Goal: Communication & Community: Answer question/provide support

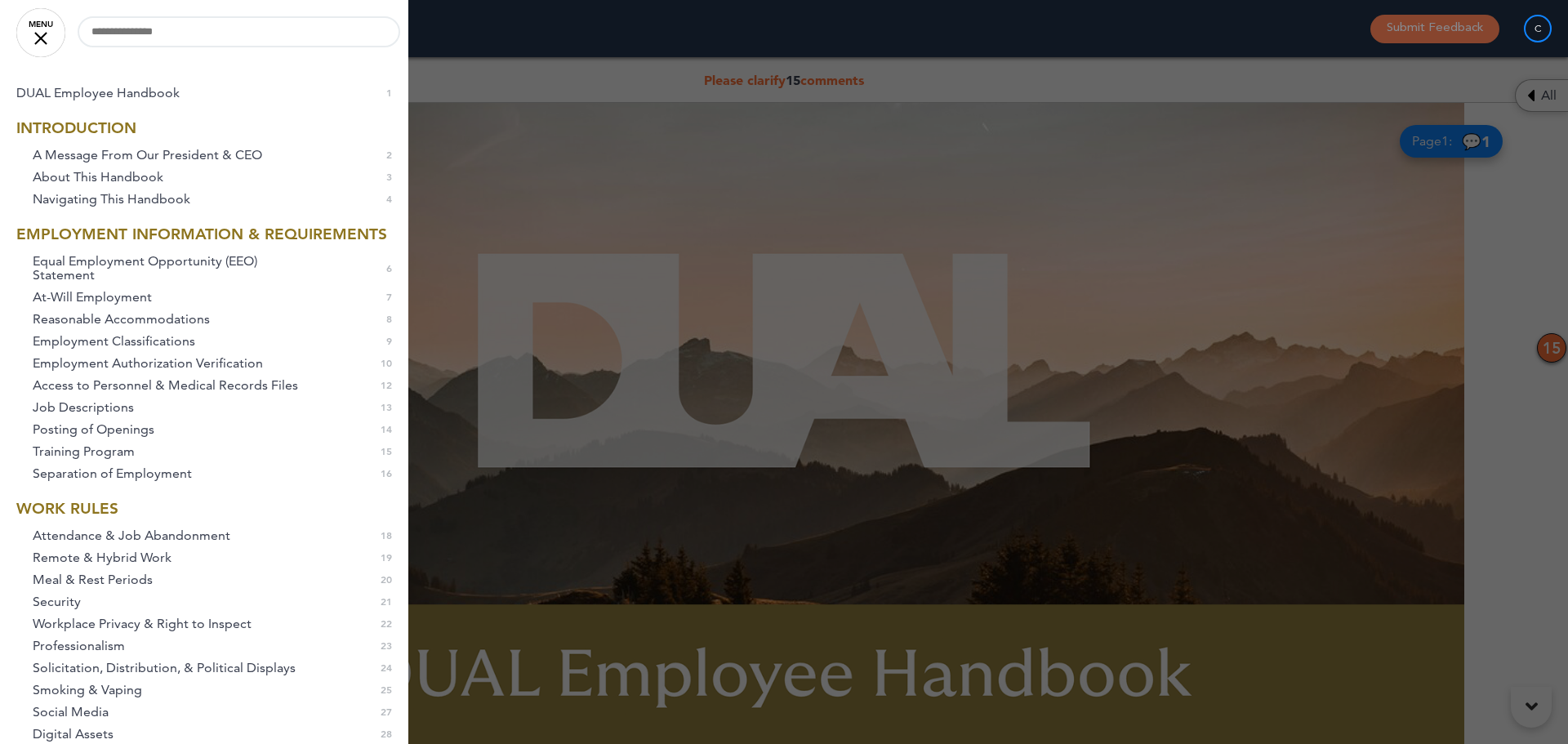
click at [39, 33] on link "MENU" at bounding box center [41, 32] width 49 height 49
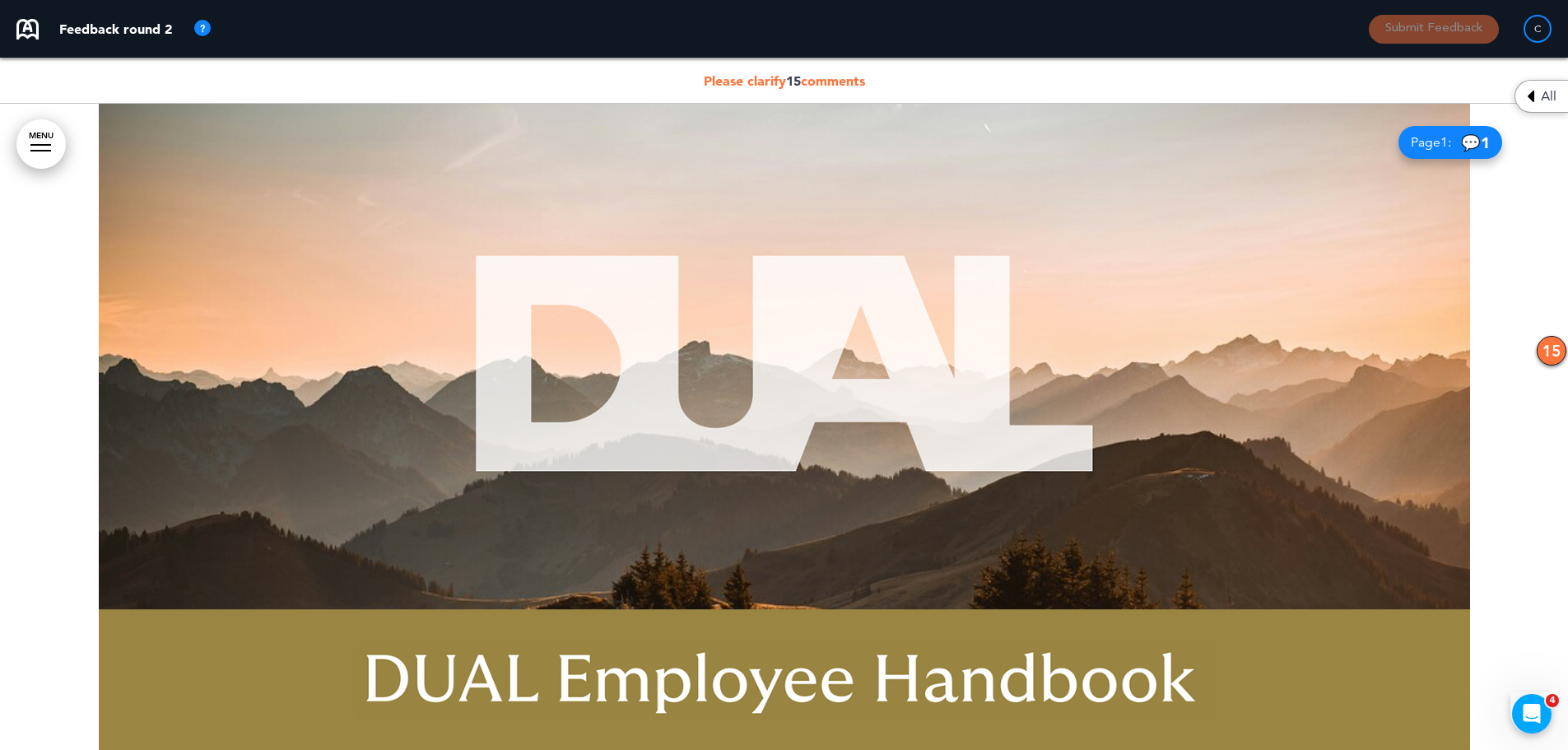
click at [821, 78] on span "Please clarify 15 comments" at bounding box center [785, 81] width 162 height 17
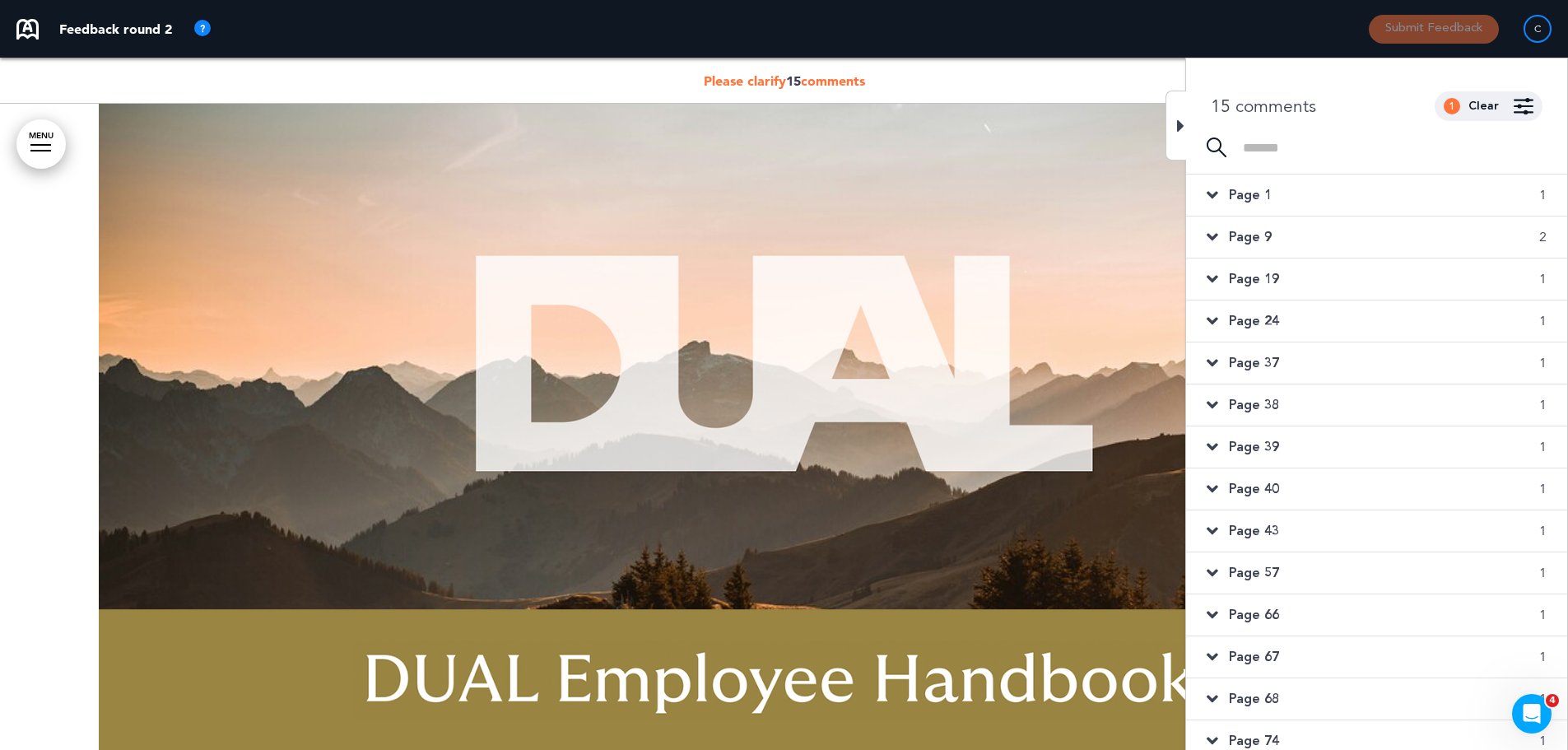
click at [1273, 200] on div "Page 1 1" at bounding box center [1376, 194] width 381 height 41
click at [1242, 294] on div "reply" at bounding box center [1246, 286] width 27 height 16
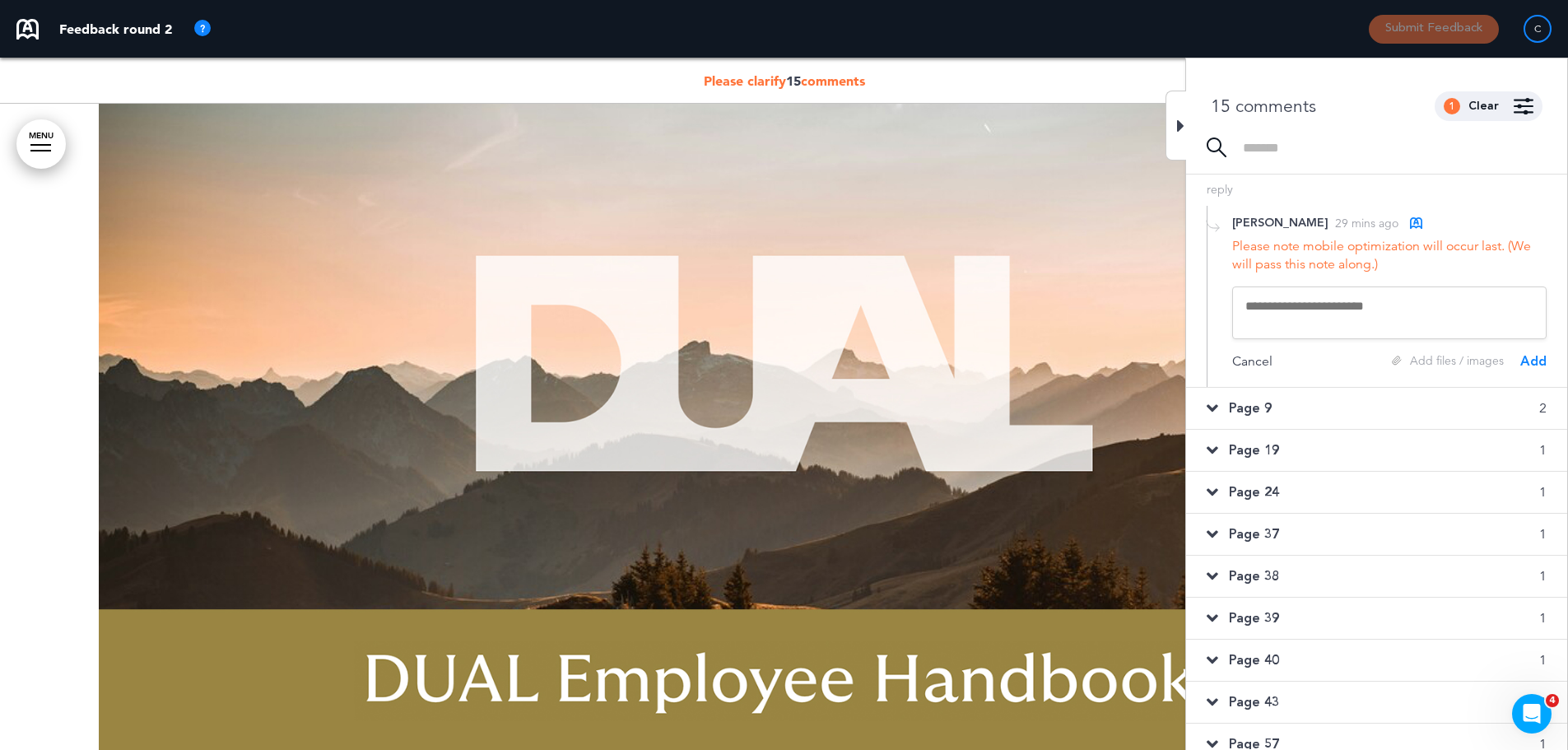
click at [1290, 328] on textarea at bounding box center [1389, 312] width 314 height 52
click at [1481, 105] on div "Clear" at bounding box center [1484, 107] width 31 height 12
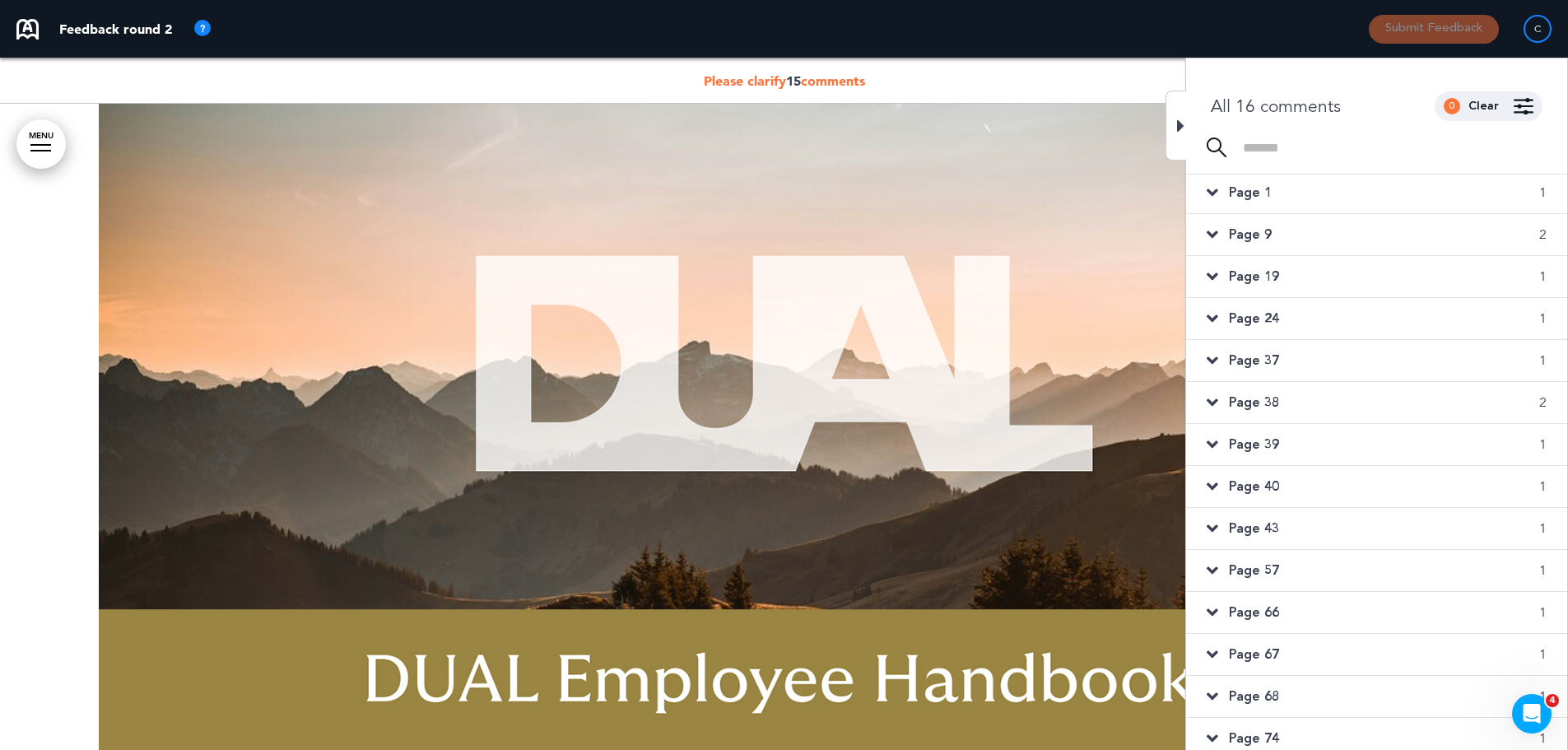
scroll to position [0, 0]
click at [1260, 202] on span "Page 1" at bounding box center [1250, 195] width 42 height 18
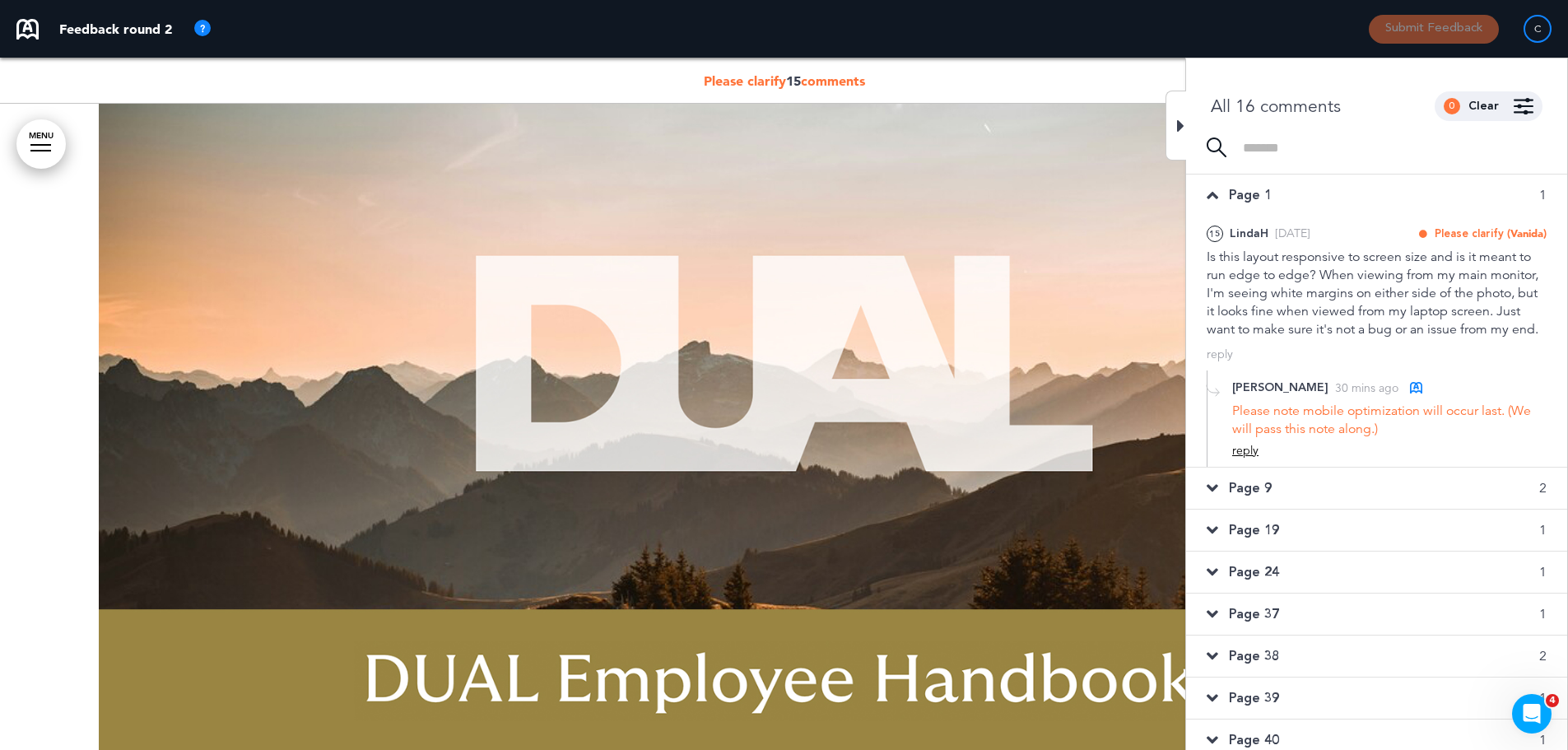
click at [1244, 458] on div "reply" at bounding box center [1246, 451] width 27 height 16
click at [1301, 492] on textarea at bounding box center [1389, 477] width 314 height 52
type textarea "*******"
click at [1528, 535] on div "Add" at bounding box center [1534, 526] width 27 height 18
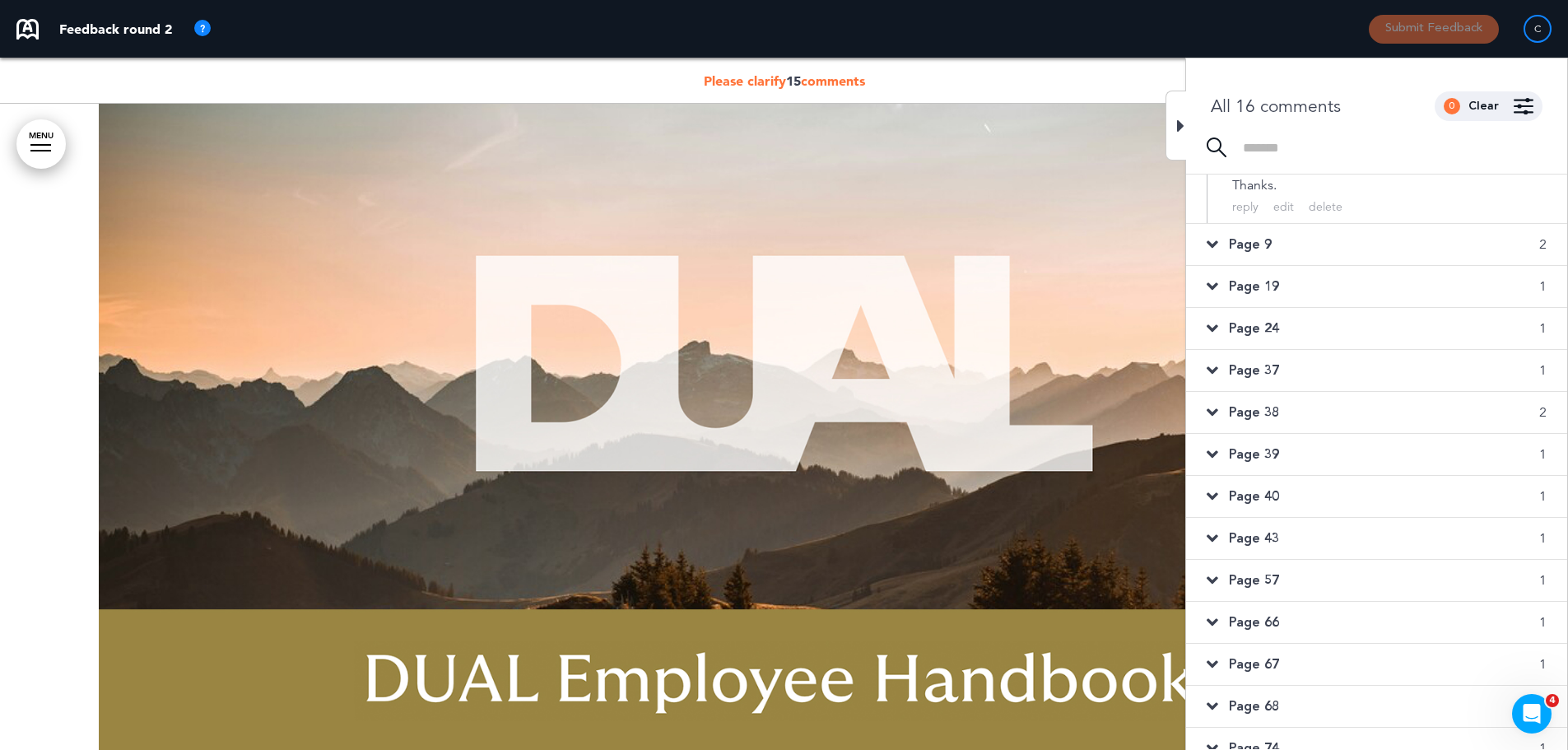
scroll to position [329, 0]
click at [1246, 246] on span "Page 9" at bounding box center [1250, 238] width 42 height 18
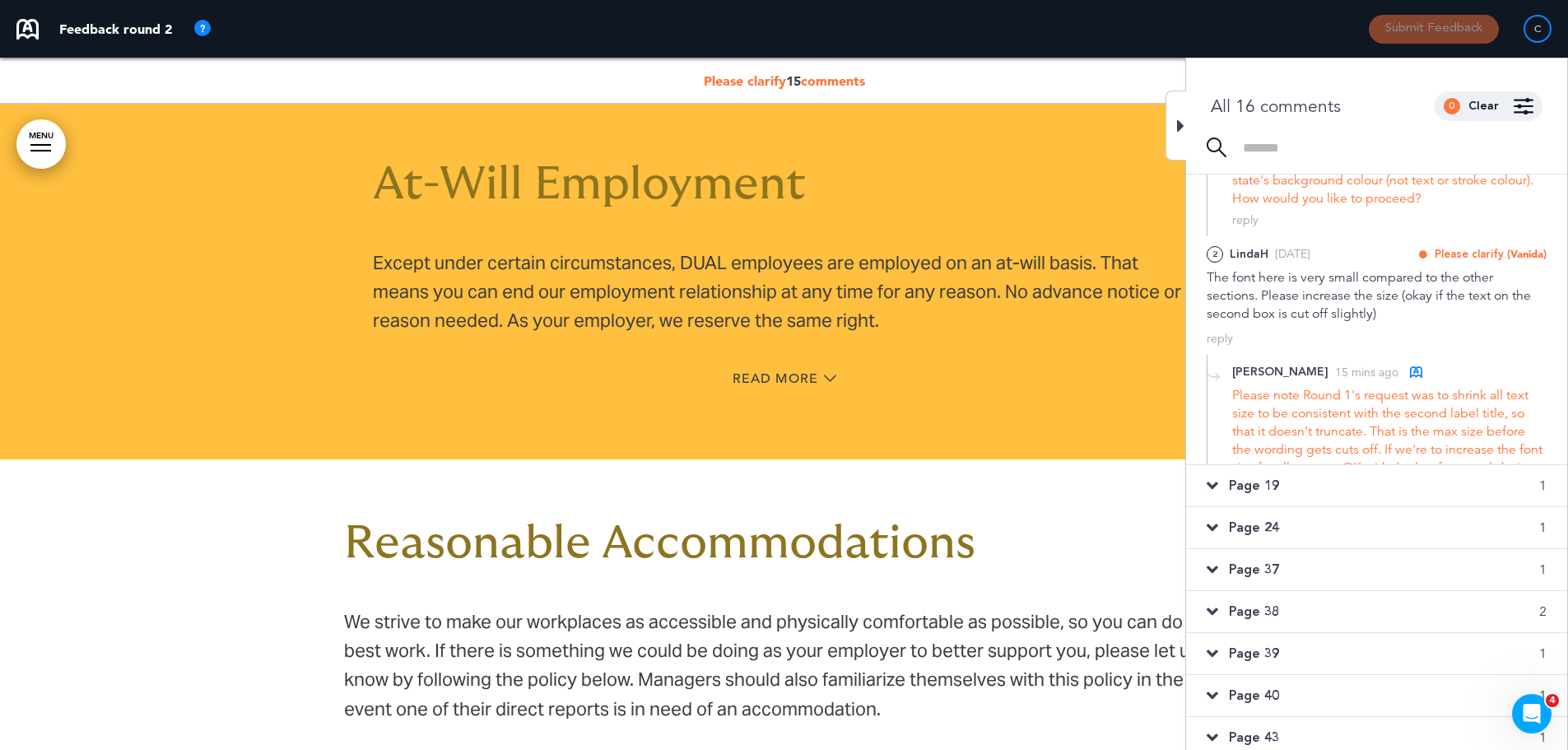
scroll to position [4408, 0]
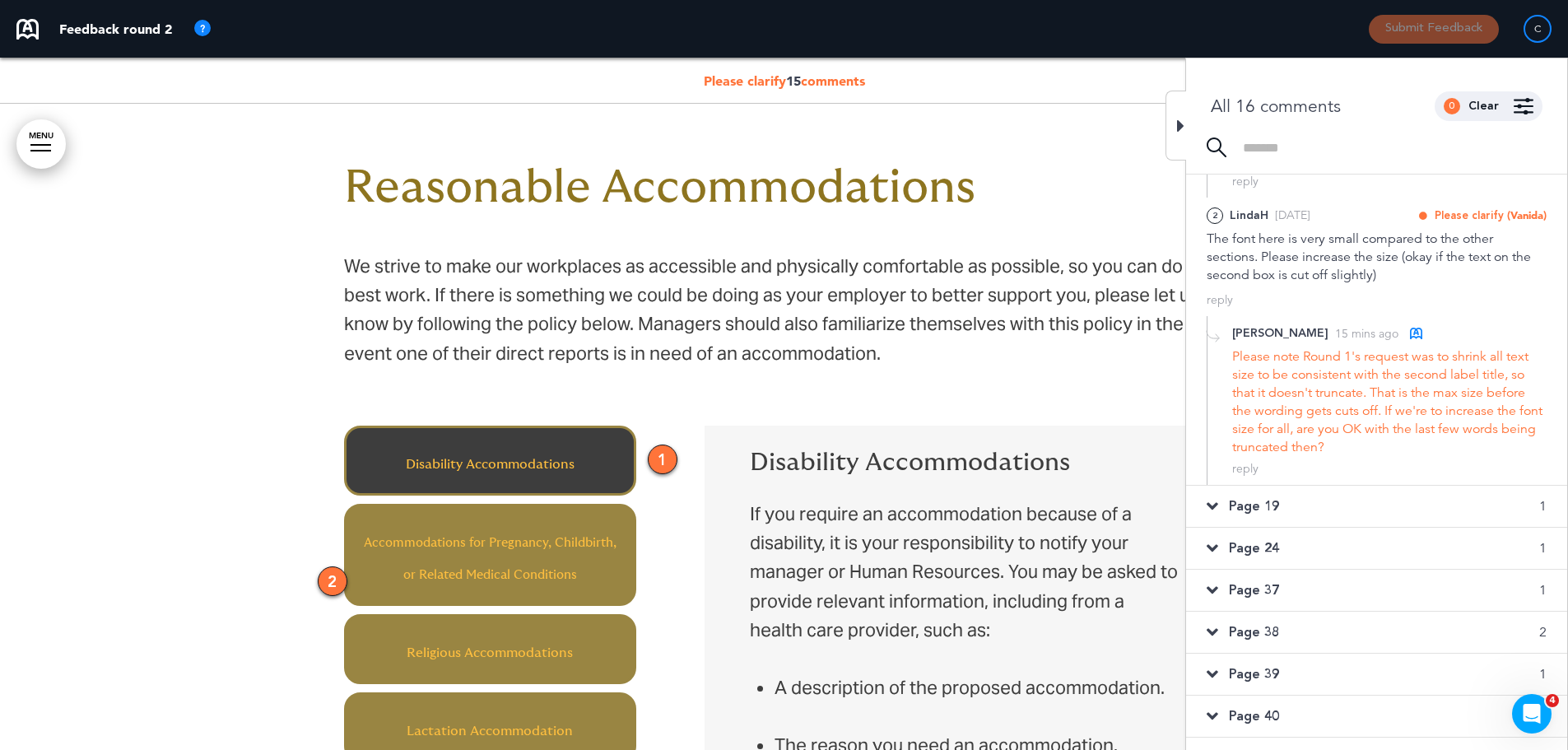
click at [327, 578] on div "2" at bounding box center [332, 582] width 30 height 30
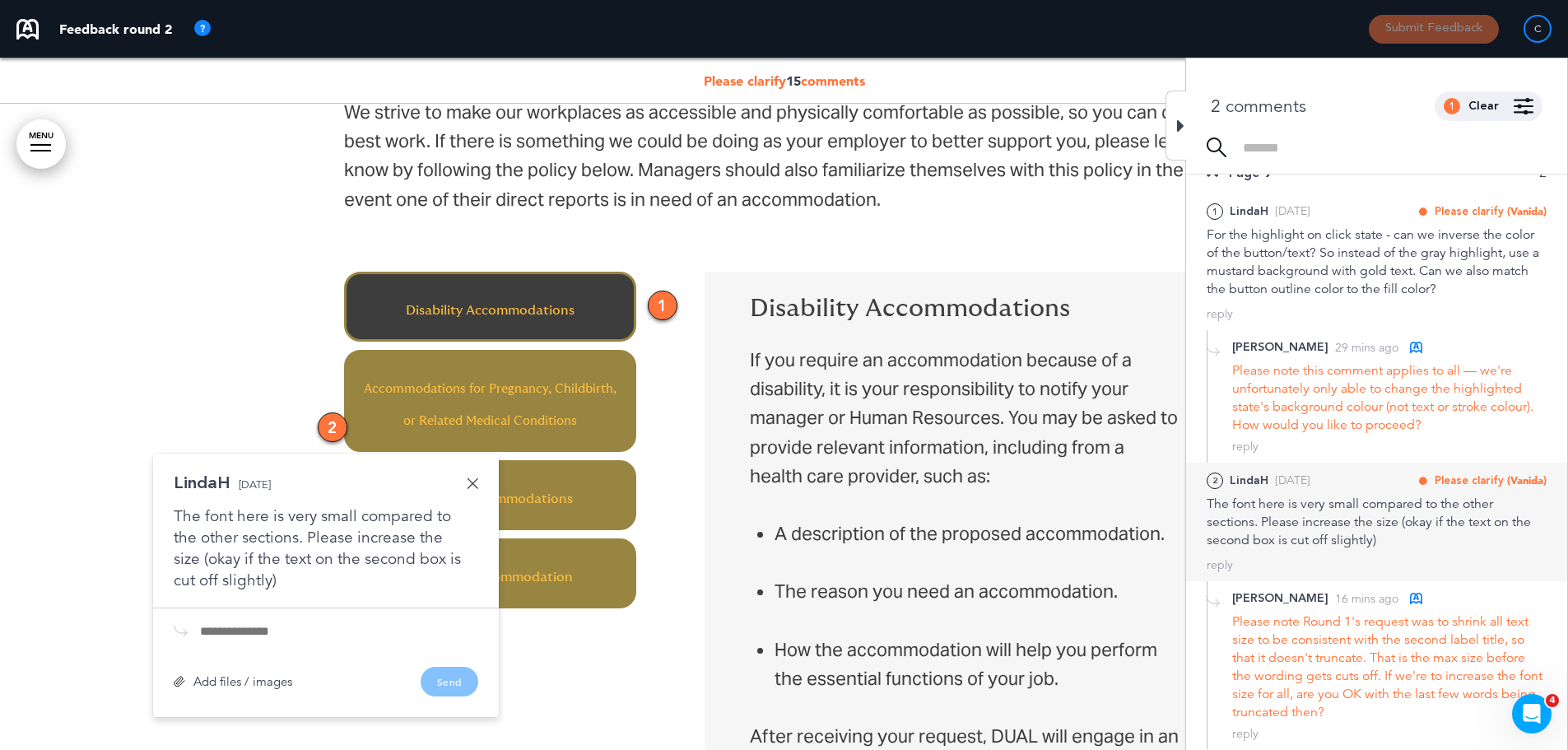
scroll to position [4572, 0]
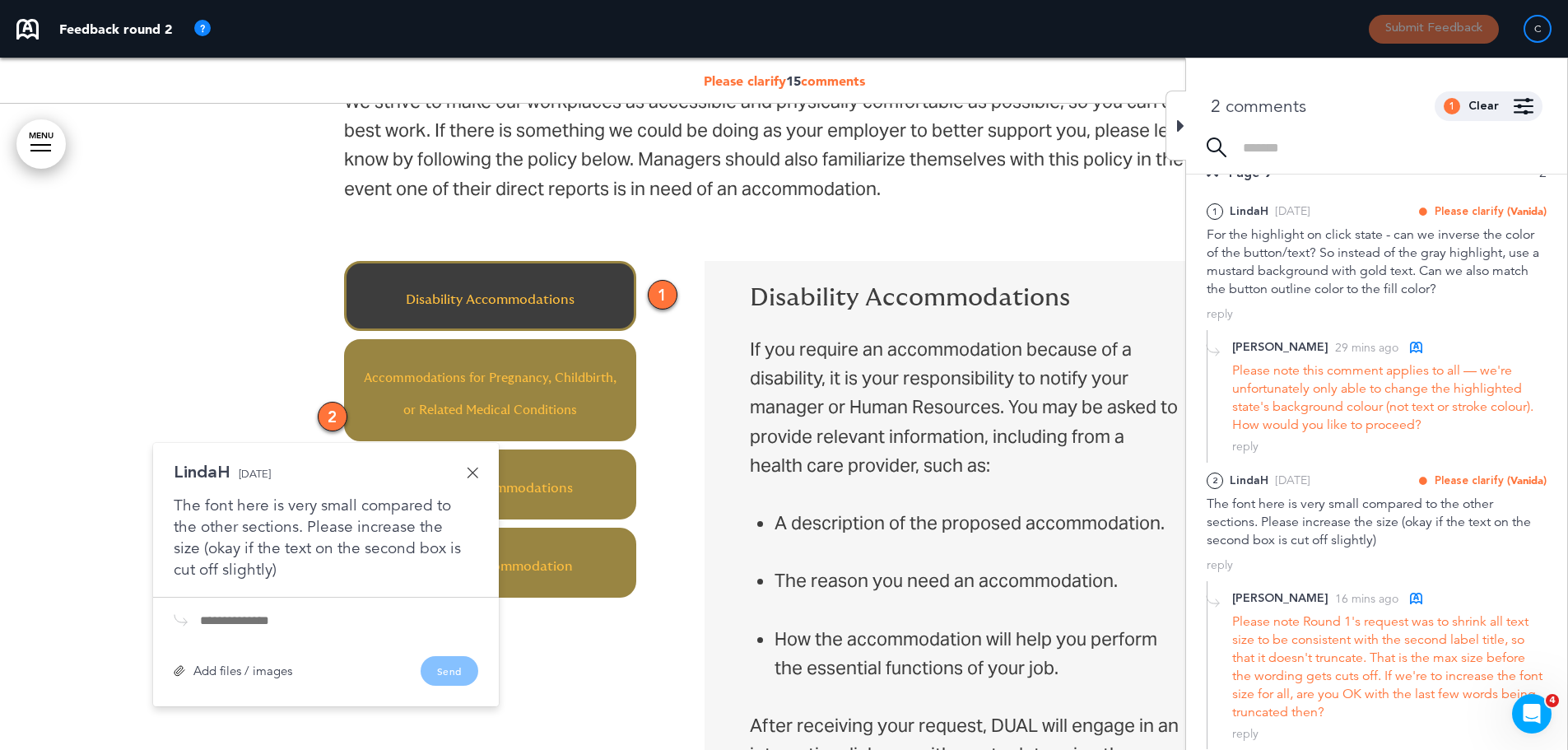
click at [472, 473] on link at bounding box center [472, 472] width 12 height 12
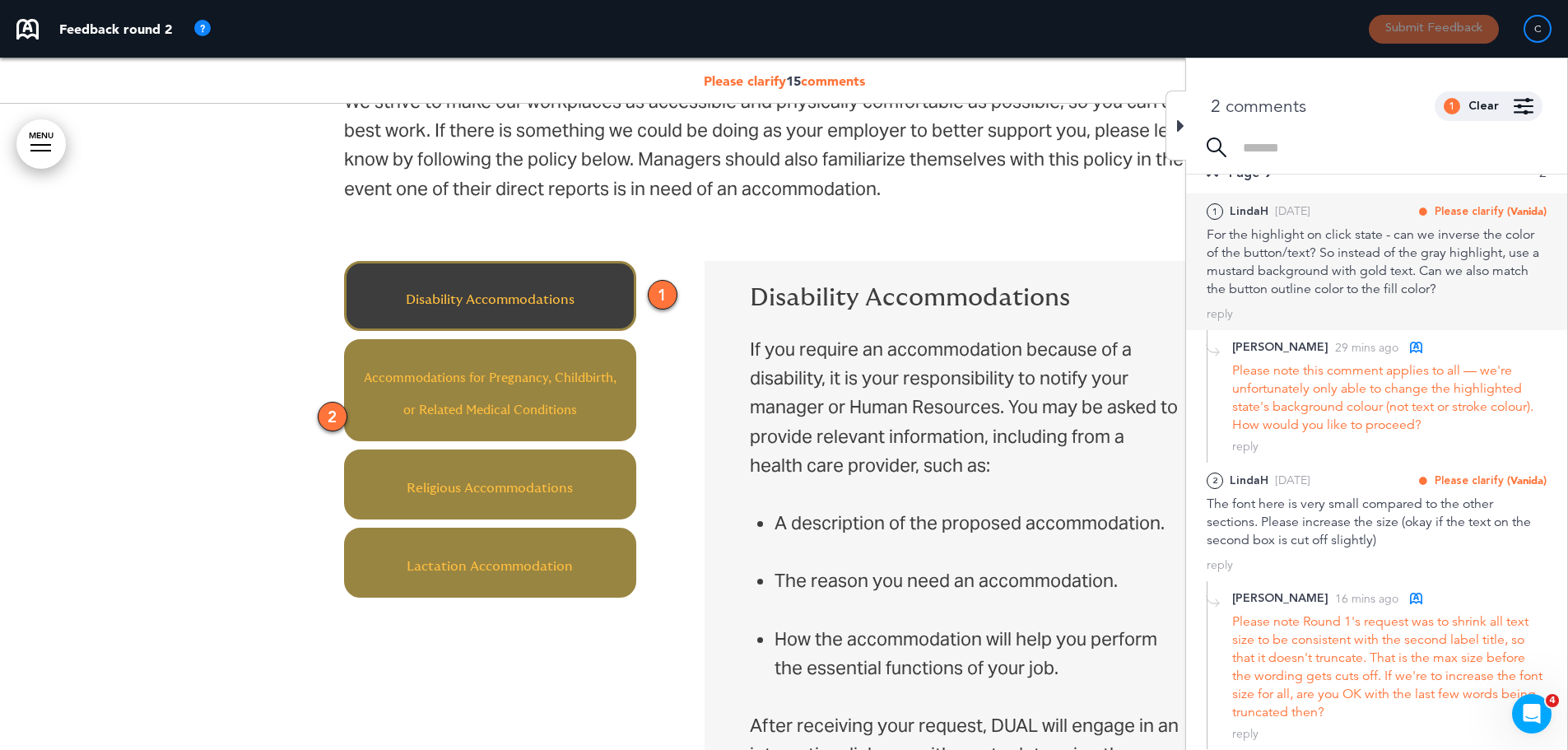
click at [1327, 243] on div "For the highlight on click state - can we inverse the color of the button/text?…" at bounding box center [1376, 262] width 340 height 72
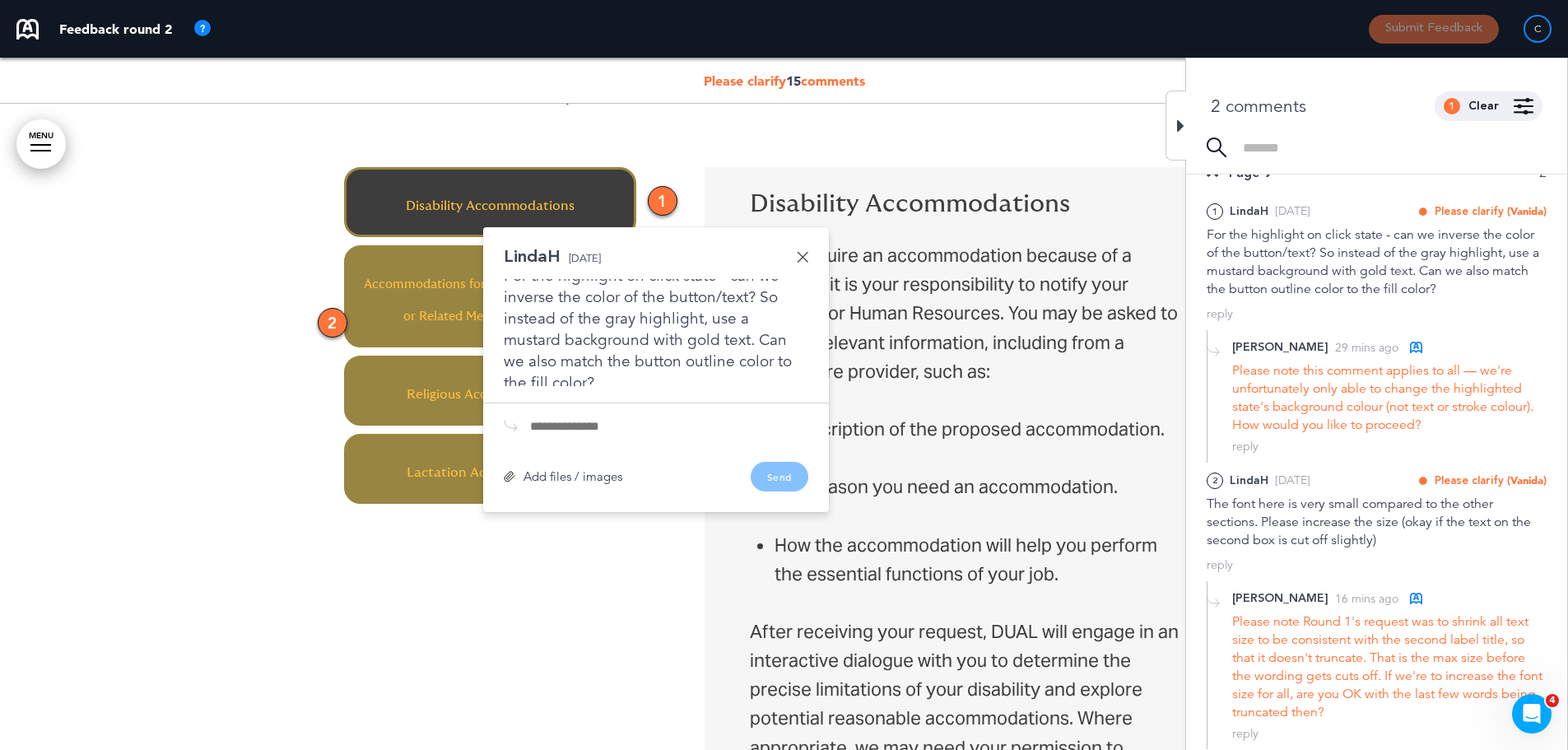
scroll to position [22, 0]
click at [558, 424] on input "text" at bounding box center [669, 427] width 278 height 13
click at [806, 253] on link at bounding box center [802, 257] width 12 height 12
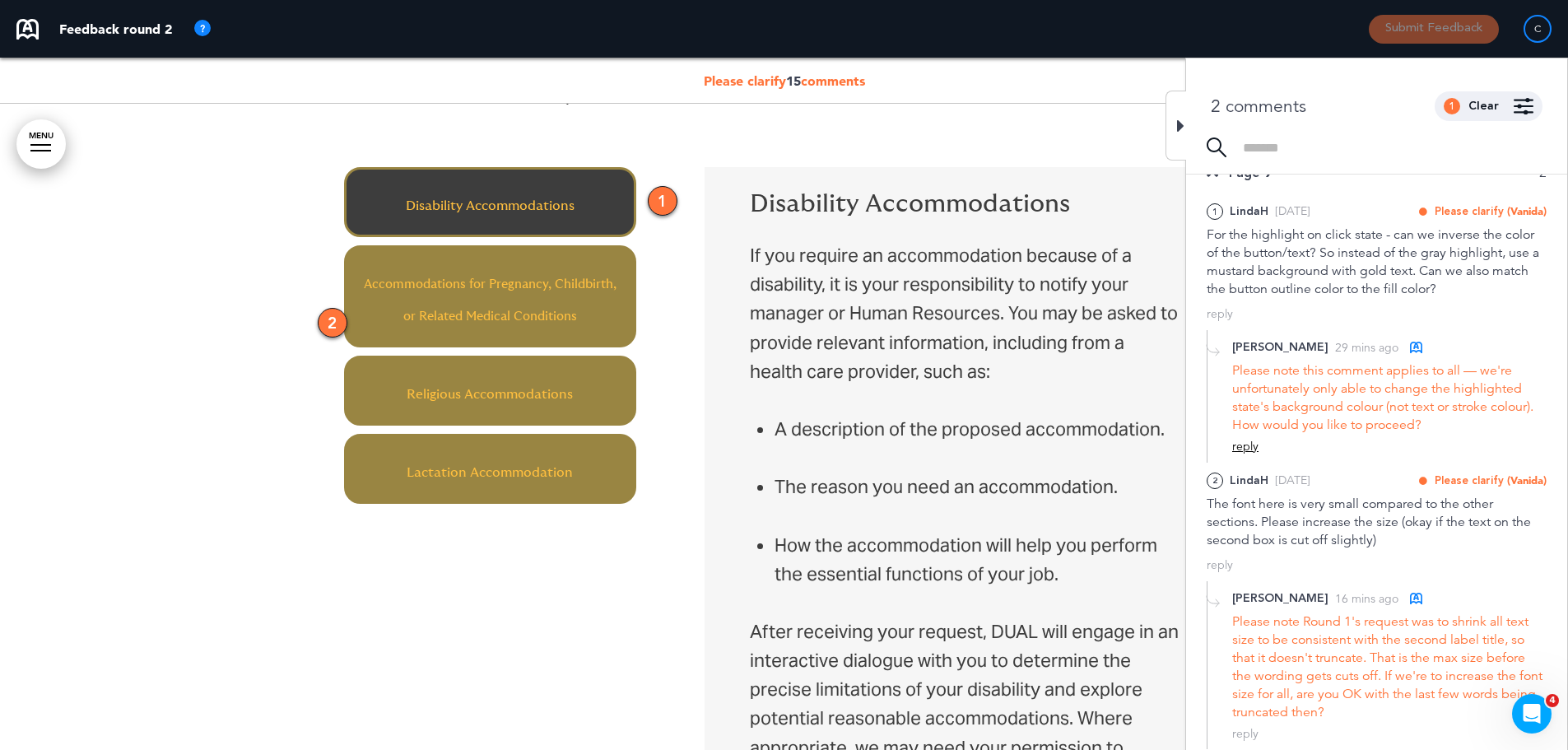
click at [1243, 448] on div "reply" at bounding box center [1246, 447] width 27 height 16
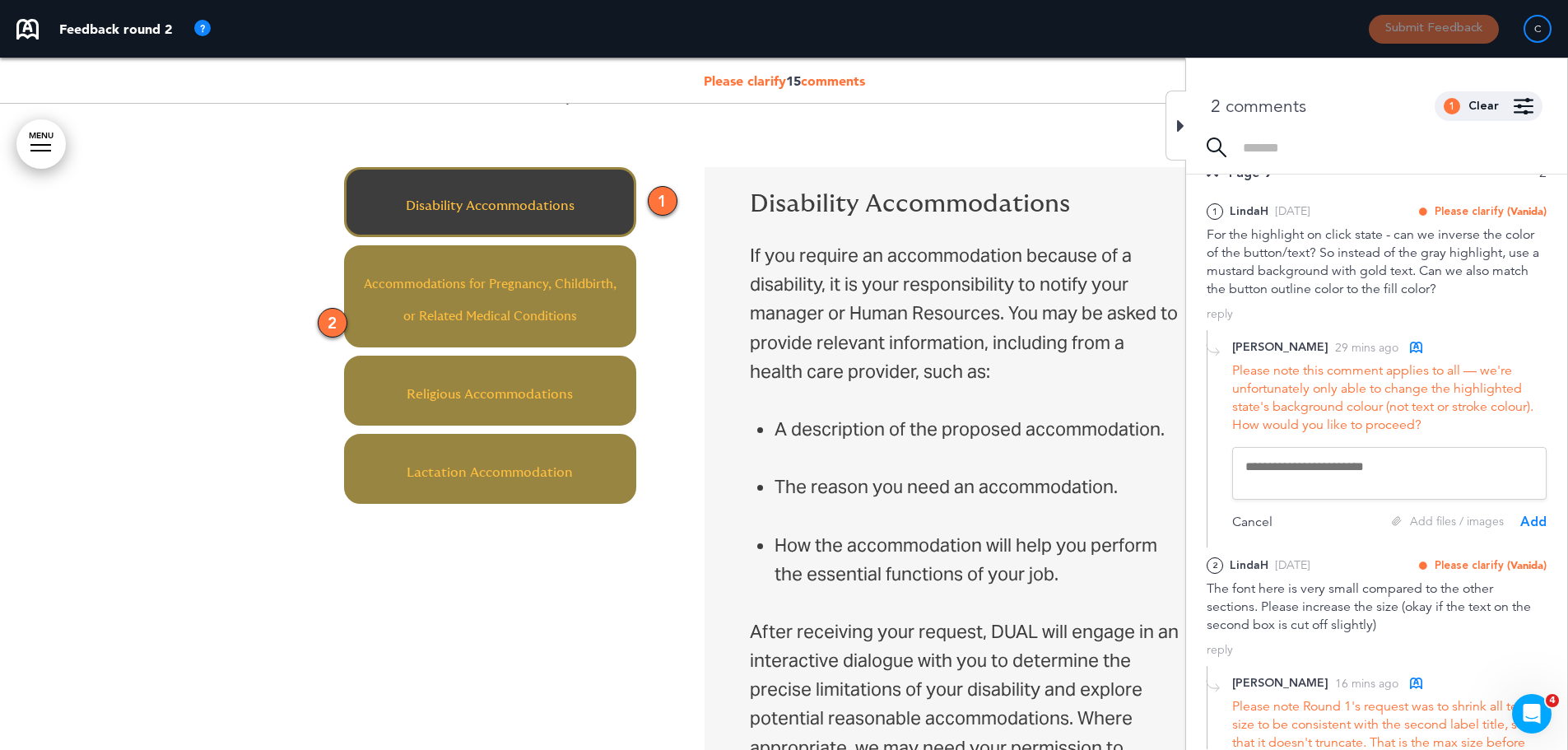
click at [1288, 468] on textarea at bounding box center [1389, 472] width 314 height 52
type textarea "**********"
click at [1532, 520] on div "Add" at bounding box center [1534, 522] width 27 height 18
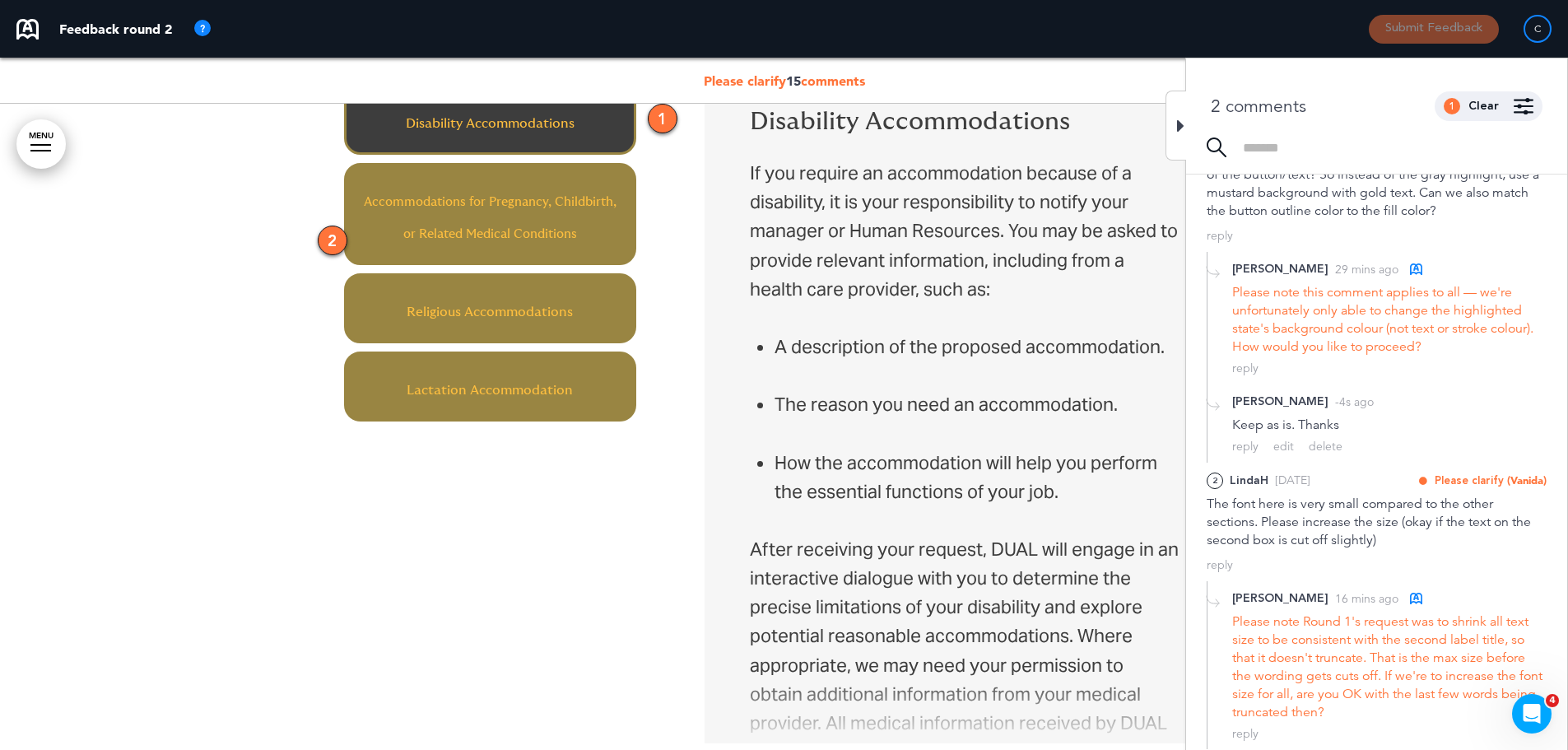
scroll to position [4913, 0]
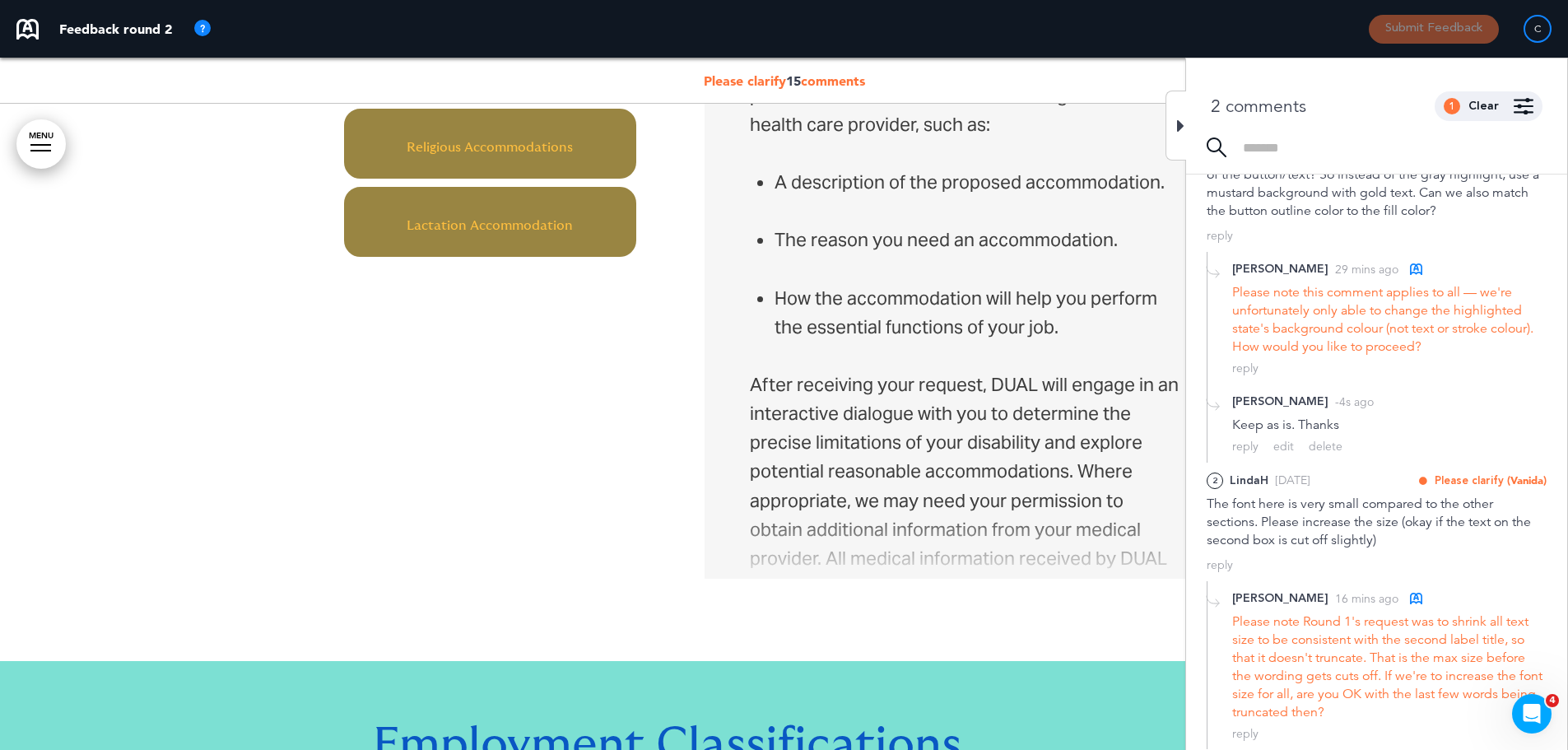
click at [1278, 728] on div "reply" at bounding box center [1389, 733] width 314 height 16
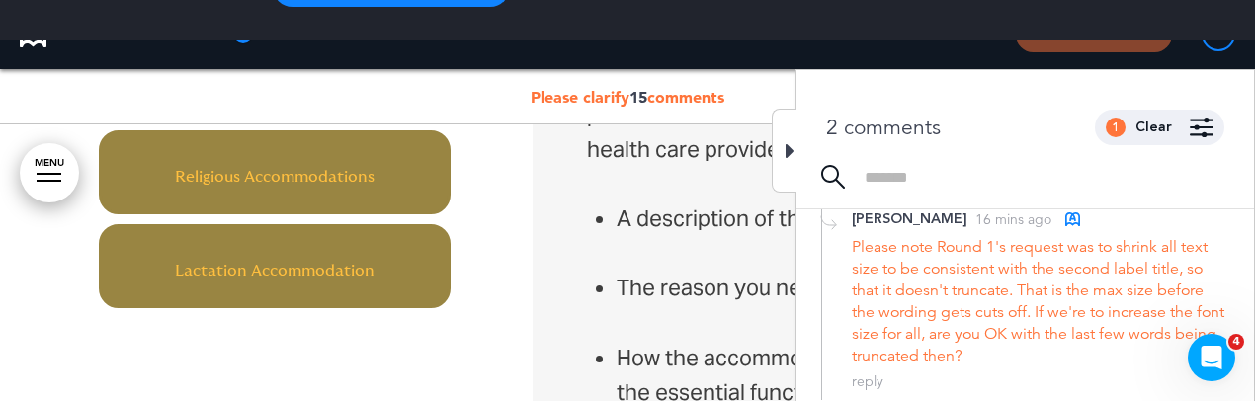
scroll to position [6094, 0]
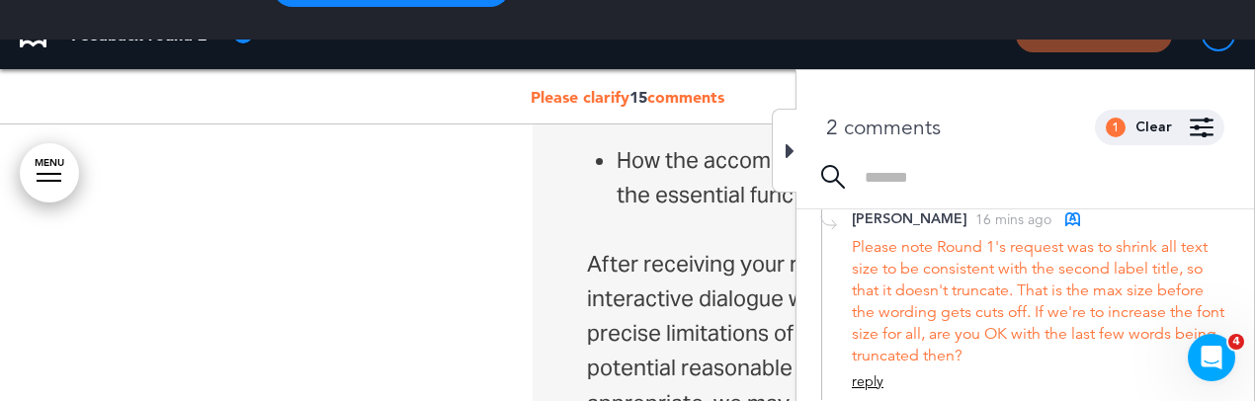
click at [871, 377] on div "reply" at bounding box center [868, 381] width 32 height 19
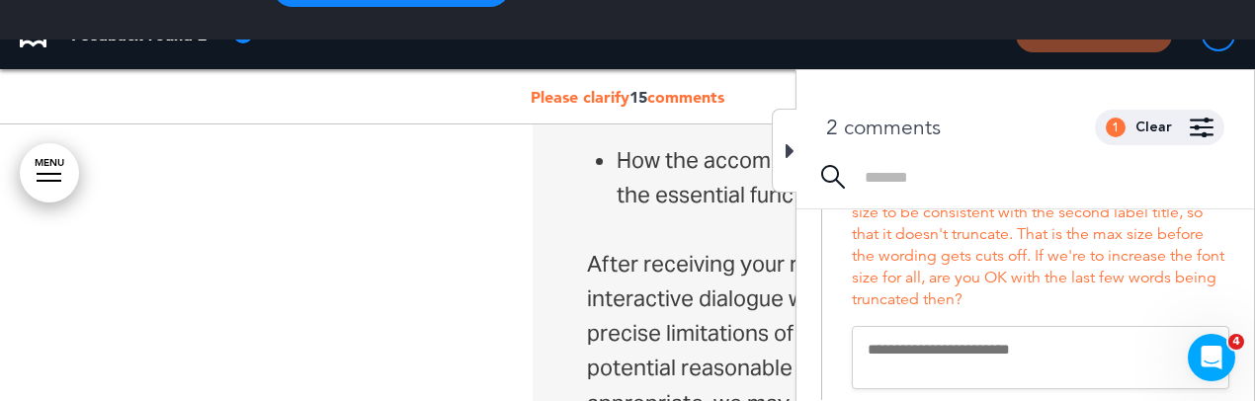
scroll to position [725, 0]
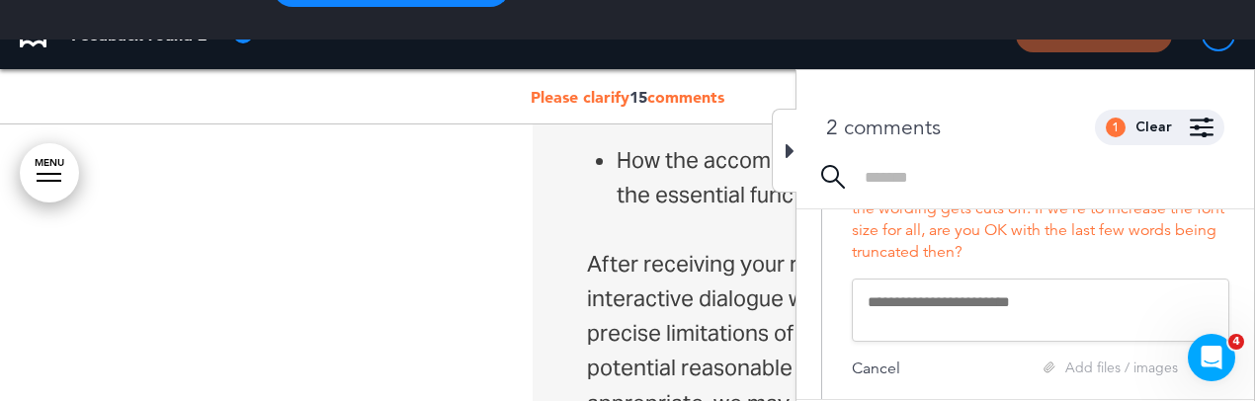
click at [894, 300] on textarea at bounding box center [1040, 310] width 377 height 63
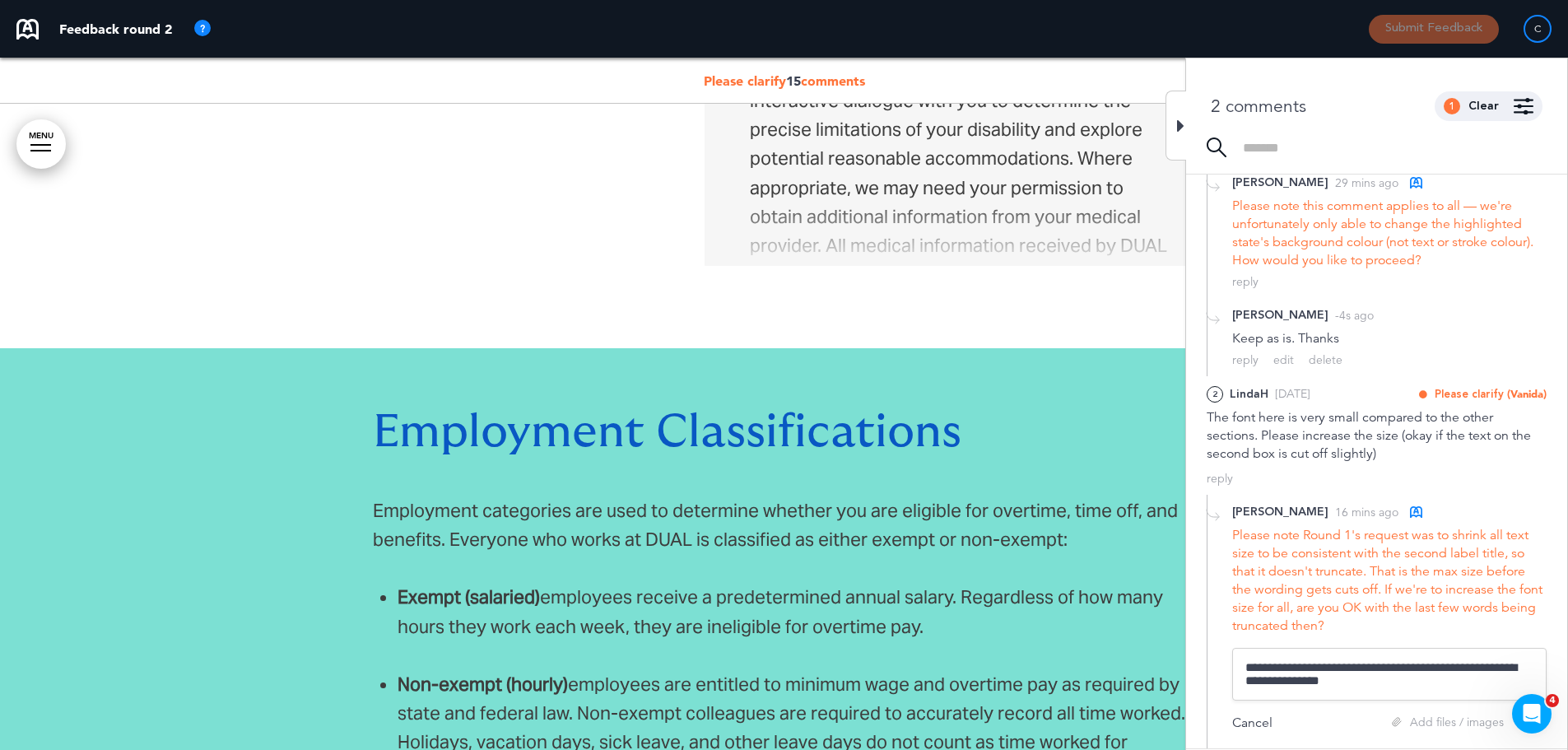
scroll to position [188, 0]
drag, startPoint x: 1534, startPoint y: 708, endPoint x: 1541, endPoint y: 647, distance: 61.4
click at [1541, 692] on html at bounding box center [1529, 711] width 39 height 39
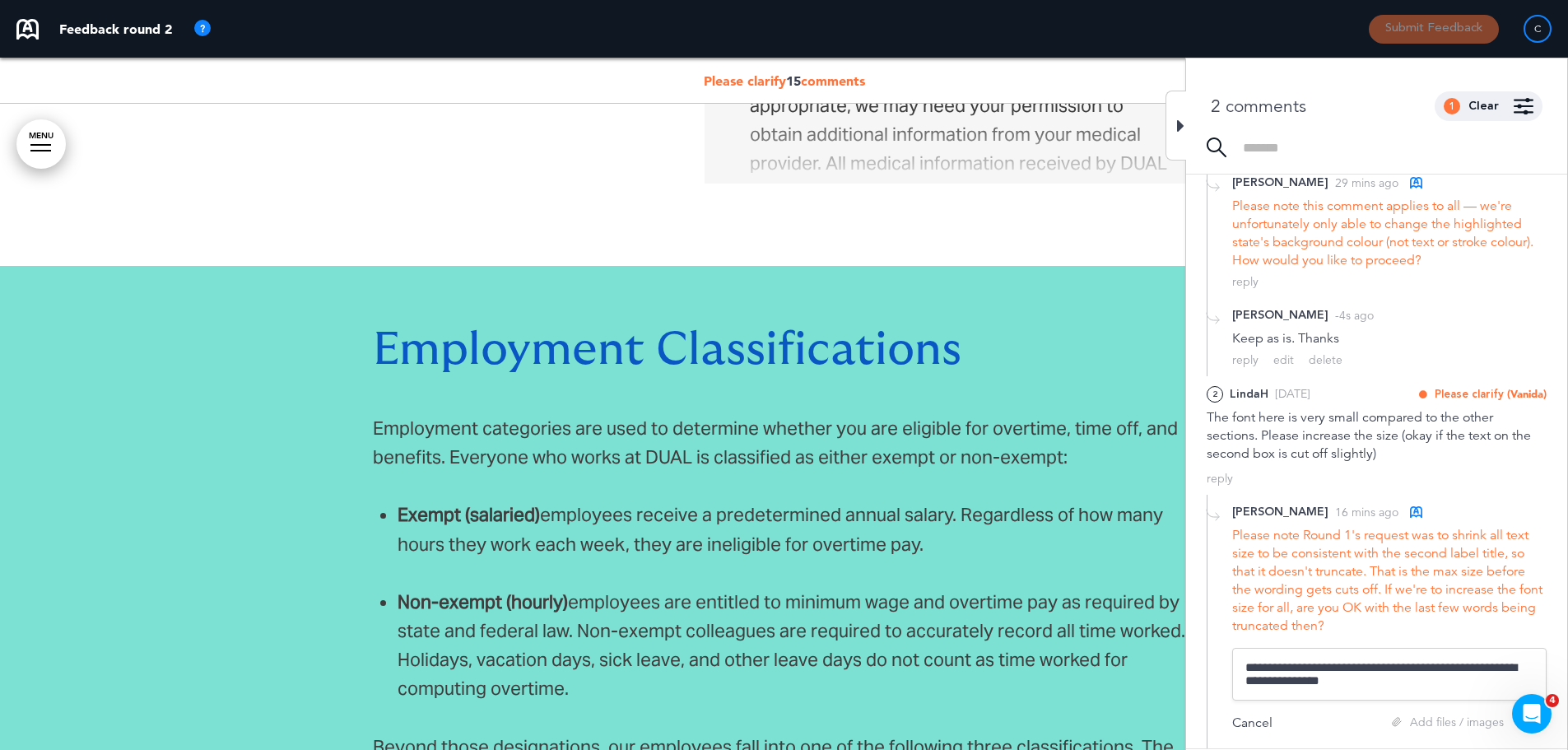
click at [1377, 688] on textarea "**********" at bounding box center [1389, 674] width 314 height 52
type textarea "**********"
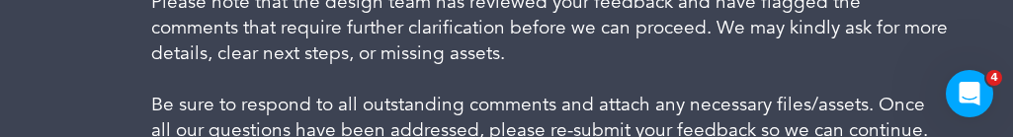
scroll to position [67911, 0]
click at [989, 133] on div "Clarifications Required Please note that the design team has reviewed your feed…" at bounding box center [506, 31] width 1013 height 336
click at [1002, 113] on div "Clarifications Required Please note that the design team has reviewed your feed…" at bounding box center [506, 31] width 1013 height 336
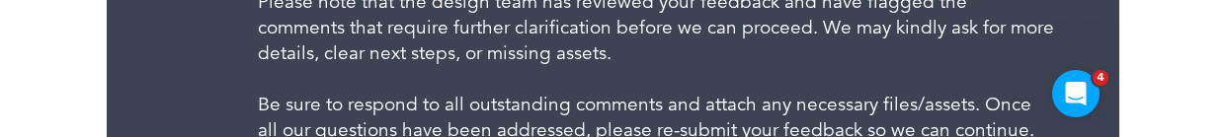
scroll to position [67441, 0]
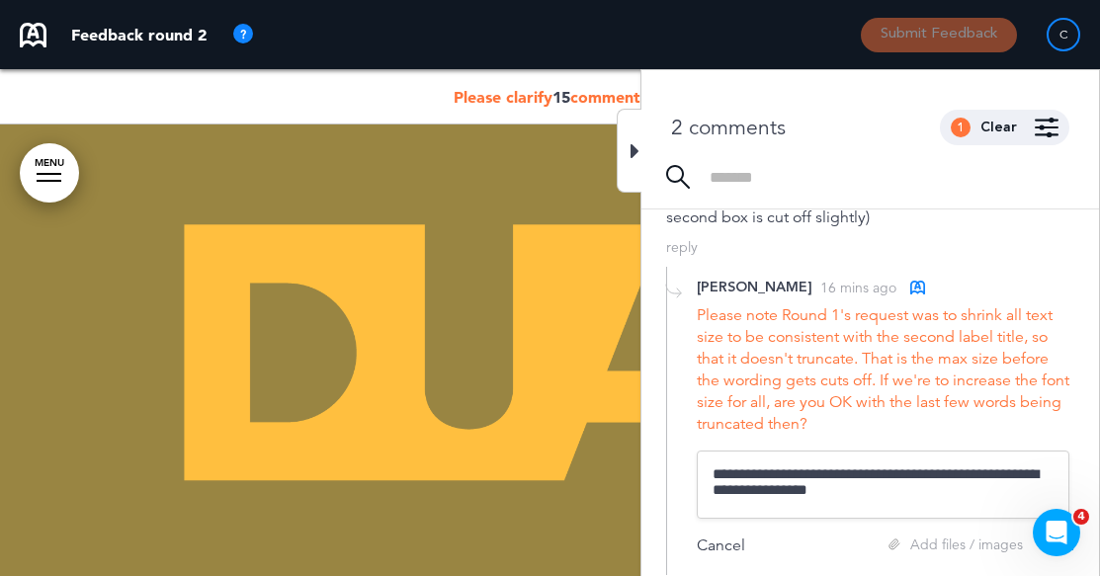
scroll to position [18, 0]
drag, startPoint x: 1049, startPoint y: 521, endPoint x: 1041, endPoint y: 464, distance: 56.9
click at [1041, 506] on html at bounding box center [1053, 529] width 47 height 47
drag, startPoint x: 25, startPoint y: 25, endPoint x: 820, endPoint y: 560, distance: 958.8
click at [820, 560] on div "**********" at bounding box center [870, 421] width 408 height 309
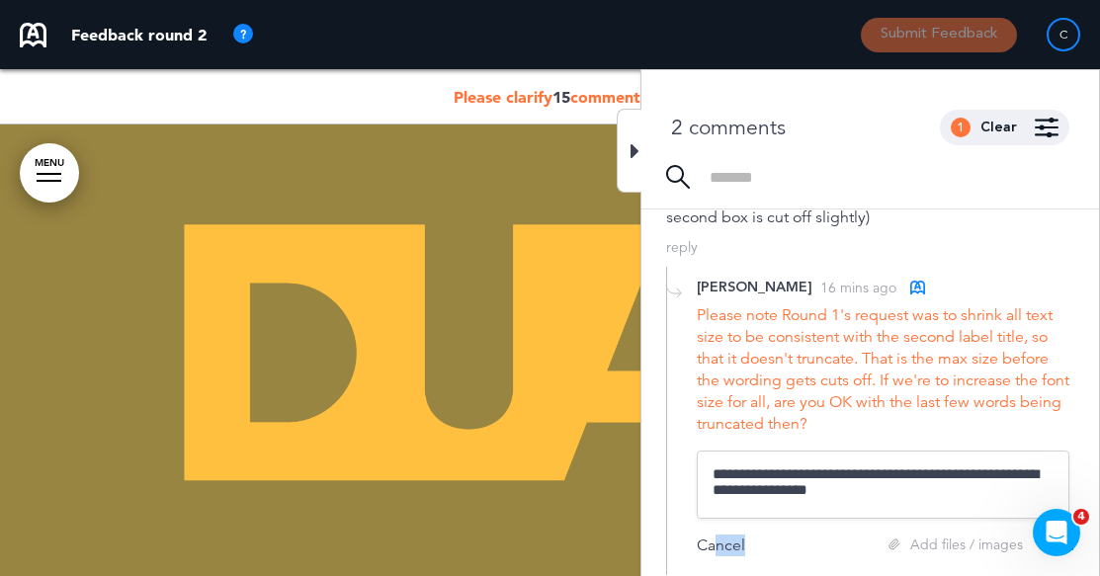
drag, startPoint x: 819, startPoint y: 547, endPoint x: 713, endPoint y: 536, distance: 106.3
click at [713, 536] on div "Cancel Add files / images Add" at bounding box center [885, 546] width 377 height 22
click at [814, 550] on div "Cancel Add files / images Add" at bounding box center [885, 546] width 377 height 22
drag, startPoint x: 871, startPoint y: 480, endPoint x: 692, endPoint y: 450, distance: 182.4
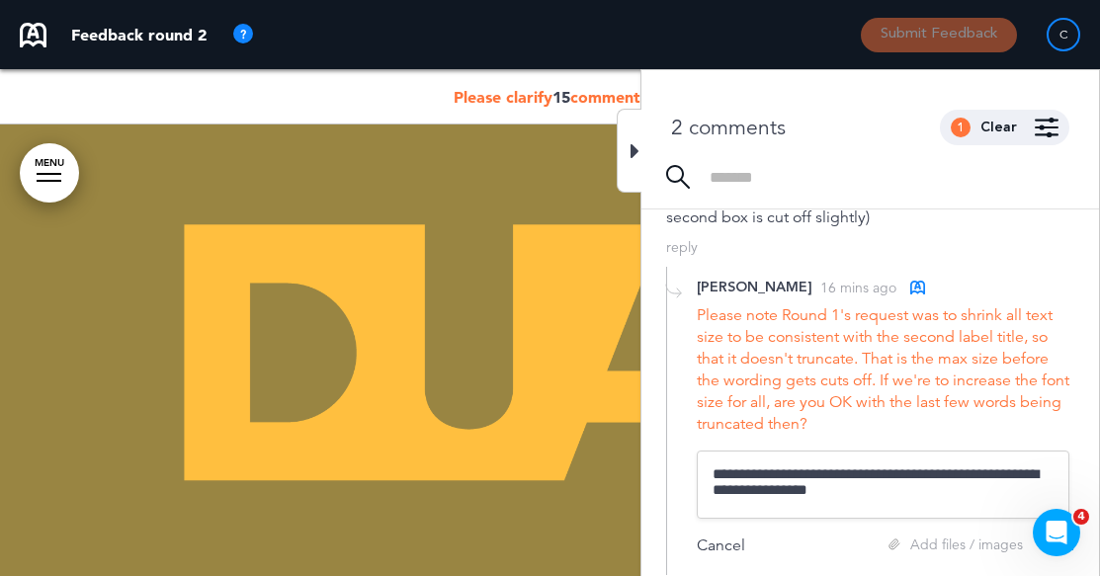
click at [692, 450] on div "**********" at bounding box center [870, 421] width 408 height 309
click at [637, 151] on icon at bounding box center [634, 151] width 9 height 24
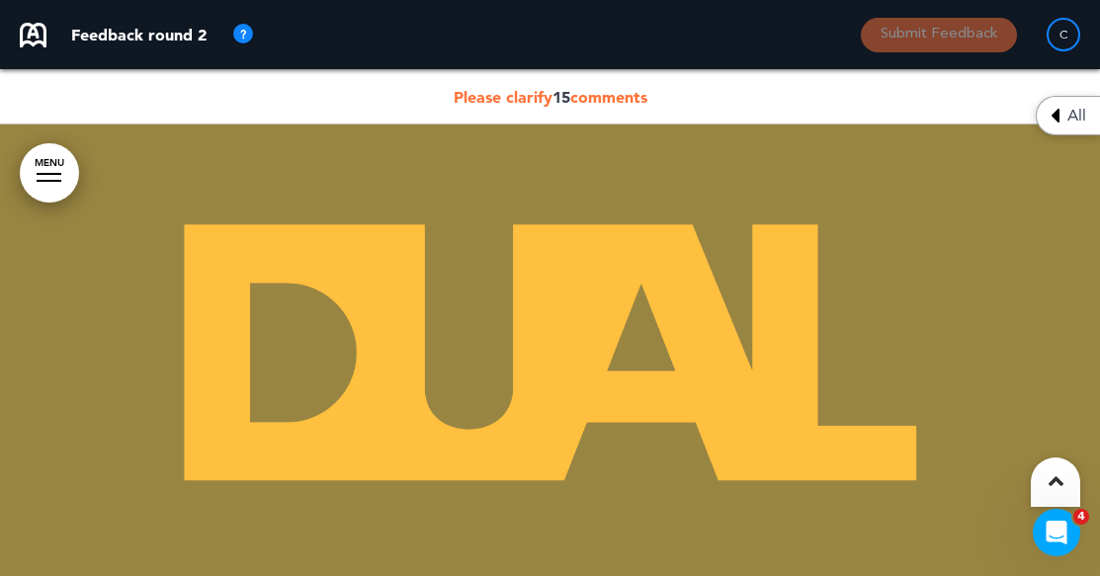
click at [515, 89] on span "Please clarify 15 comments" at bounding box center [550, 97] width 194 height 20
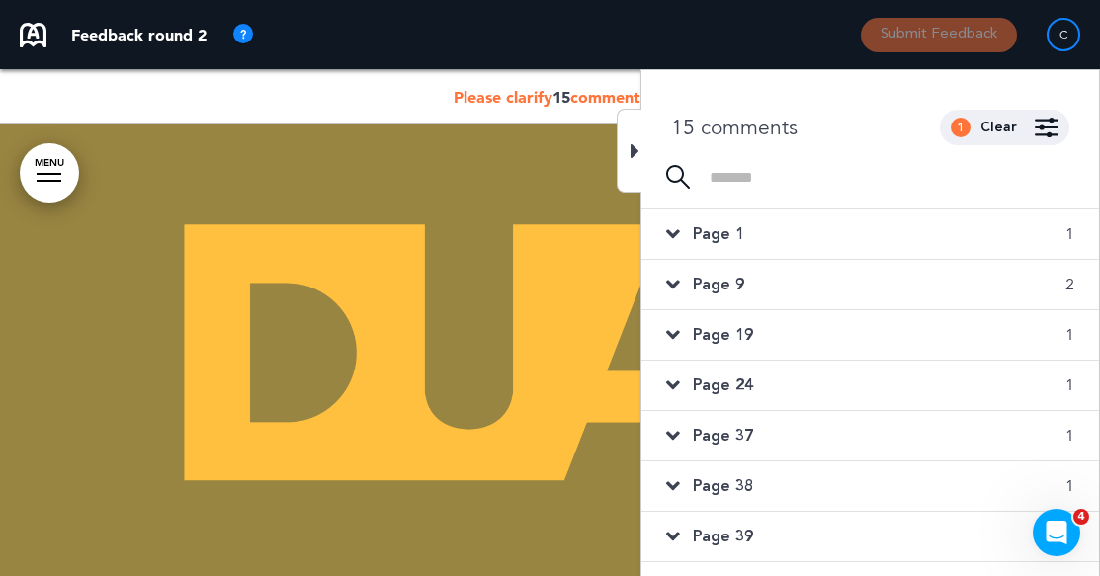
click at [733, 242] on span "Page 1" at bounding box center [718, 234] width 51 height 22
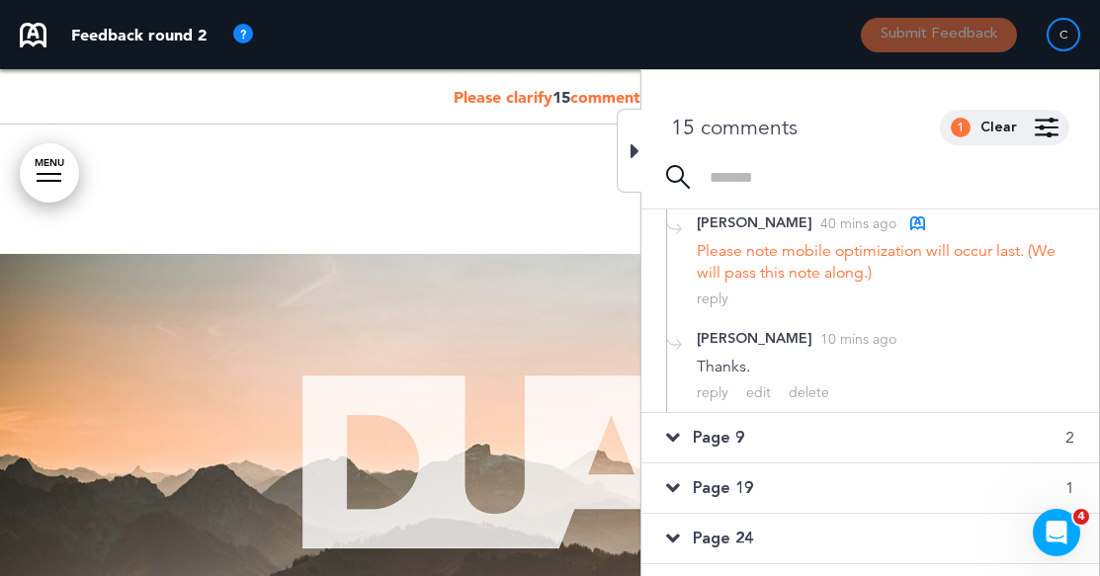
scroll to position [395, 0]
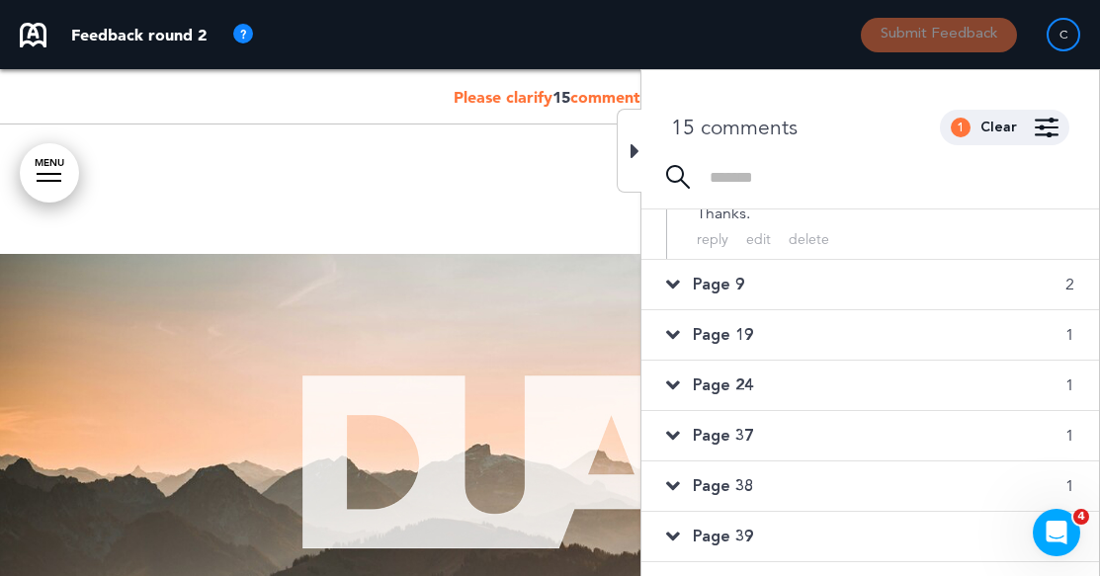
click at [696, 295] on span "Page 9" at bounding box center [718, 285] width 51 height 22
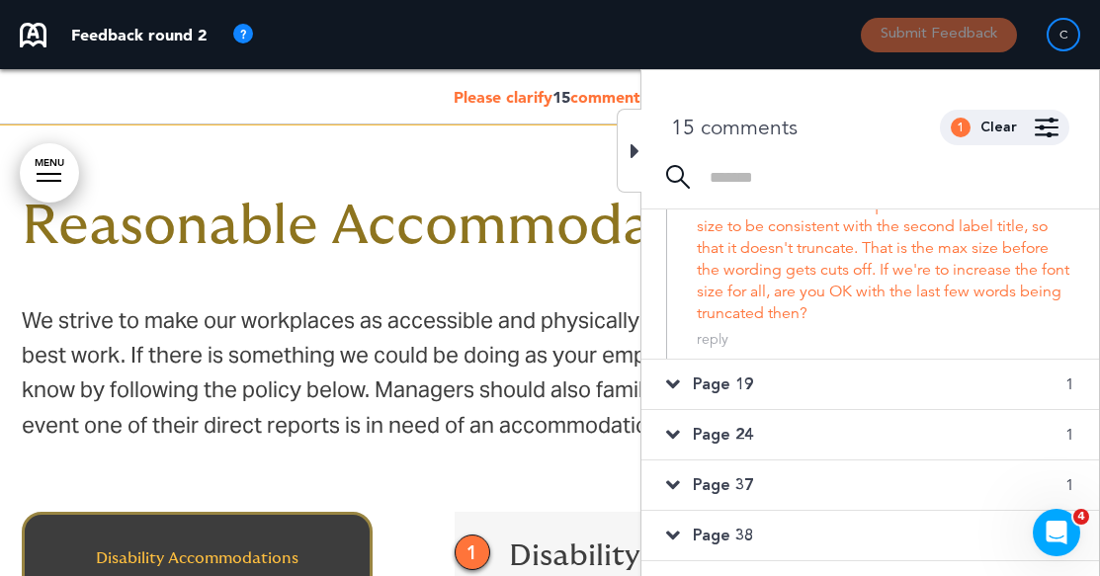
scroll to position [692, 0]
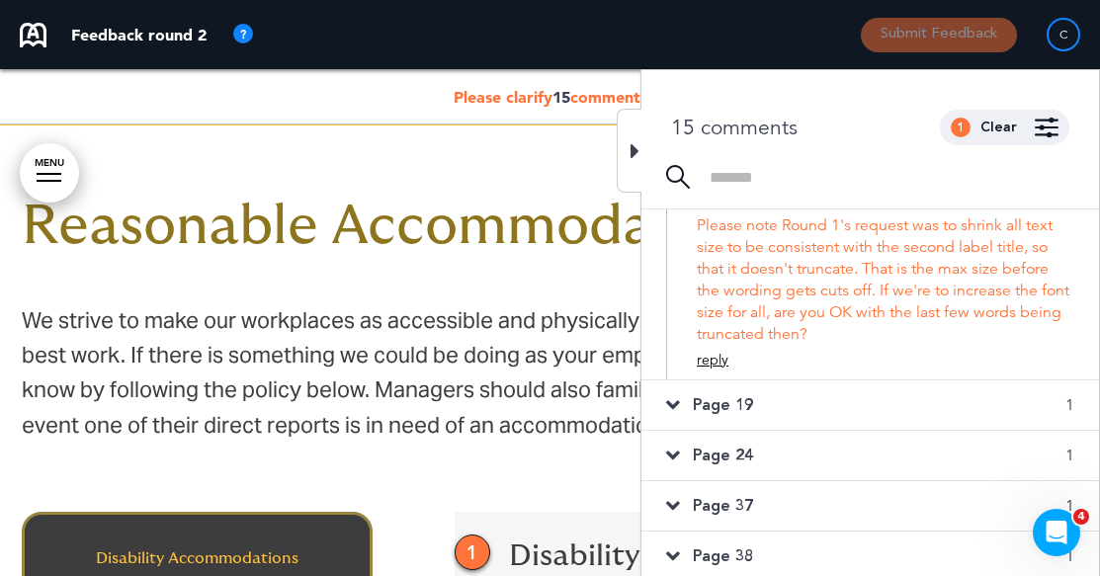
click at [712, 359] on div "reply" at bounding box center [713, 360] width 32 height 19
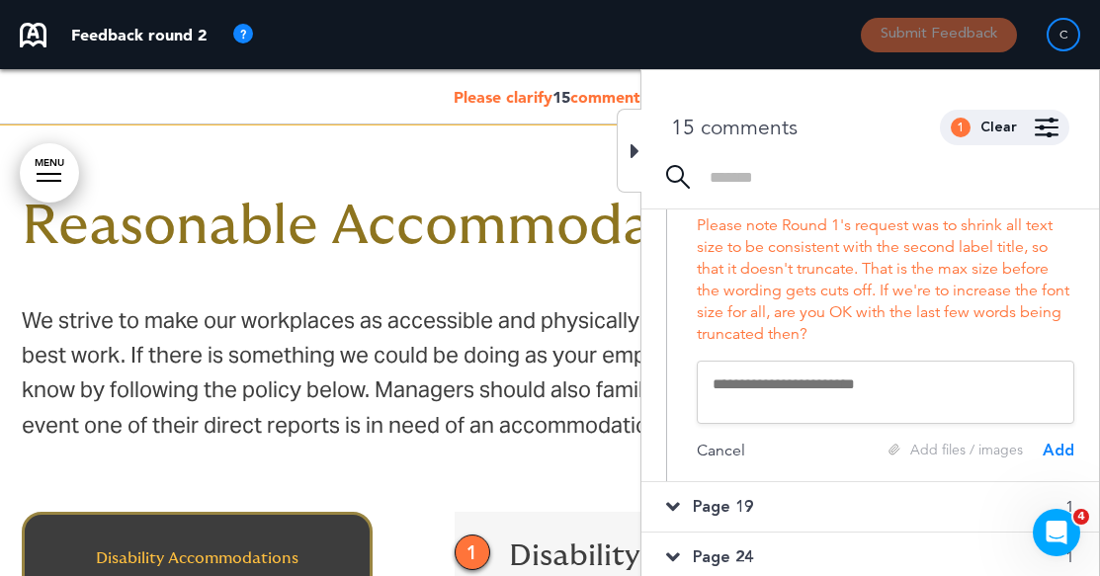
click at [806, 389] on textarea at bounding box center [885, 392] width 377 height 63
type textarea "*"
click at [834, 379] on textarea "**********" at bounding box center [885, 392] width 377 height 63
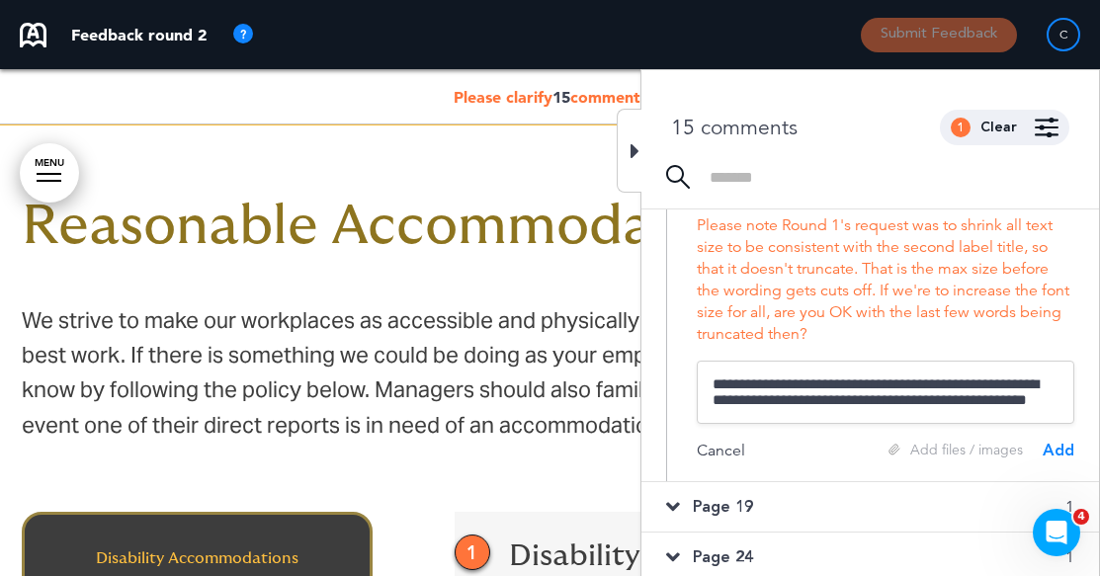
scroll to position [3, 0]
type textarea "**********"
click at [1059, 450] on div "Add" at bounding box center [1058, 456] width 32 height 22
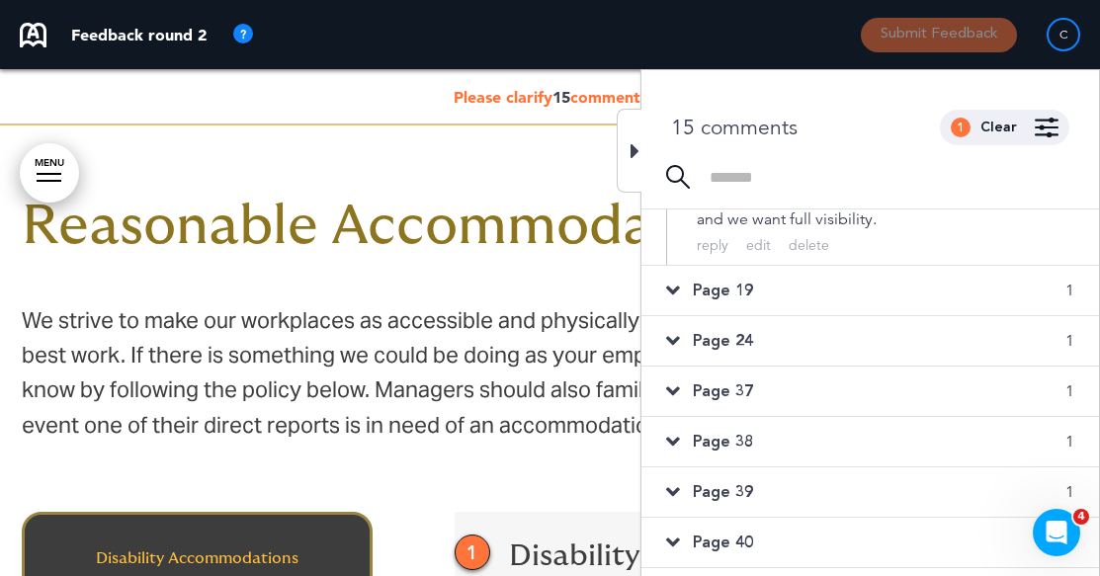
scroll to position [988, 0]
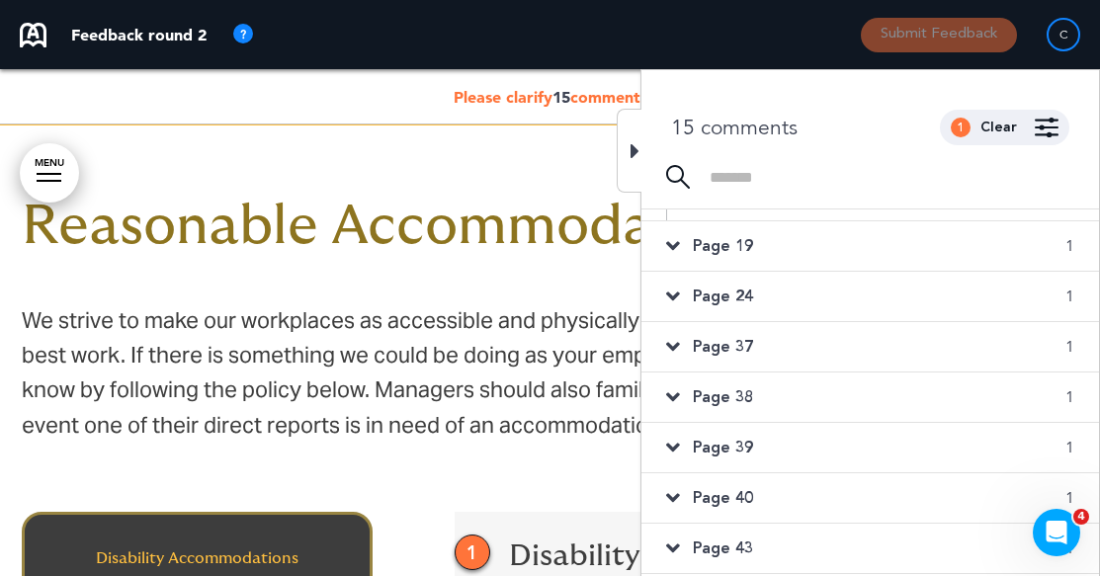
click at [674, 242] on icon at bounding box center [673, 246] width 14 height 22
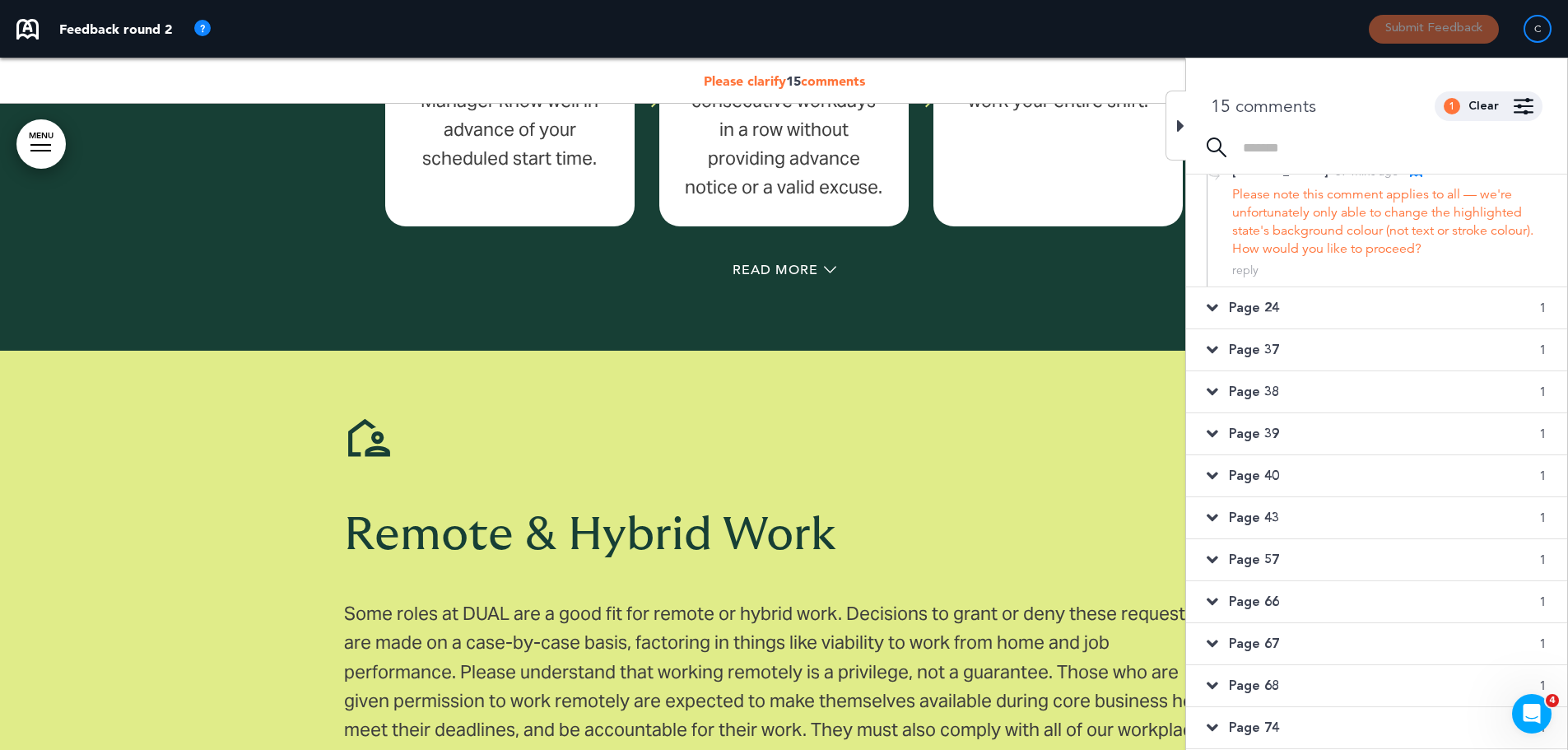
scroll to position [263, 0]
click at [745, 431] on h1 at bounding box center [784, 442] width 881 height 59
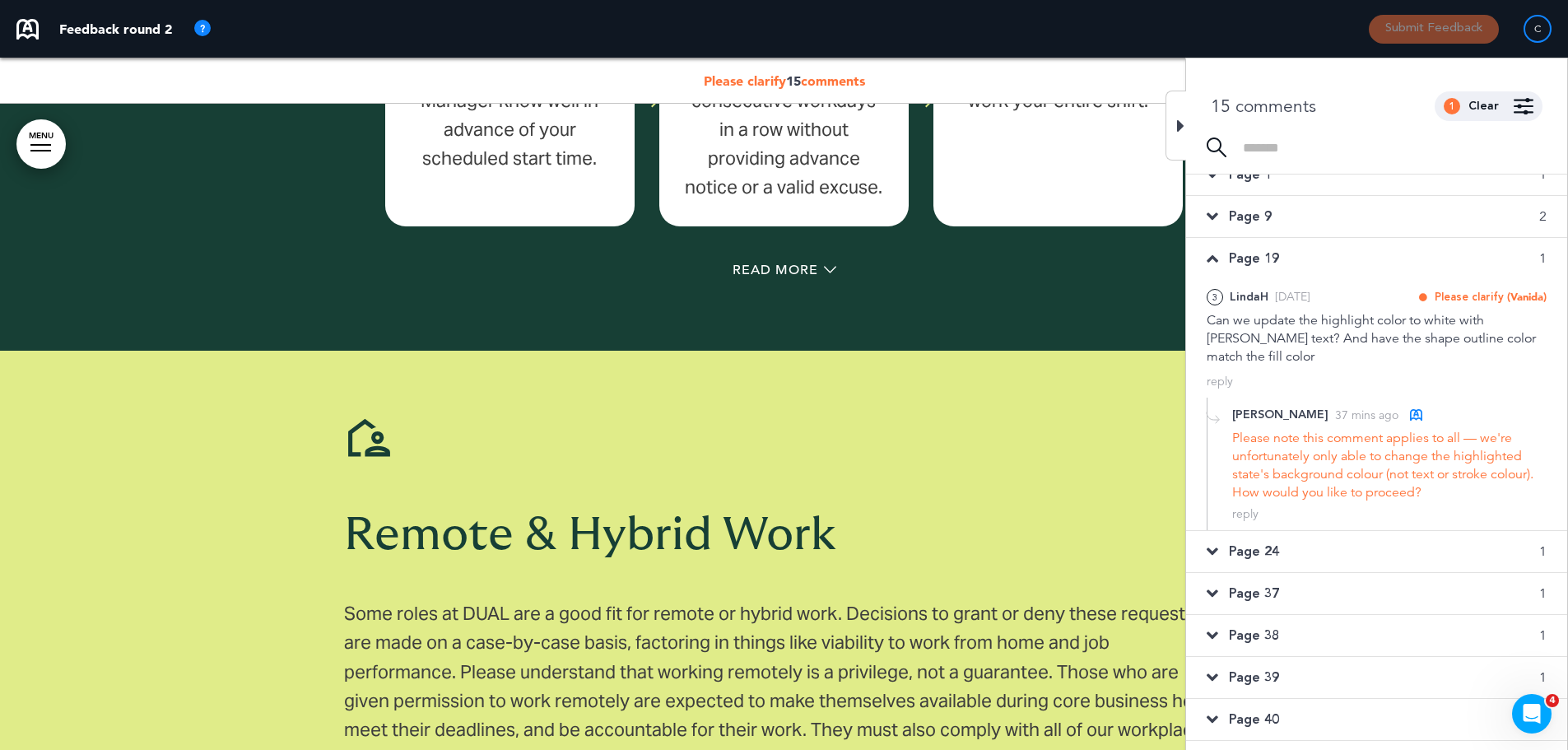
scroll to position [0, 0]
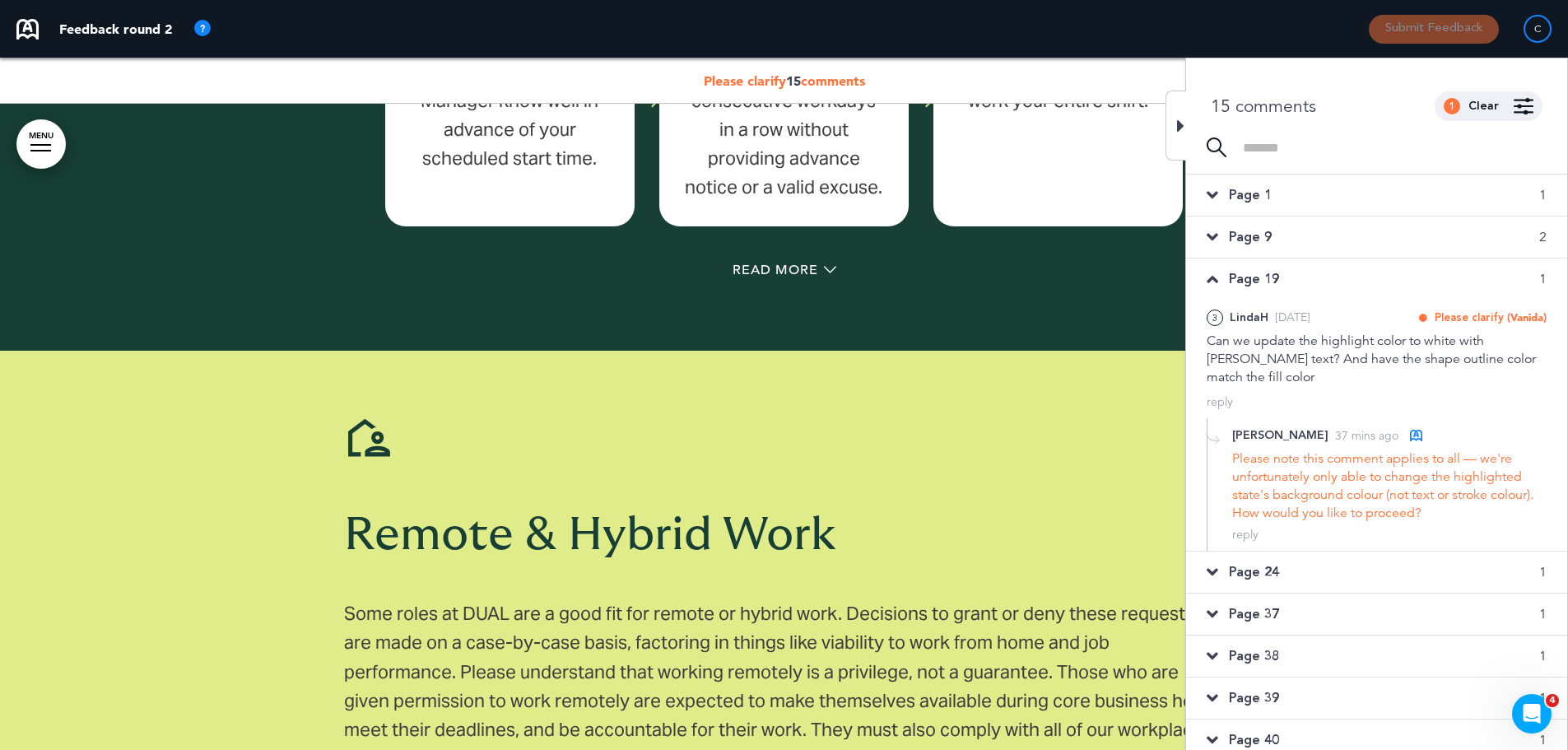
click at [1319, 195] on div "Page 1 1" at bounding box center [1376, 194] width 381 height 41
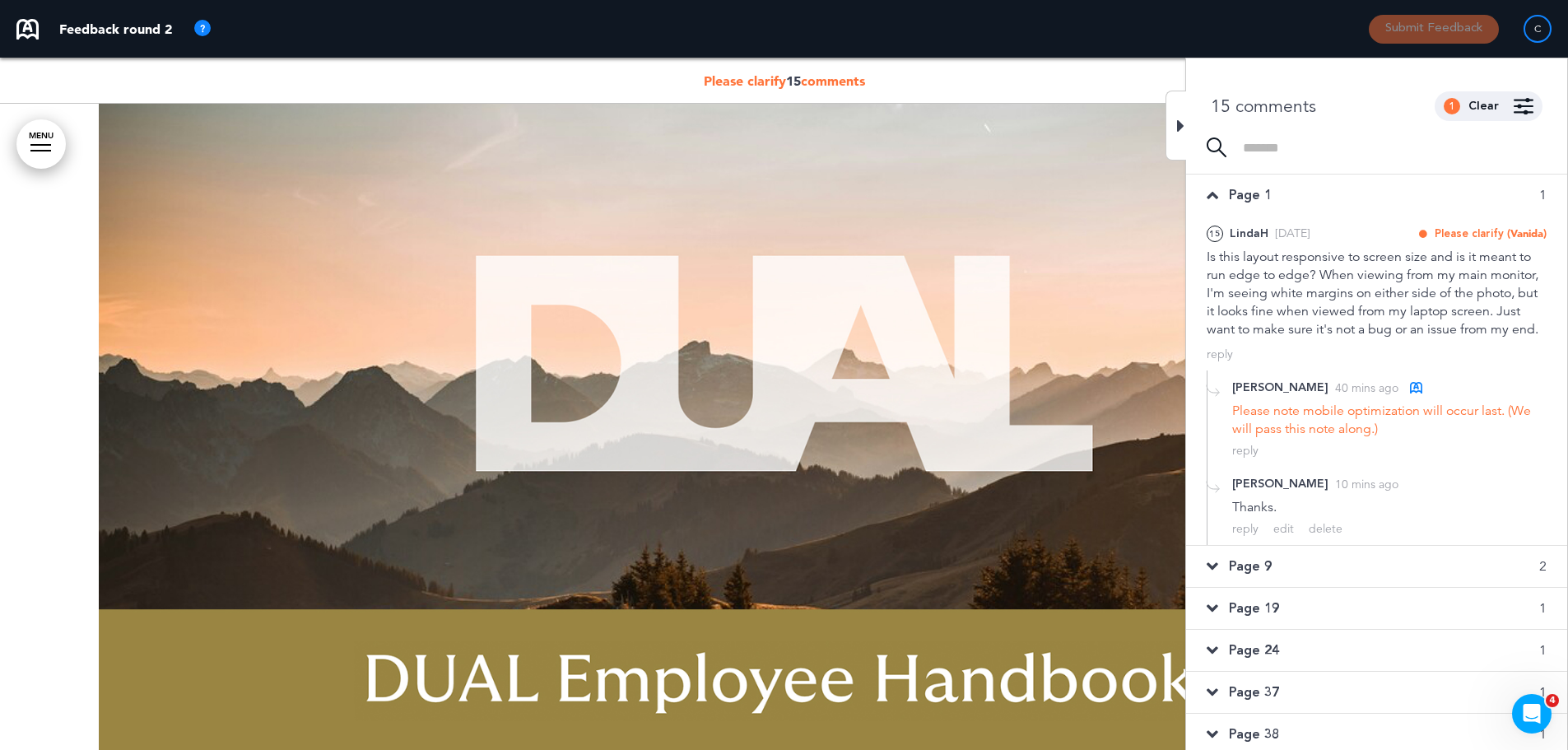
click at [1282, 587] on div "Page 9 2" at bounding box center [1376, 566] width 381 height 41
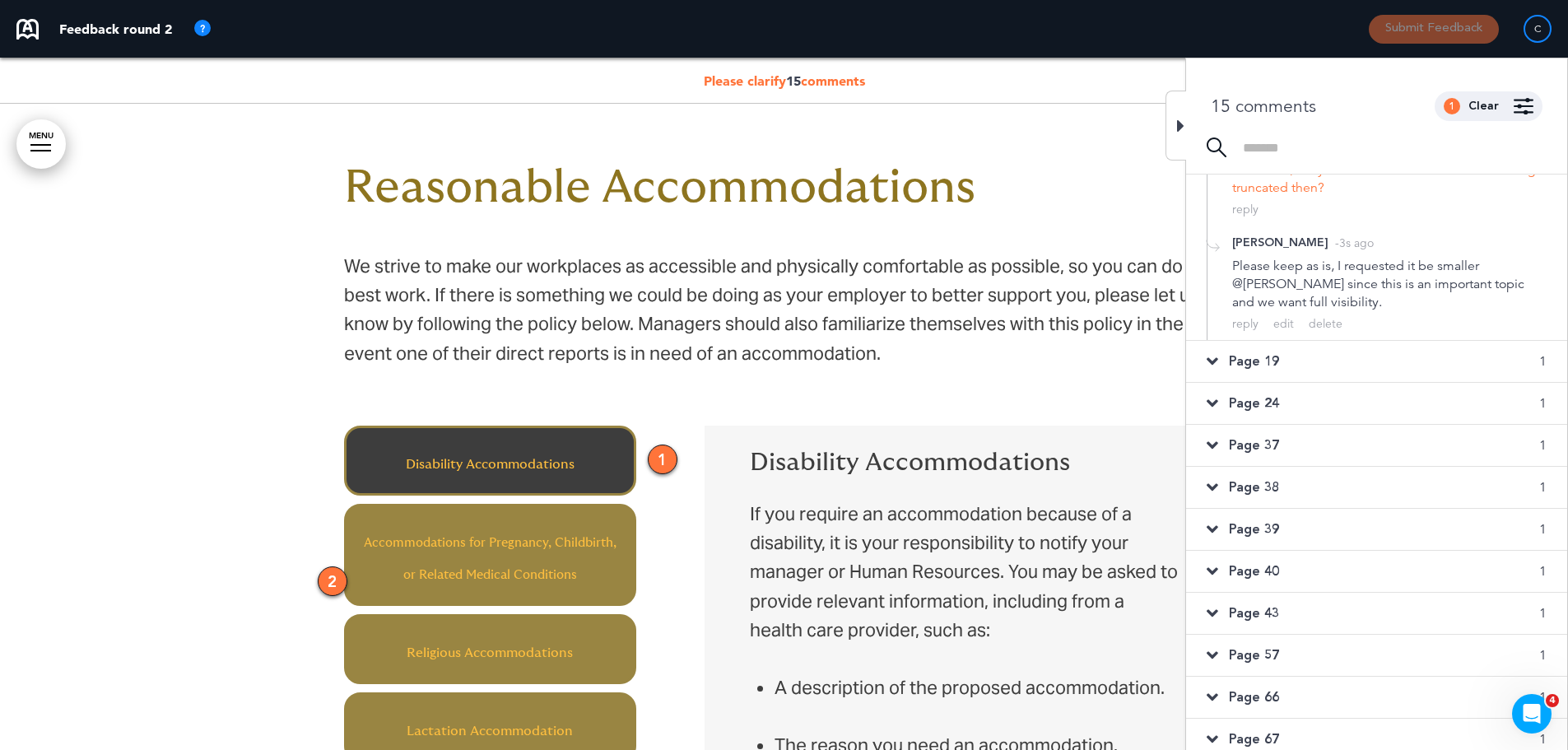
scroll to position [741, 0]
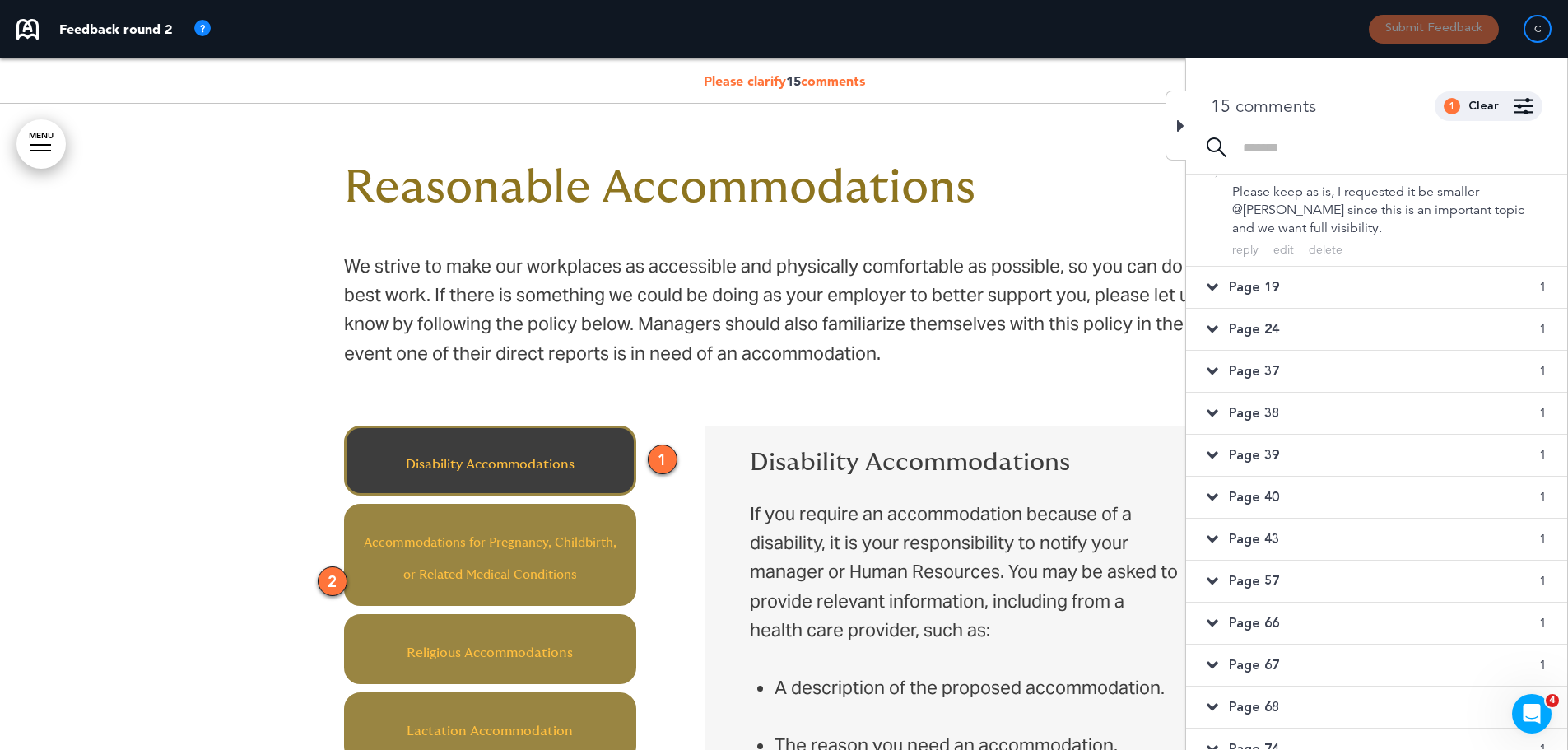
click at [1227, 286] on div "Page 19 1" at bounding box center [1376, 287] width 381 height 41
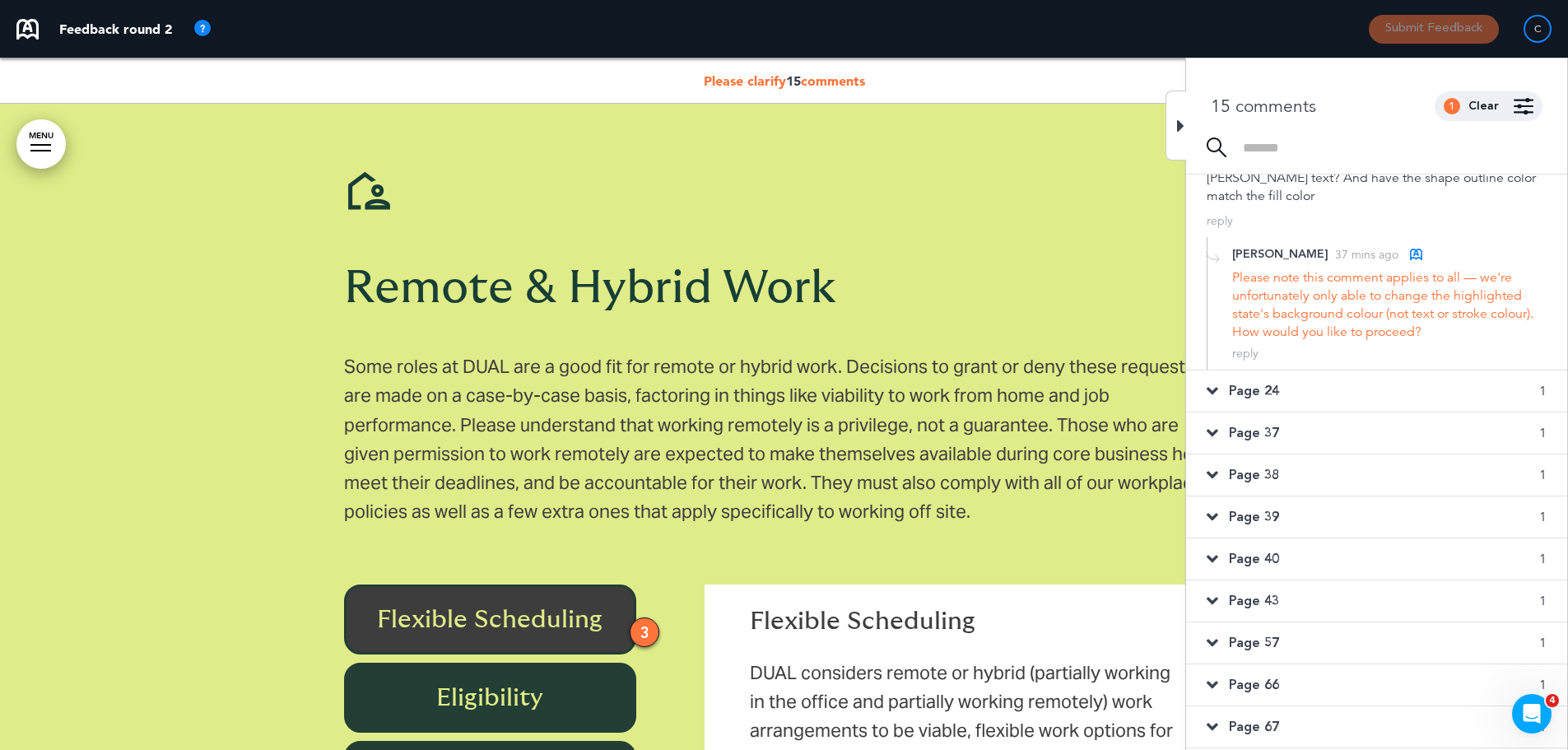
scroll to position [99, 0]
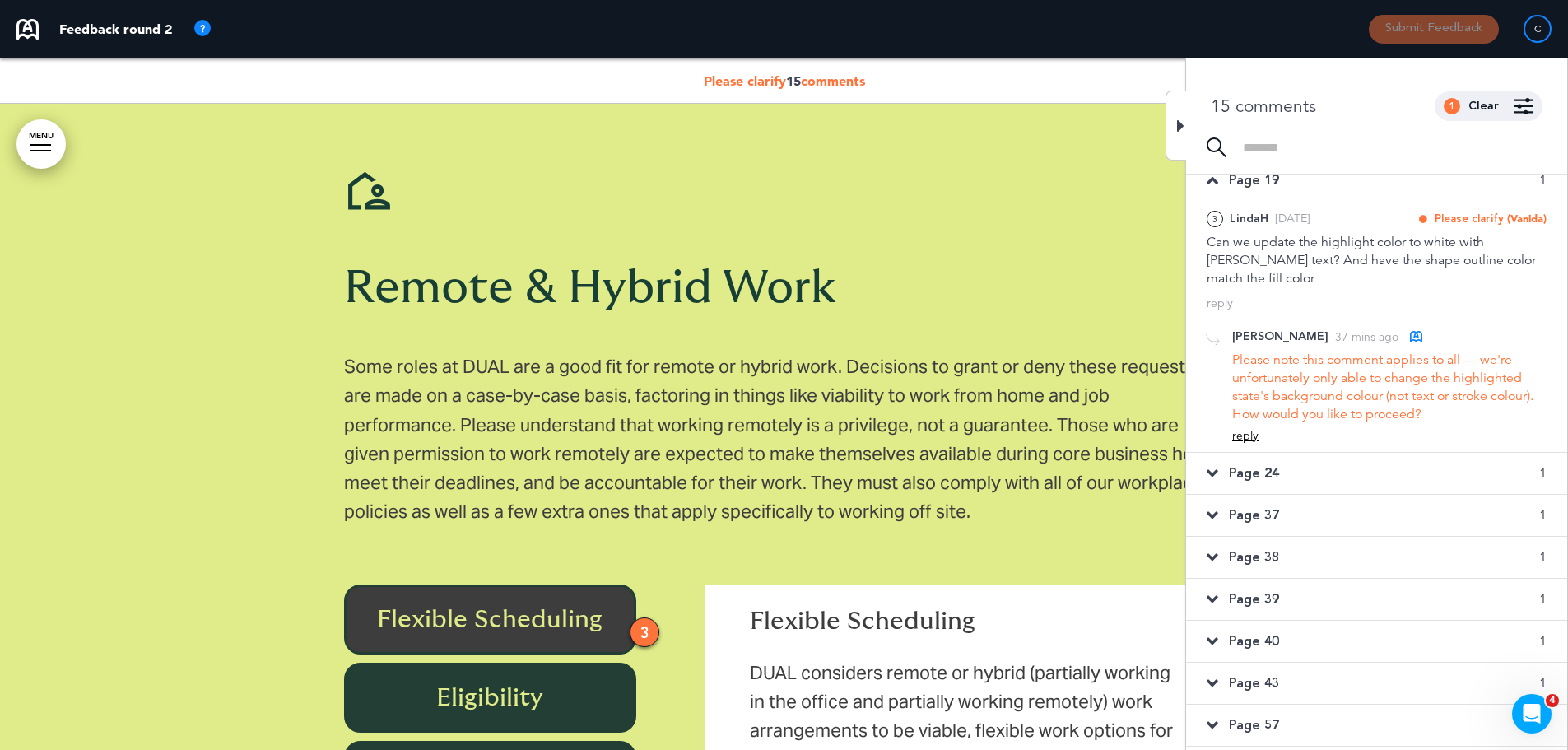
click at [1247, 437] on div "reply" at bounding box center [1246, 436] width 27 height 16
click at [1283, 454] on textarea at bounding box center [1389, 462] width 314 height 52
type textarea "**********"
click at [1528, 512] on div "Add" at bounding box center [1534, 512] width 27 height 18
click at [1251, 548] on span "Page 24" at bounding box center [1254, 552] width 50 height 18
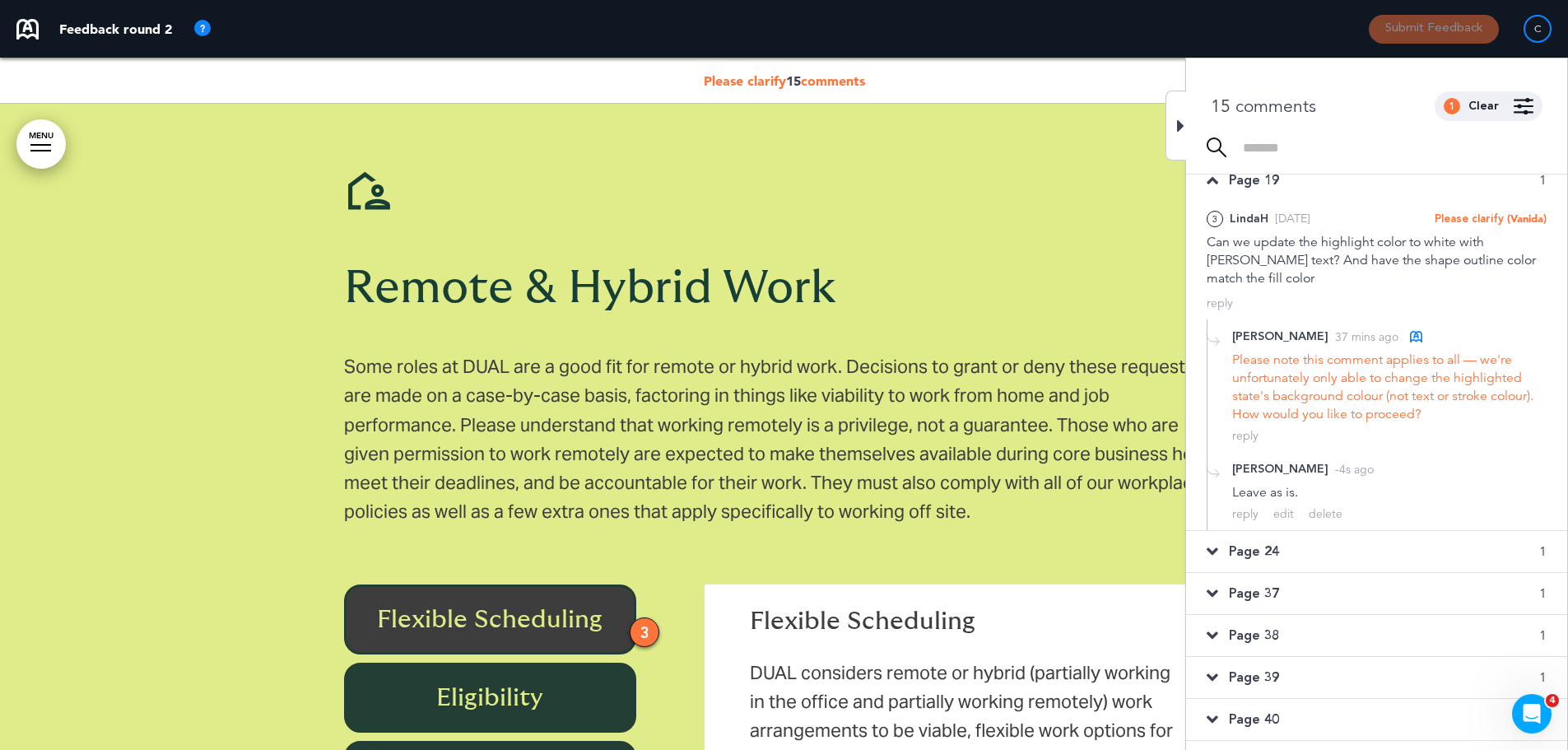
scroll to position [16482, 0]
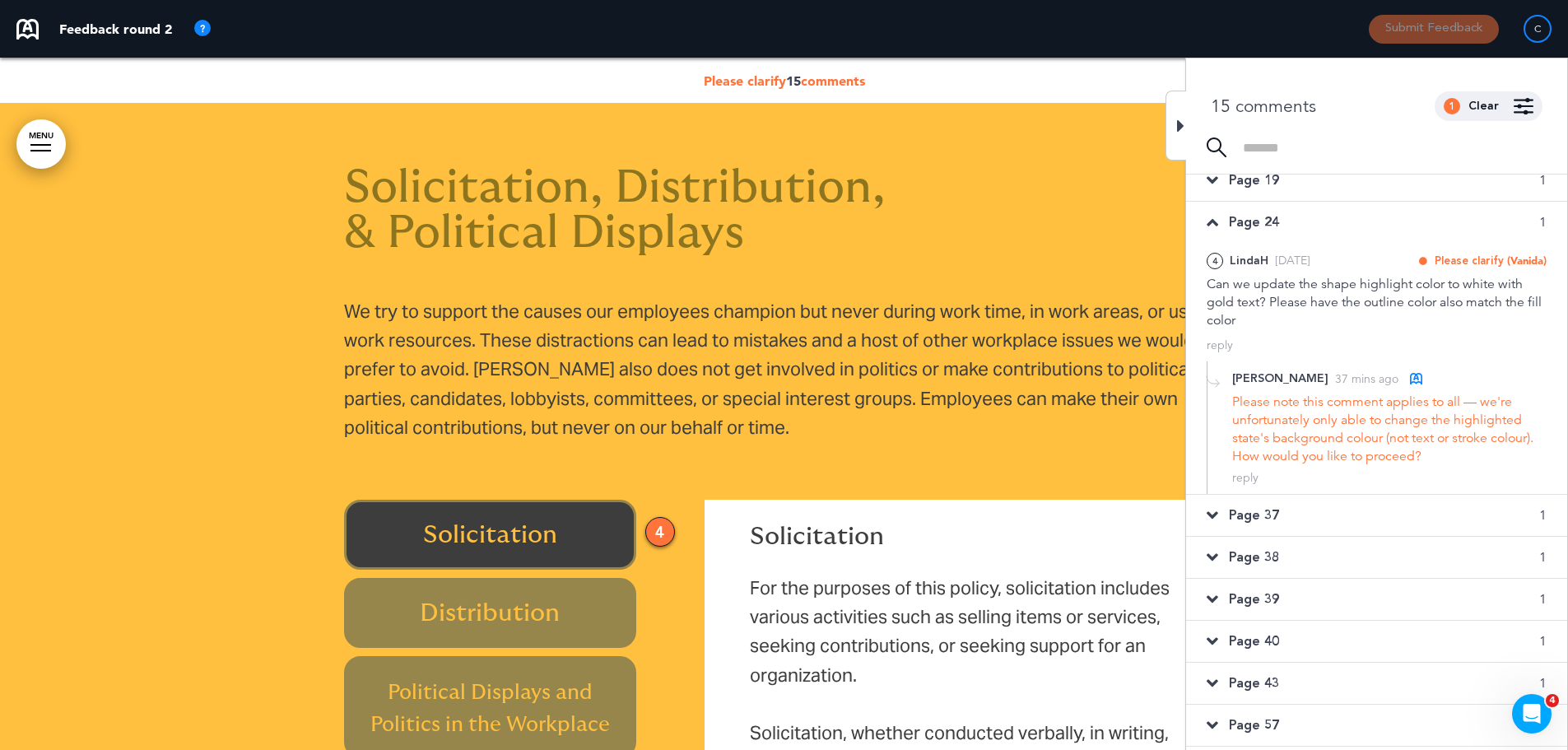
click at [1256, 515] on span "Page 37" at bounding box center [1254, 516] width 50 height 18
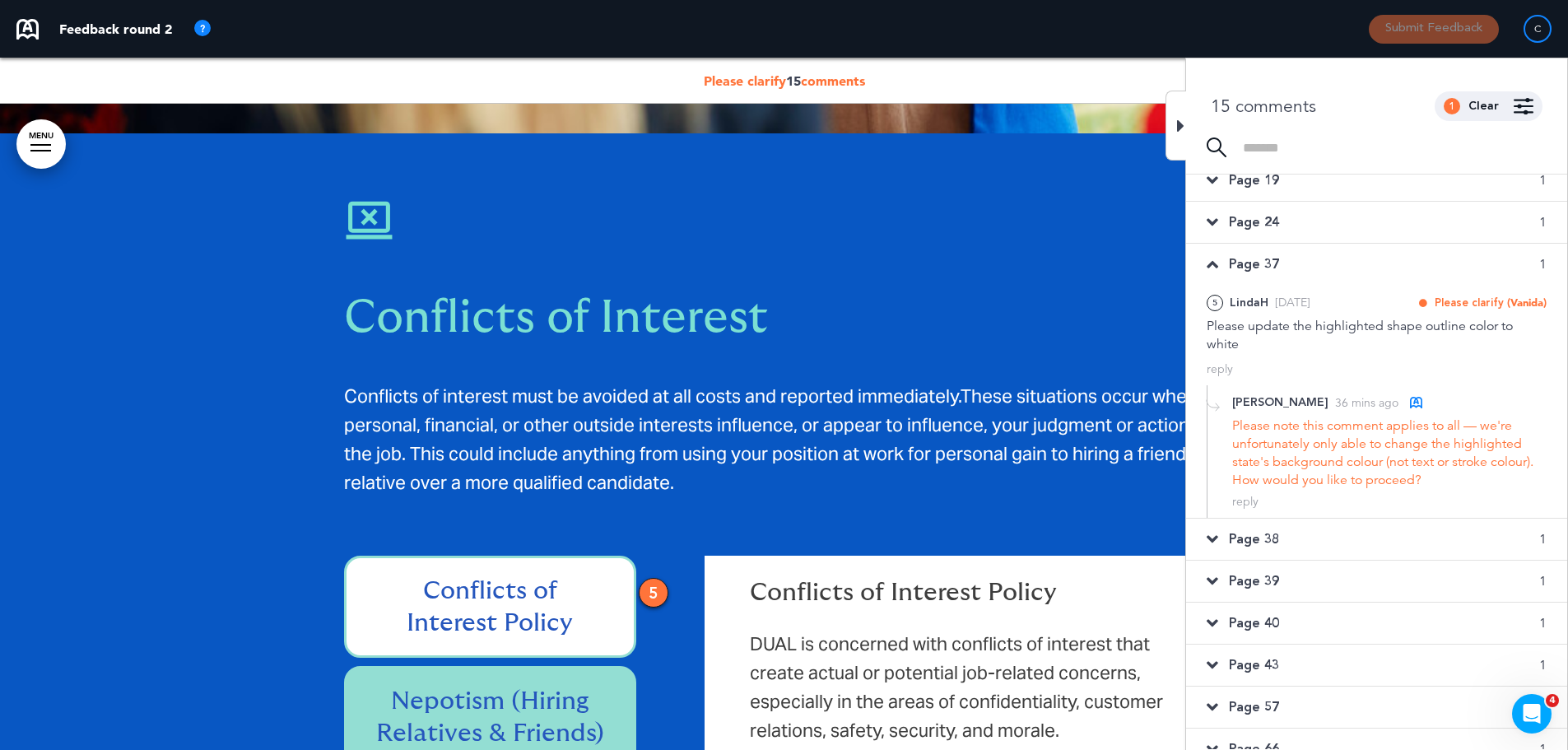
click at [1264, 258] on span "Page 37" at bounding box center [1254, 264] width 50 height 18
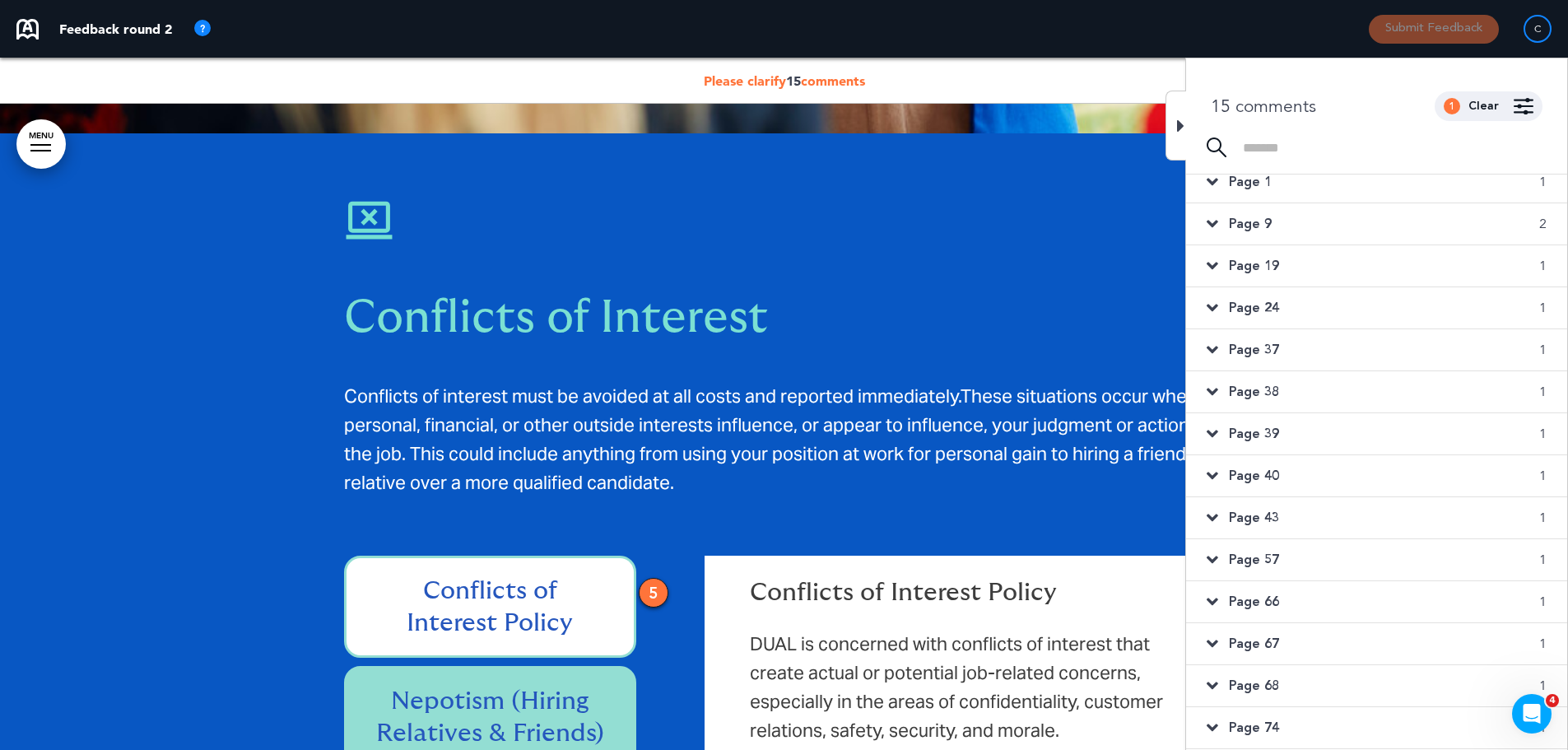
scroll to position [13, 0]
click at [1242, 266] on span "Page 19" at bounding box center [1254, 266] width 50 height 18
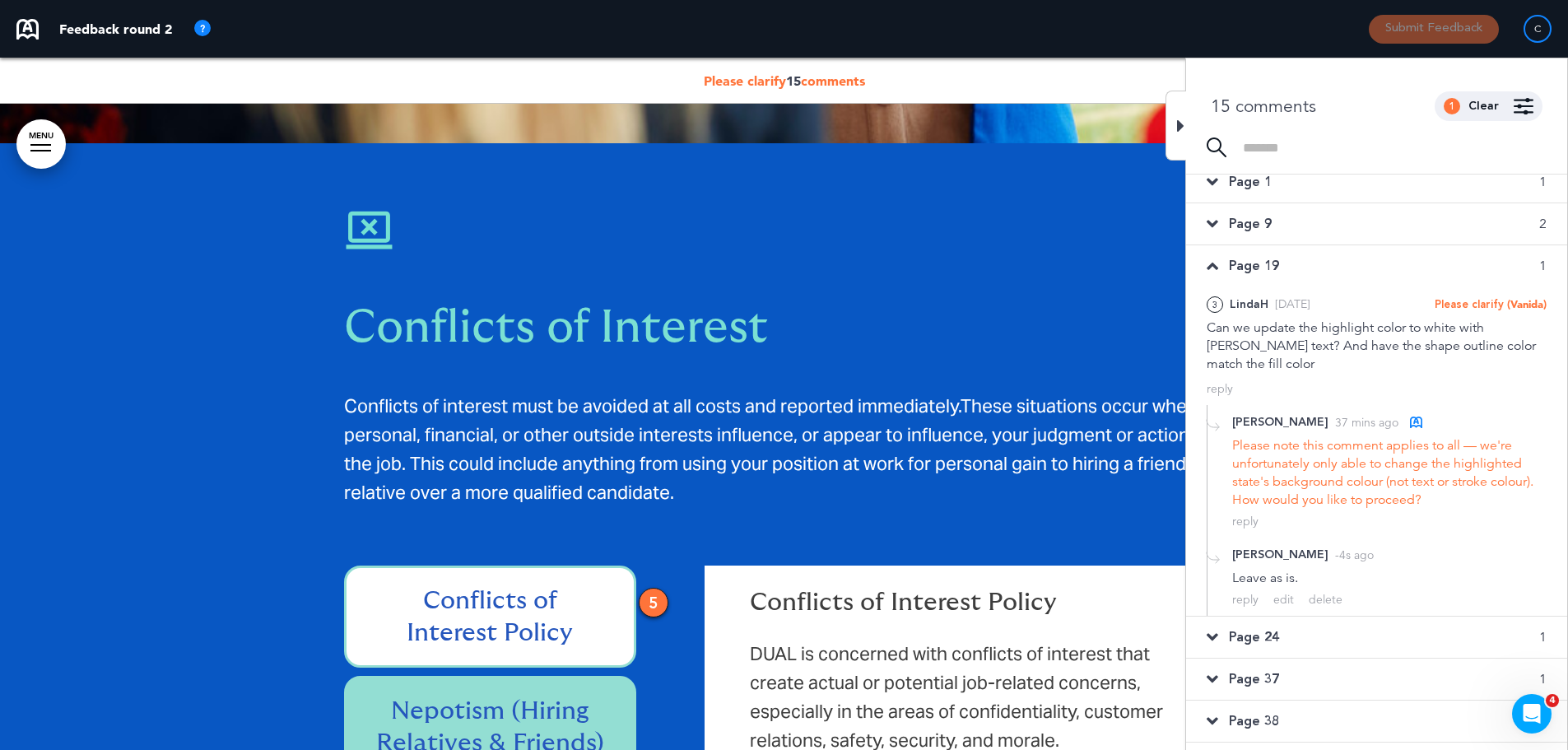
scroll to position [12986, 0]
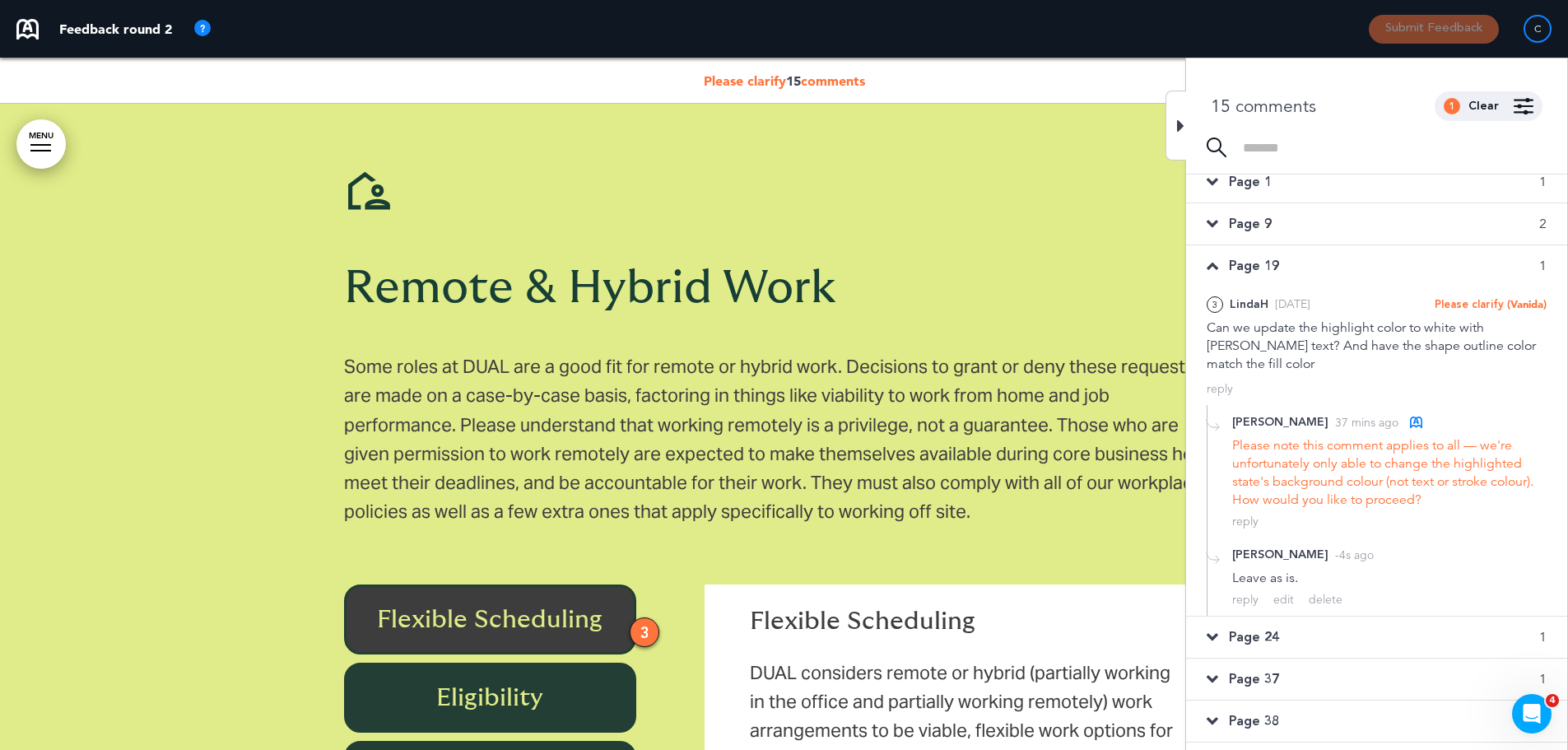
click at [1259, 630] on span "Page 24" at bounding box center [1254, 638] width 50 height 18
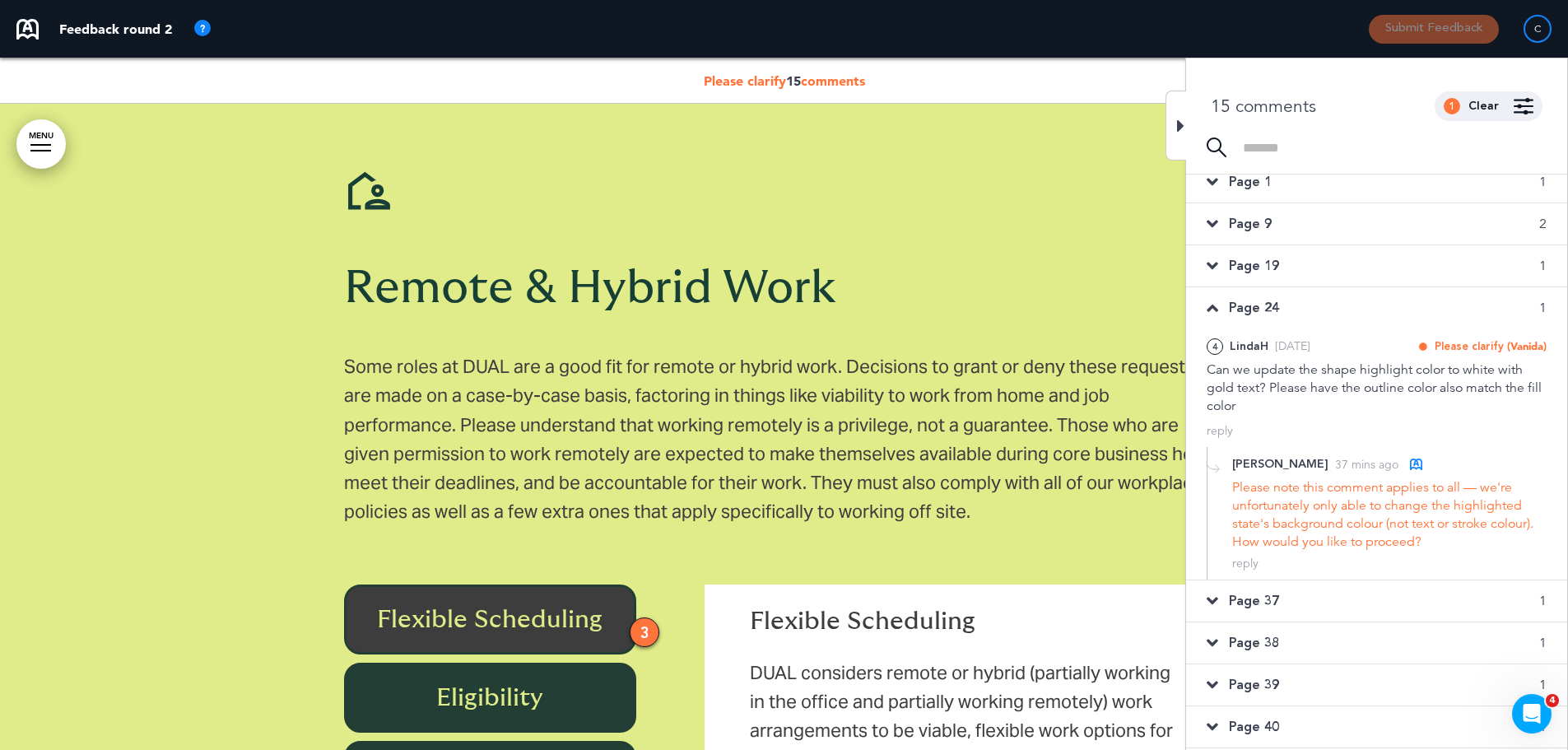
scroll to position [16482, 0]
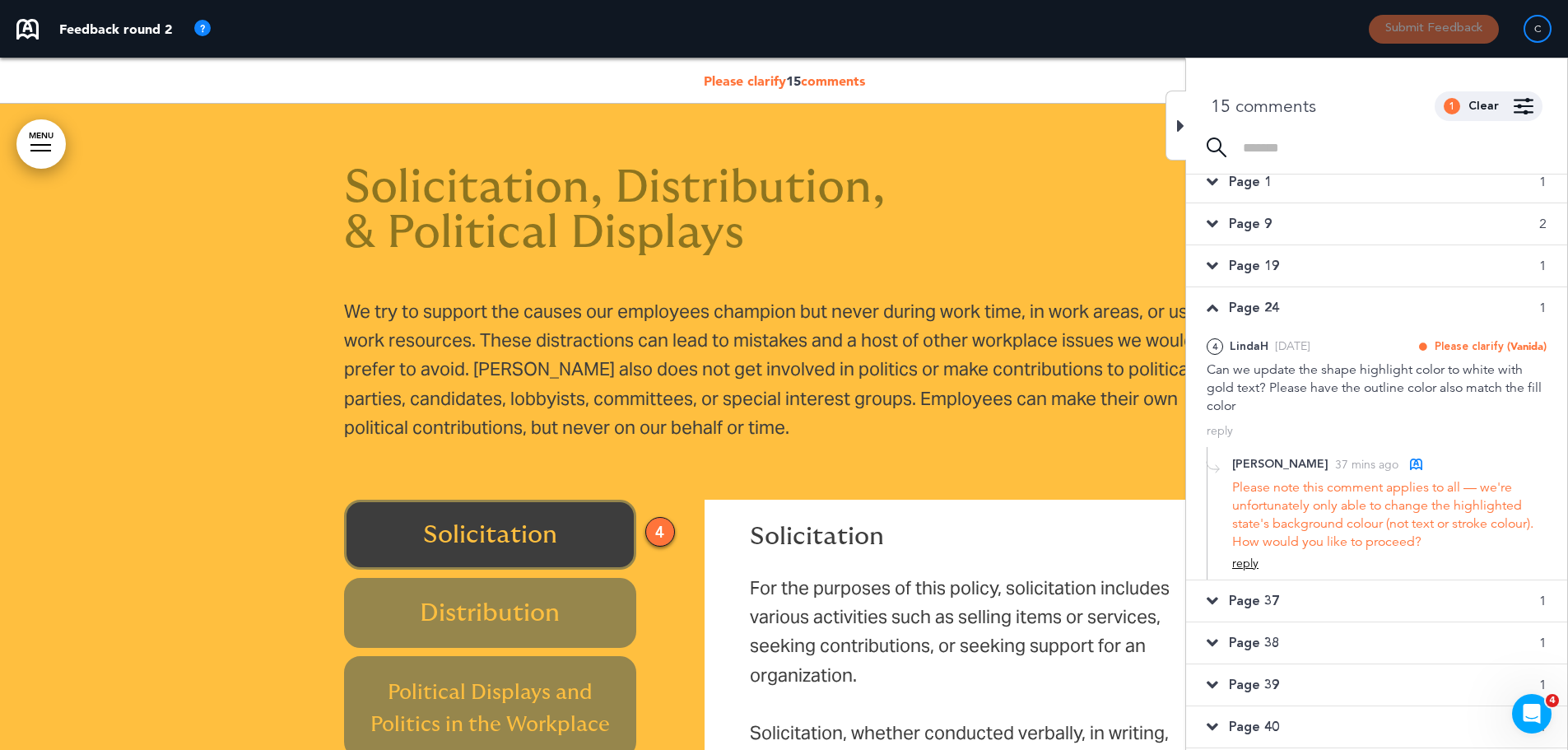
click at [1246, 559] on div "reply" at bounding box center [1246, 563] width 27 height 16
click at [1277, 594] on textarea at bounding box center [1389, 590] width 314 height 52
type textarea "**********"
click at [1535, 640] on div "Add" at bounding box center [1534, 639] width 27 height 18
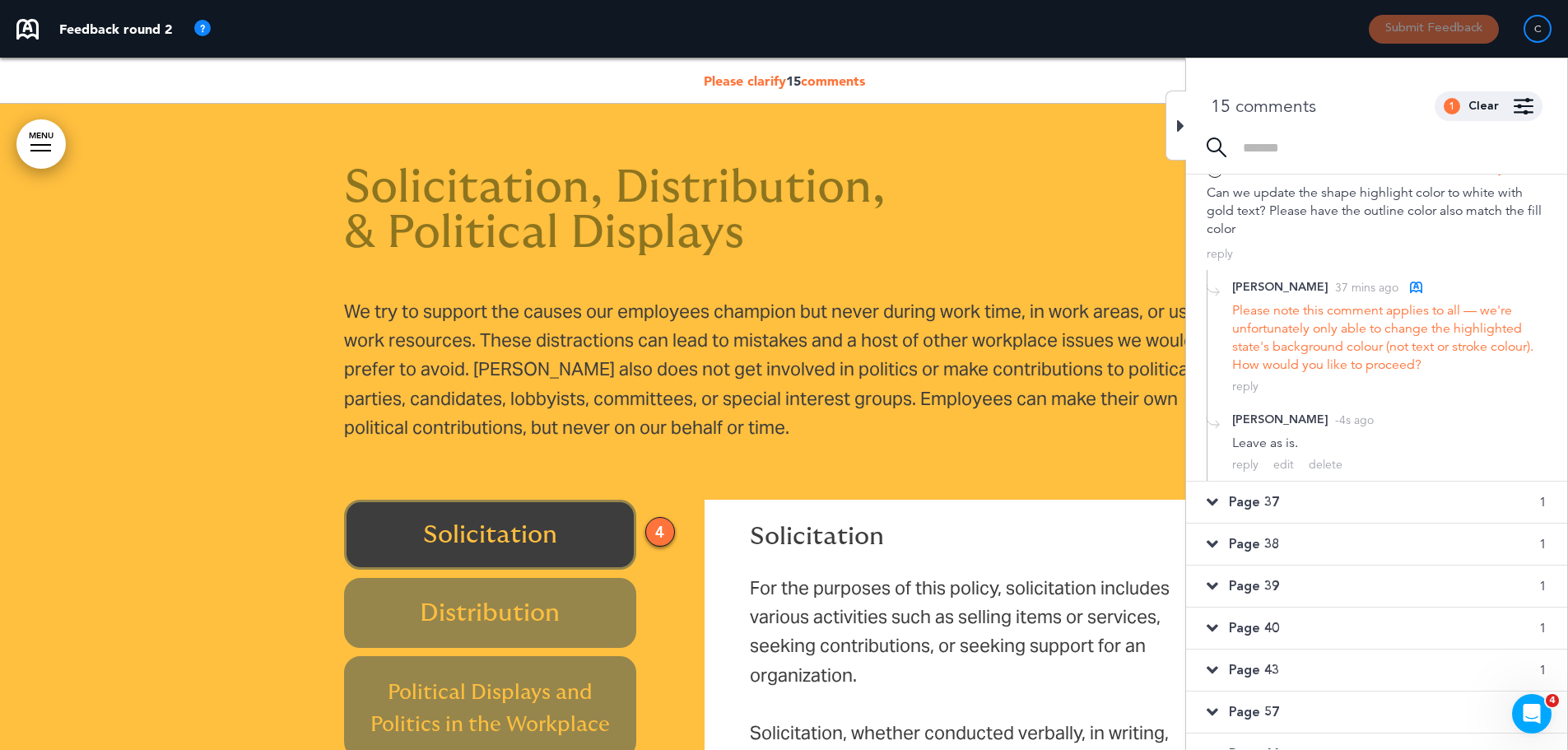
scroll to position [260, 0]
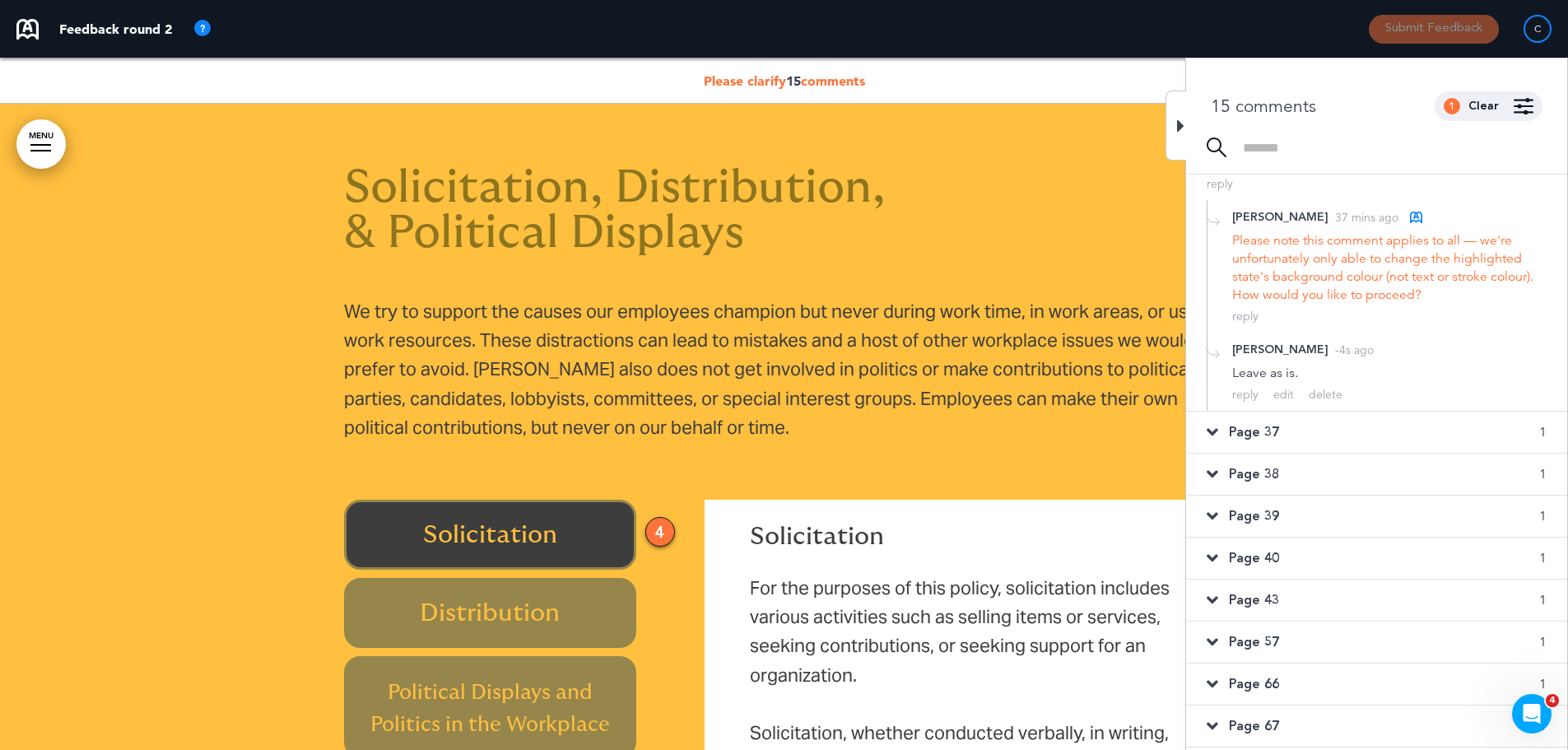
click at [1284, 431] on div "Page 37 1" at bounding box center [1376, 432] width 381 height 41
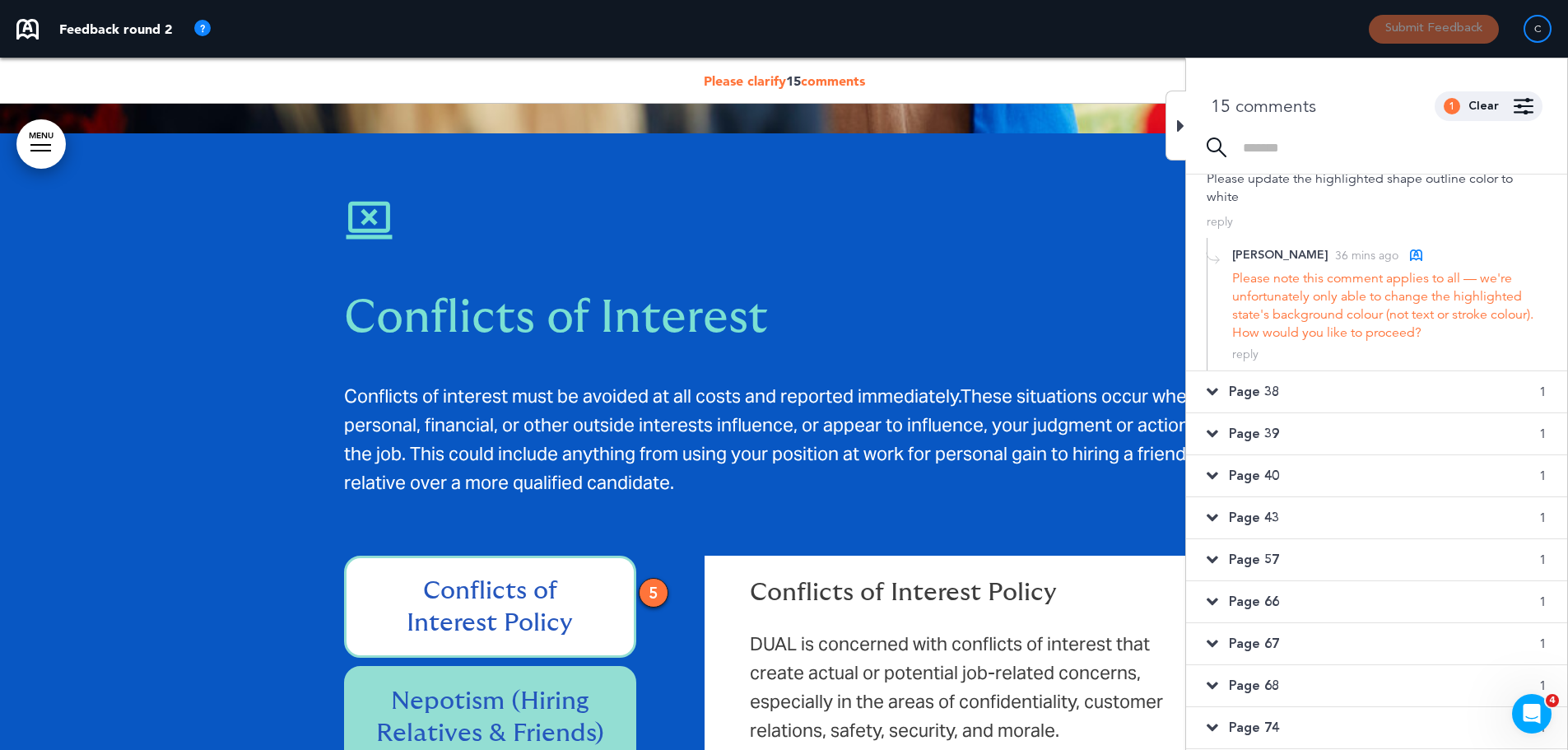
scroll to position [245, 0]
click at [1247, 353] on div "reply" at bounding box center [1246, 355] width 27 height 16
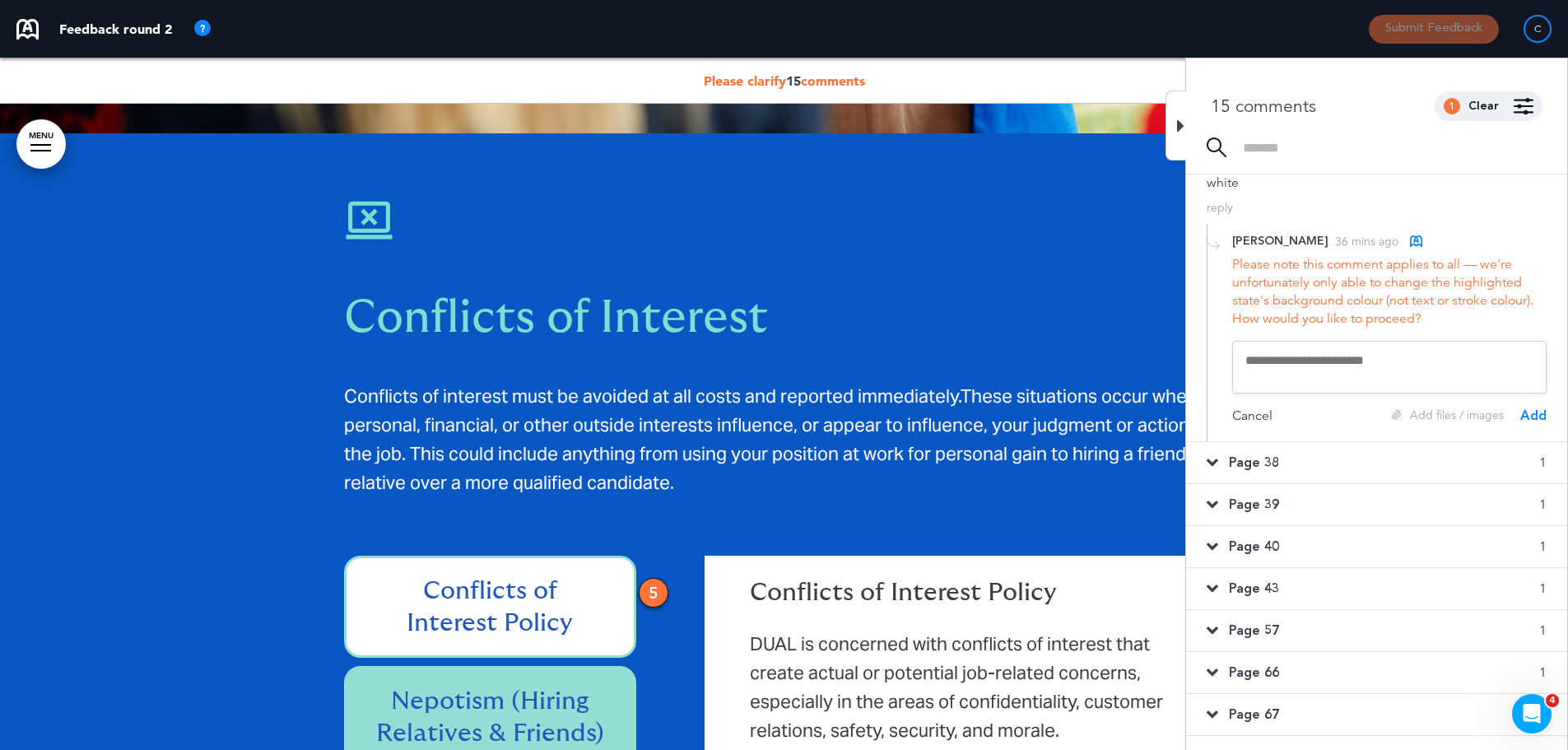
click at [1361, 359] on textarea at bounding box center [1389, 367] width 314 height 52
drag, startPoint x: 1258, startPoint y: 368, endPoint x: 1196, endPoint y: 368, distance: 62.0
click at [1196, 368] on div "**********" at bounding box center [1376, 332] width 381 height 218
click at [1390, 372] on textarea "**********" at bounding box center [1389, 367] width 314 height 52
type textarea "**********"
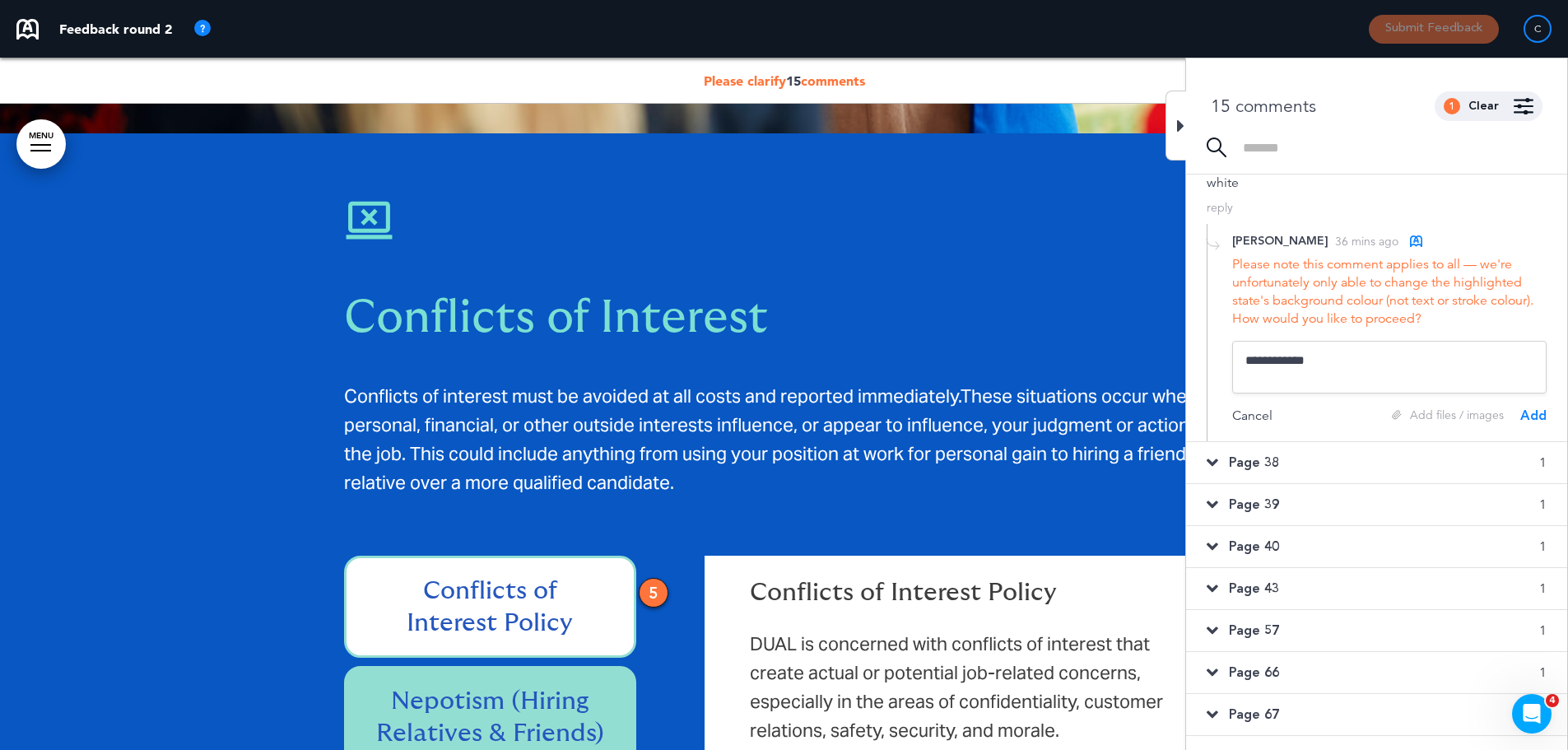
click at [1532, 415] on div "Add" at bounding box center [1534, 416] width 27 height 18
click at [1229, 454] on span "Page 38" at bounding box center [1254, 456] width 50 height 18
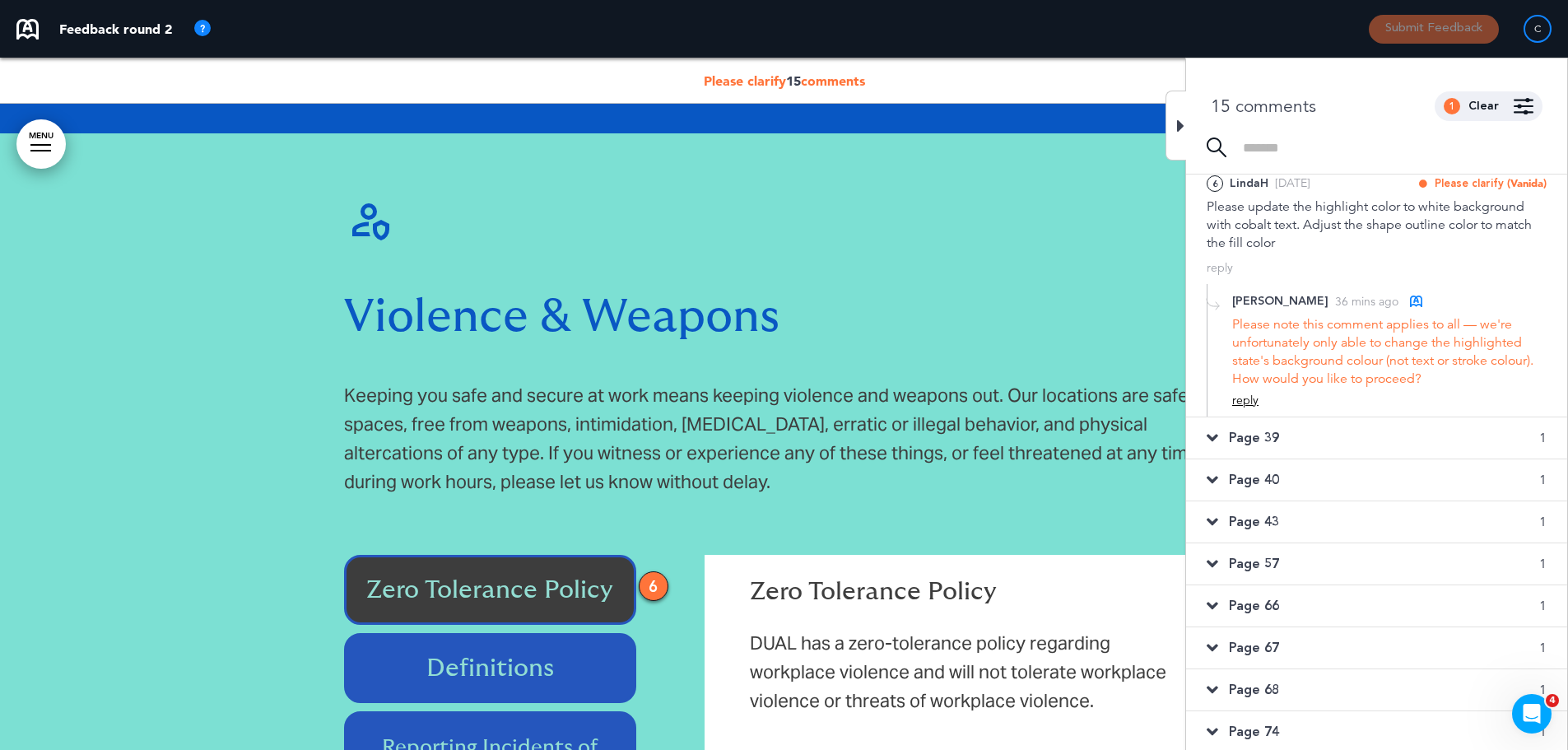
click at [1251, 399] on div "reply" at bounding box center [1246, 400] width 27 height 16
click at [1271, 413] on textarea at bounding box center [1389, 427] width 314 height 52
paste textarea "**********"
type textarea "**********"
click at [1527, 479] on div "Add" at bounding box center [1534, 476] width 27 height 18
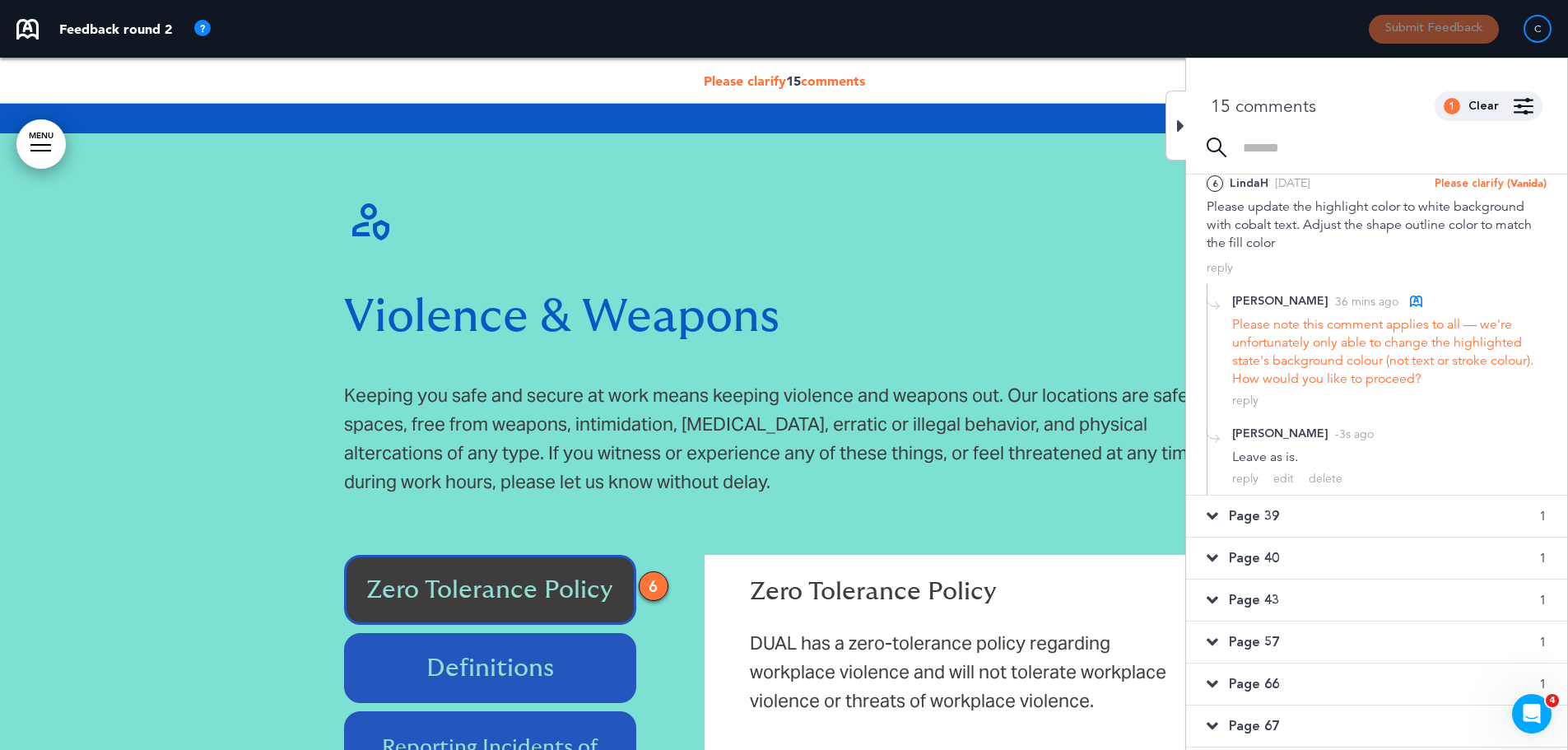
click at [1256, 513] on span "Page 39" at bounding box center [1254, 517] width 50 height 18
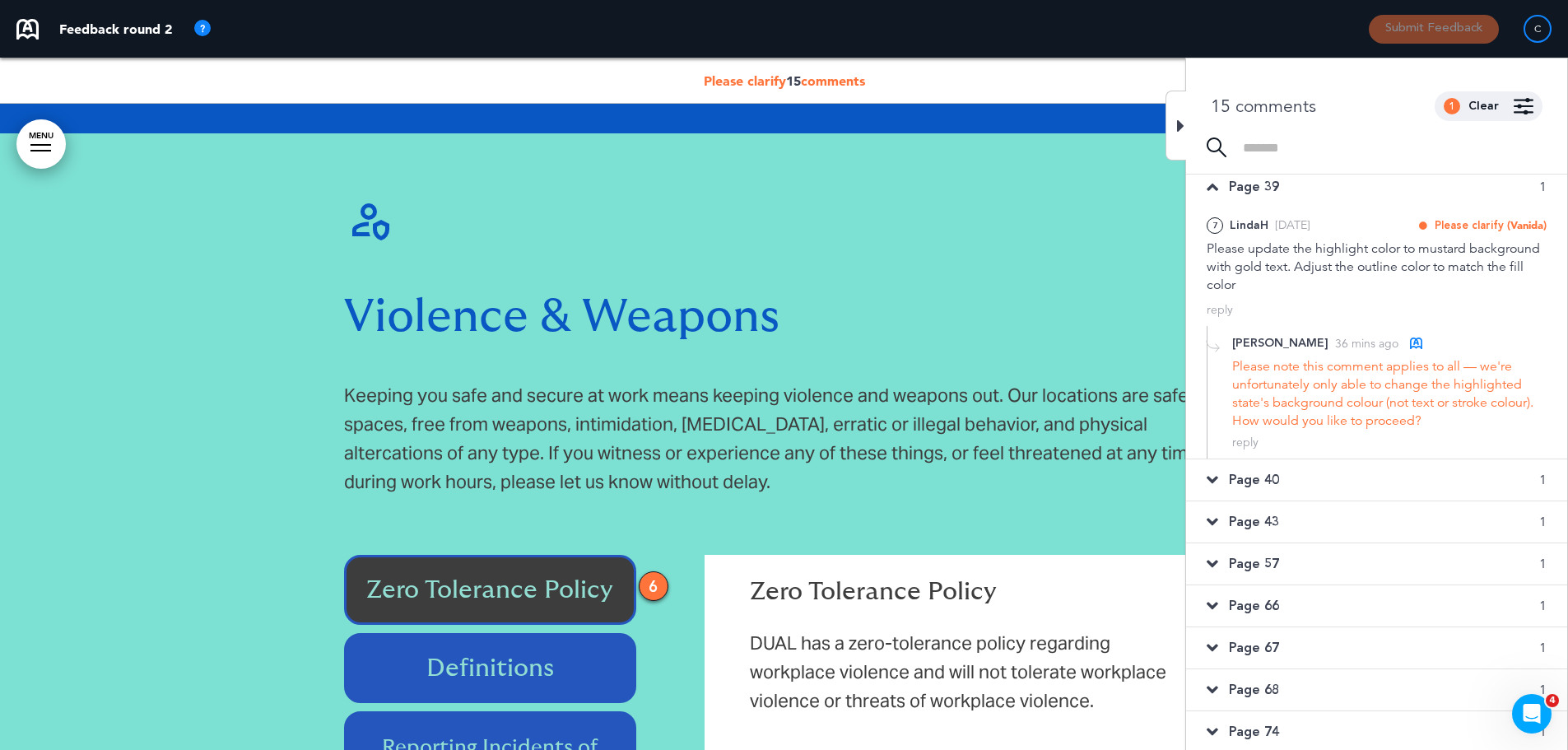
scroll to position [28616, 0]
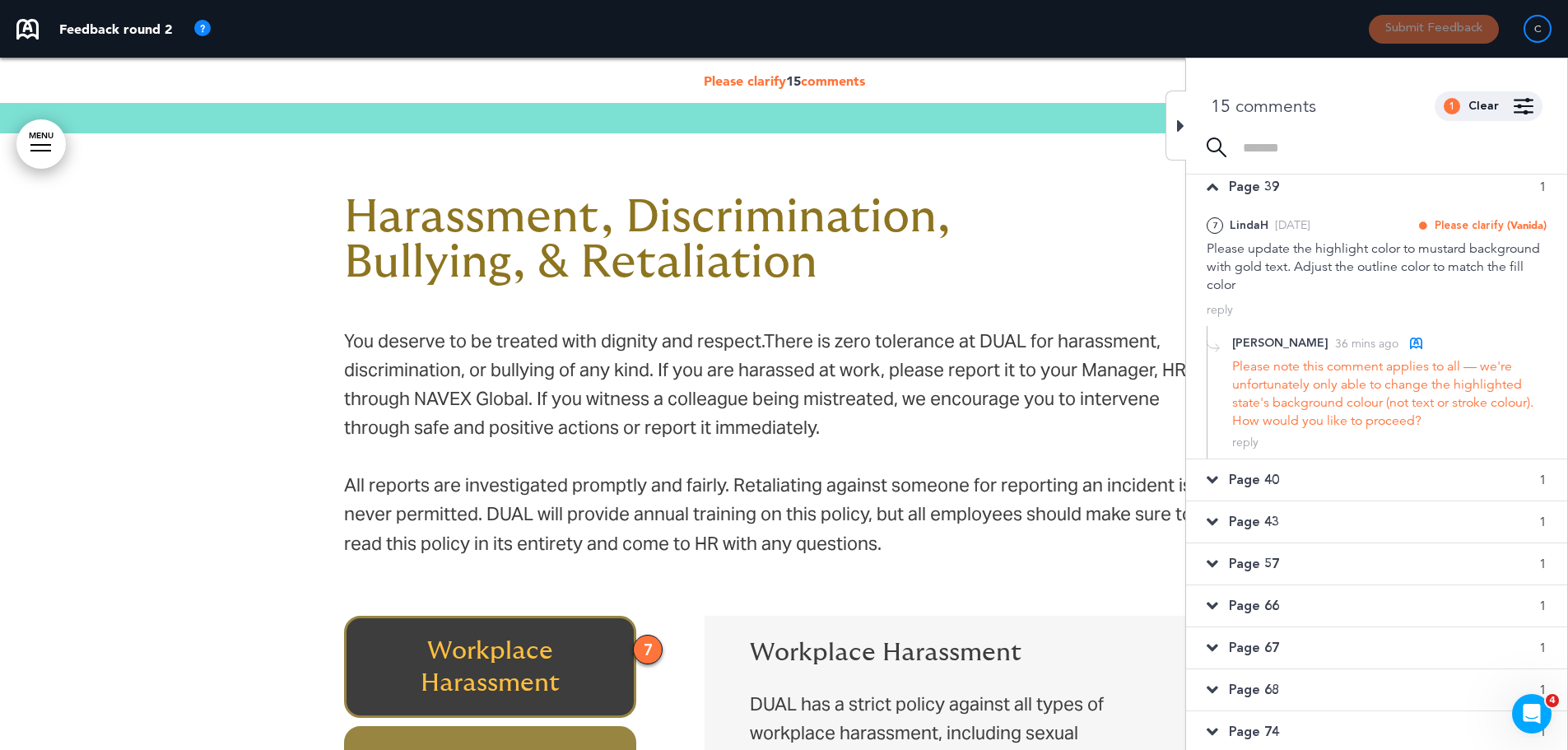
click at [1240, 445] on div "reply" at bounding box center [1246, 442] width 27 height 16
click at [1302, 469] on textarea at bounding box center [1389, 469] width 314 height 52
paste textarea "**********"
type textarea "**********"
click at [1527, 520] on div "Add" at bounding box center [1534, 518] width 27 height 18
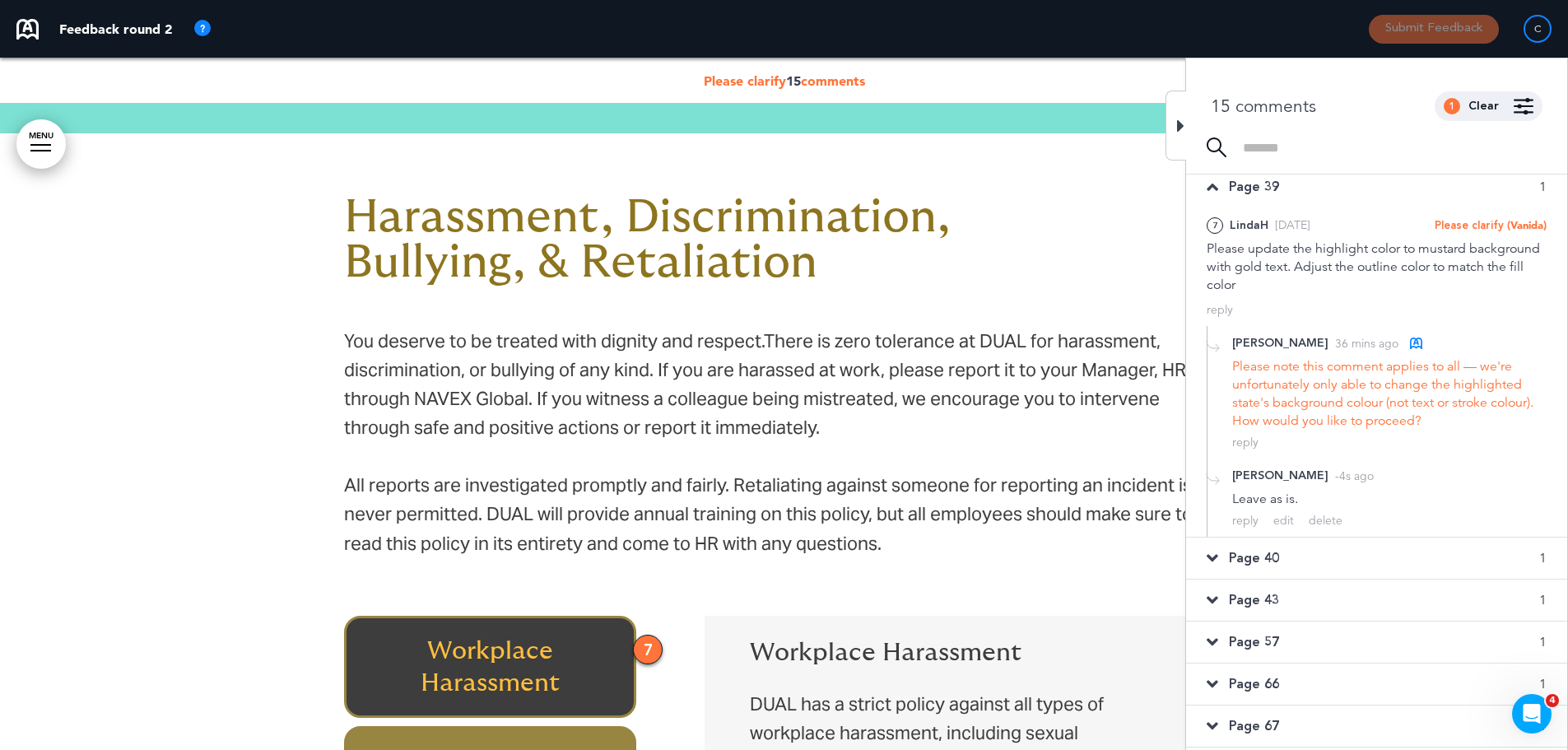
click at [1241, 553] on span "Page 40" at bounding box center [1254, 558] width 50 height 18
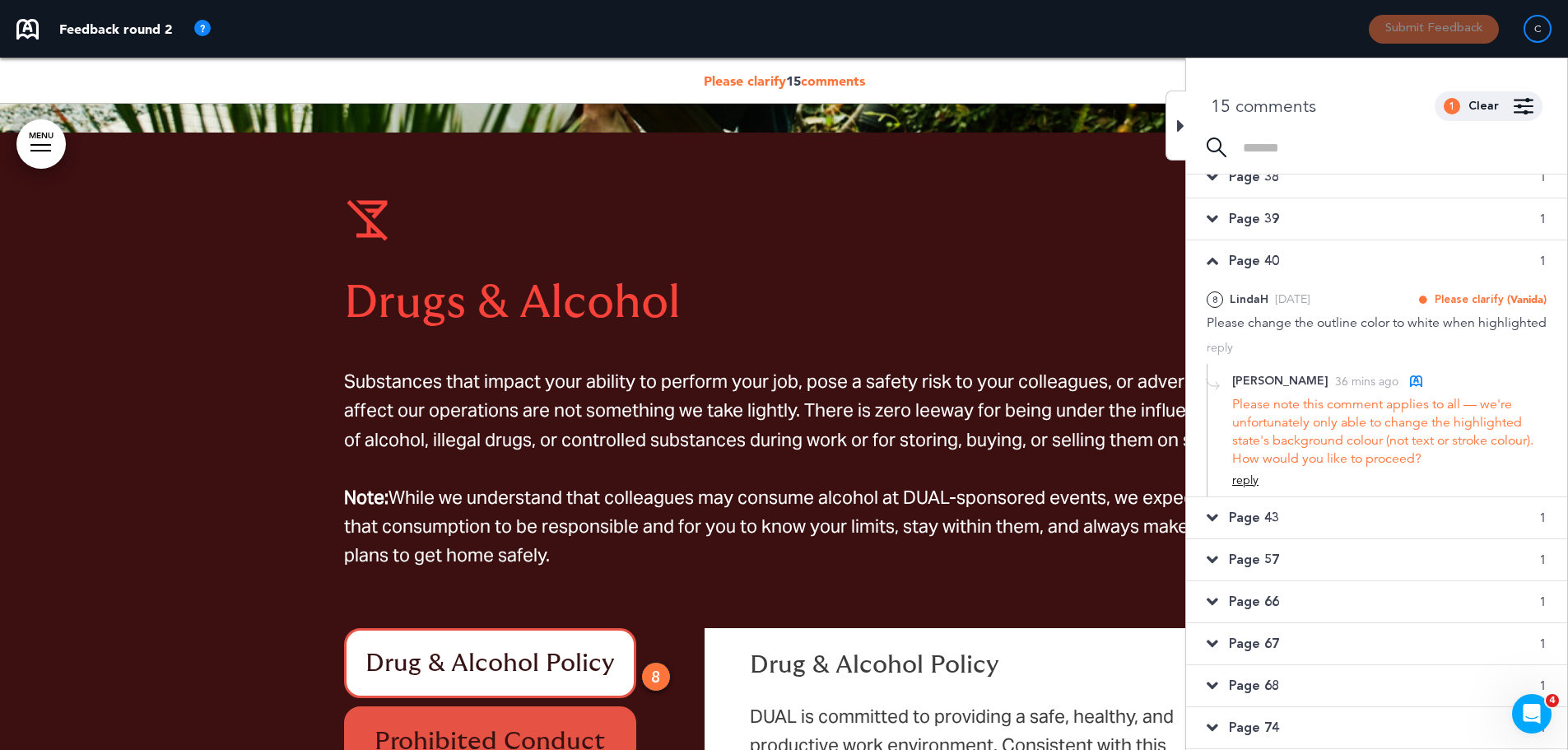
click at [1236, 481] on div "reply" at bounding box center [1246, 480] width 27 height 16
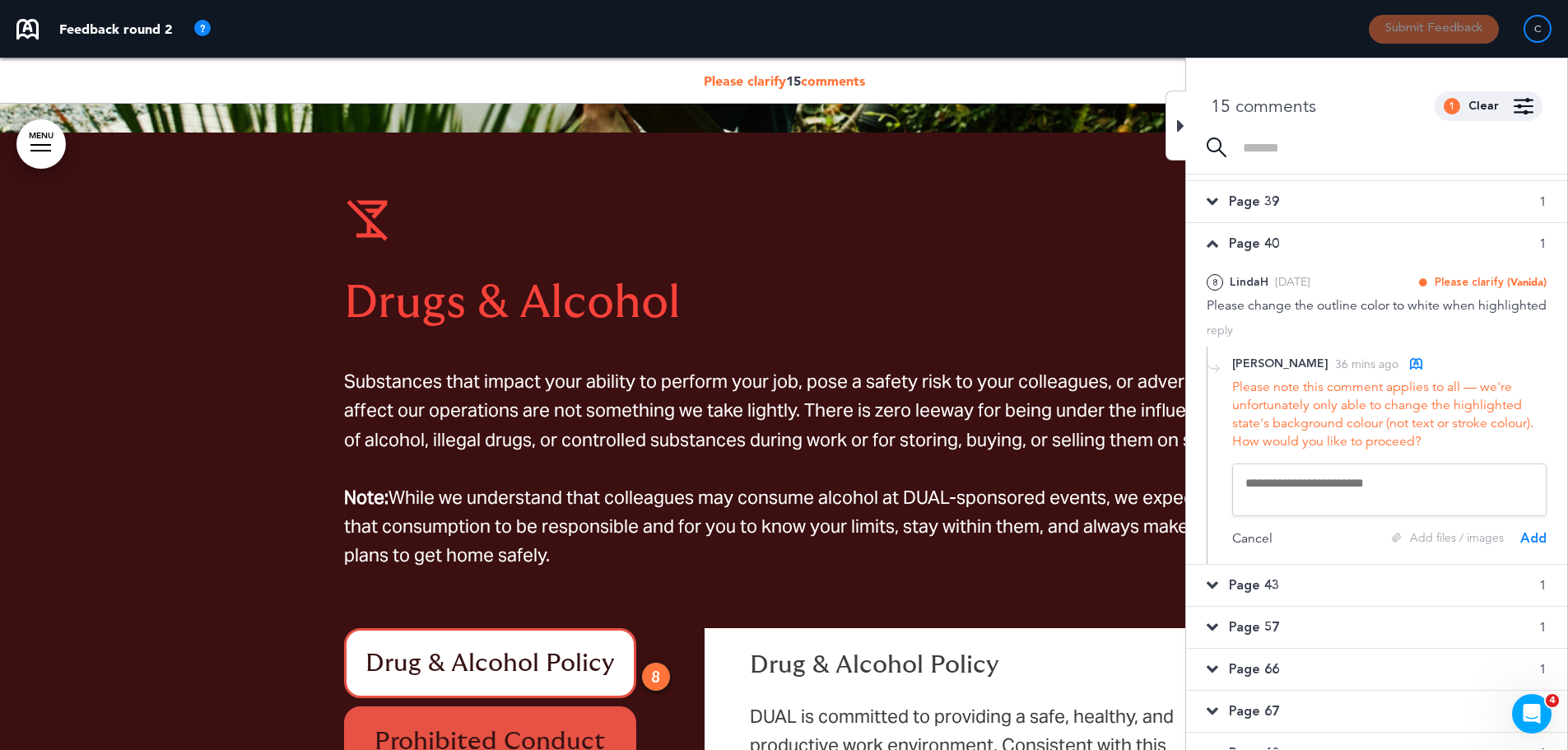
scroll to position [260, 0]
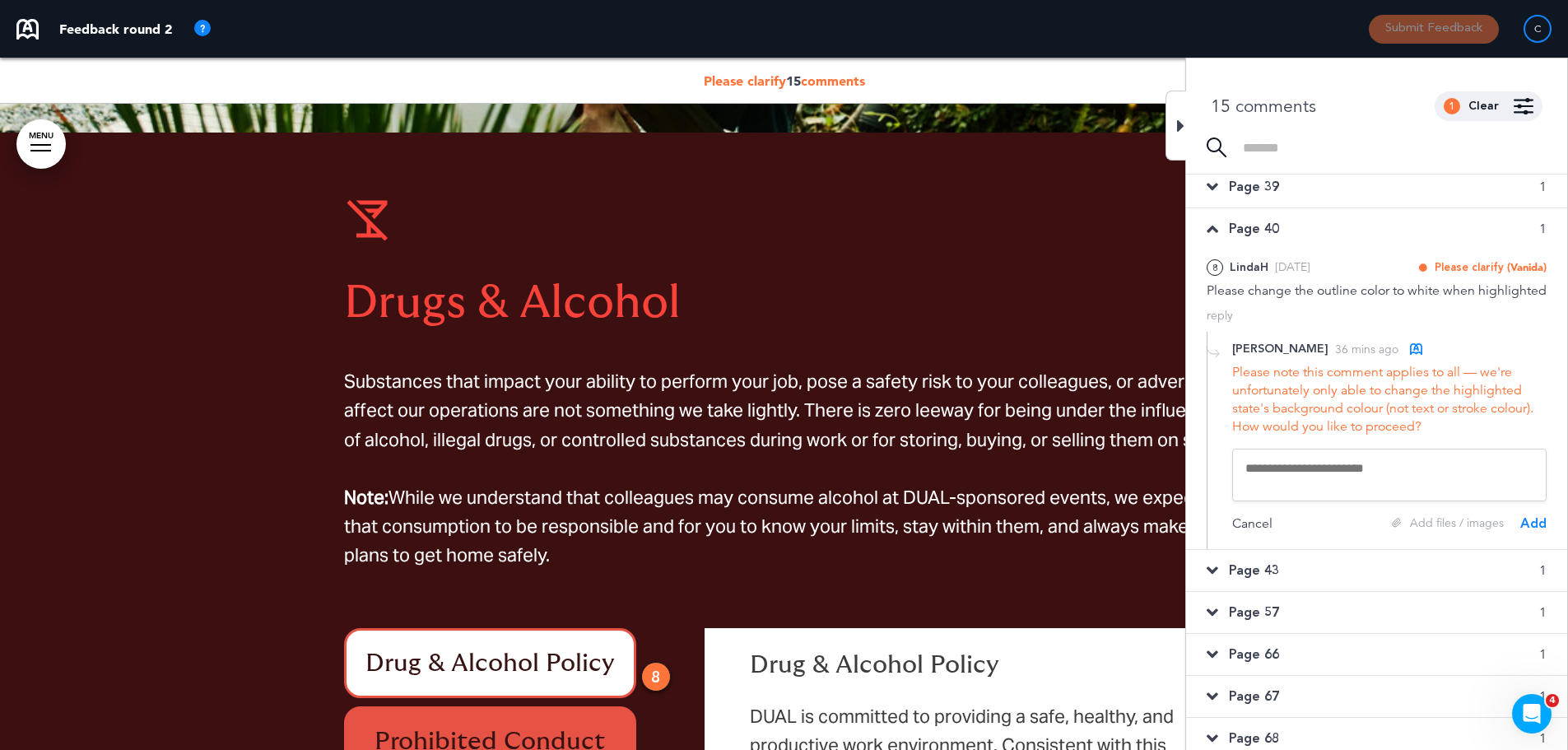
click at [1278, 483] on textarea at bounding box center [1389, 474] width 314 height 52
paste textarea "**********"
type textarea "**********"
click at [1535, 532] on div "Add" at bounding box center [1534, 524] width 27 height 18
click at [1266, 573] on span "Page 43" at bounding box center [1254, 564] width 50 height 18
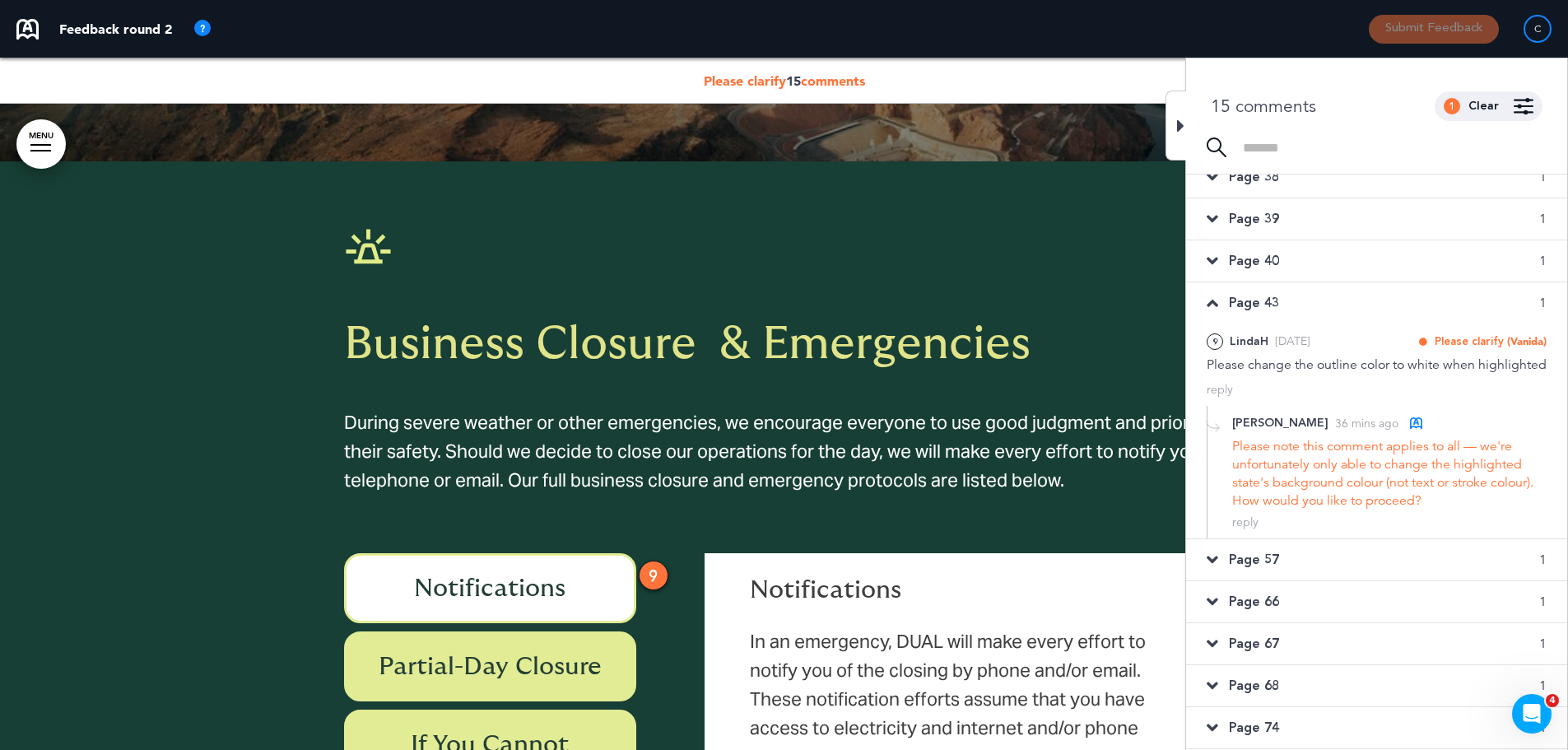
scroll to position [245, 0]
click at [1246, 525] on div "reply" at bounding box center [1246, 522] width 27 height 16
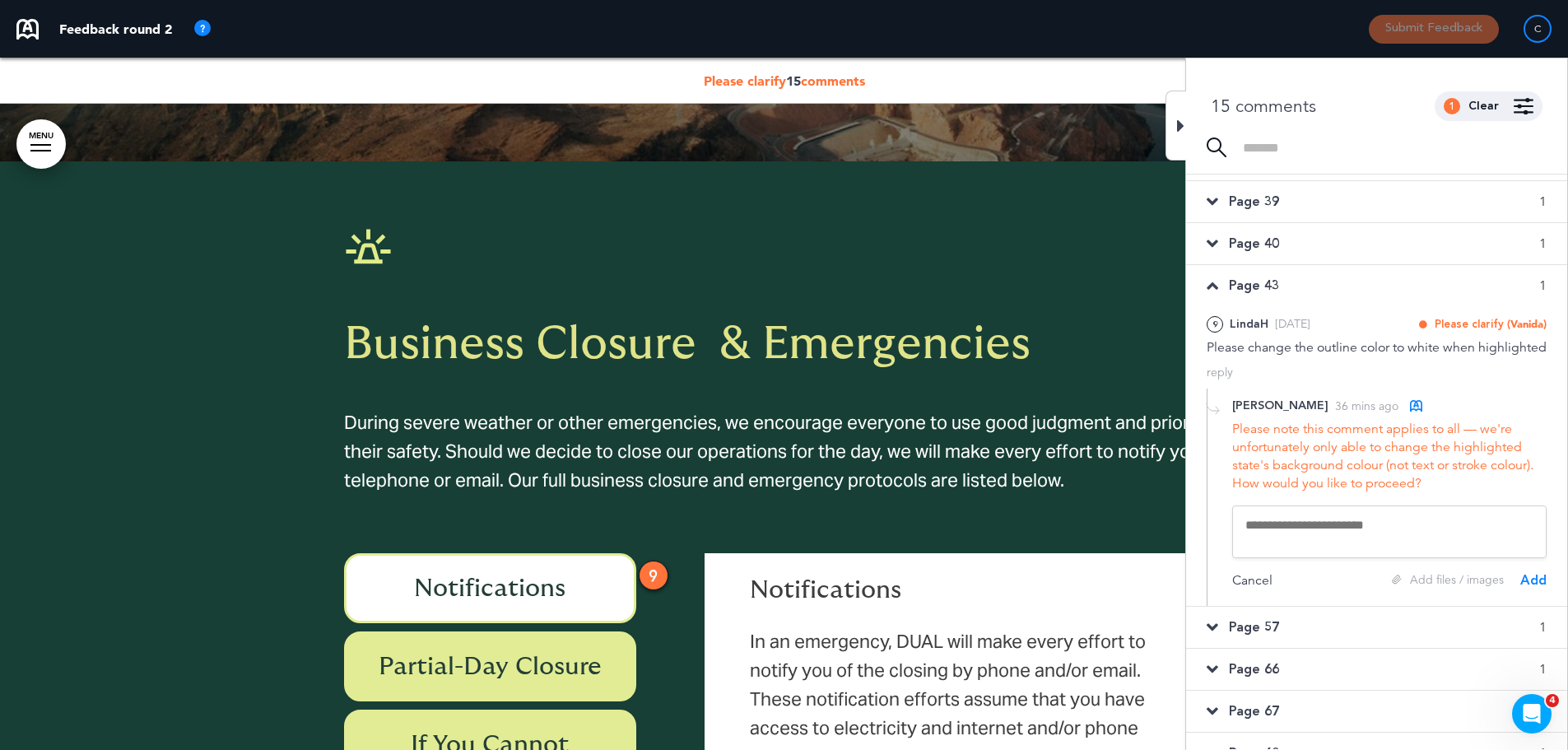
scroll to position [260, 0]
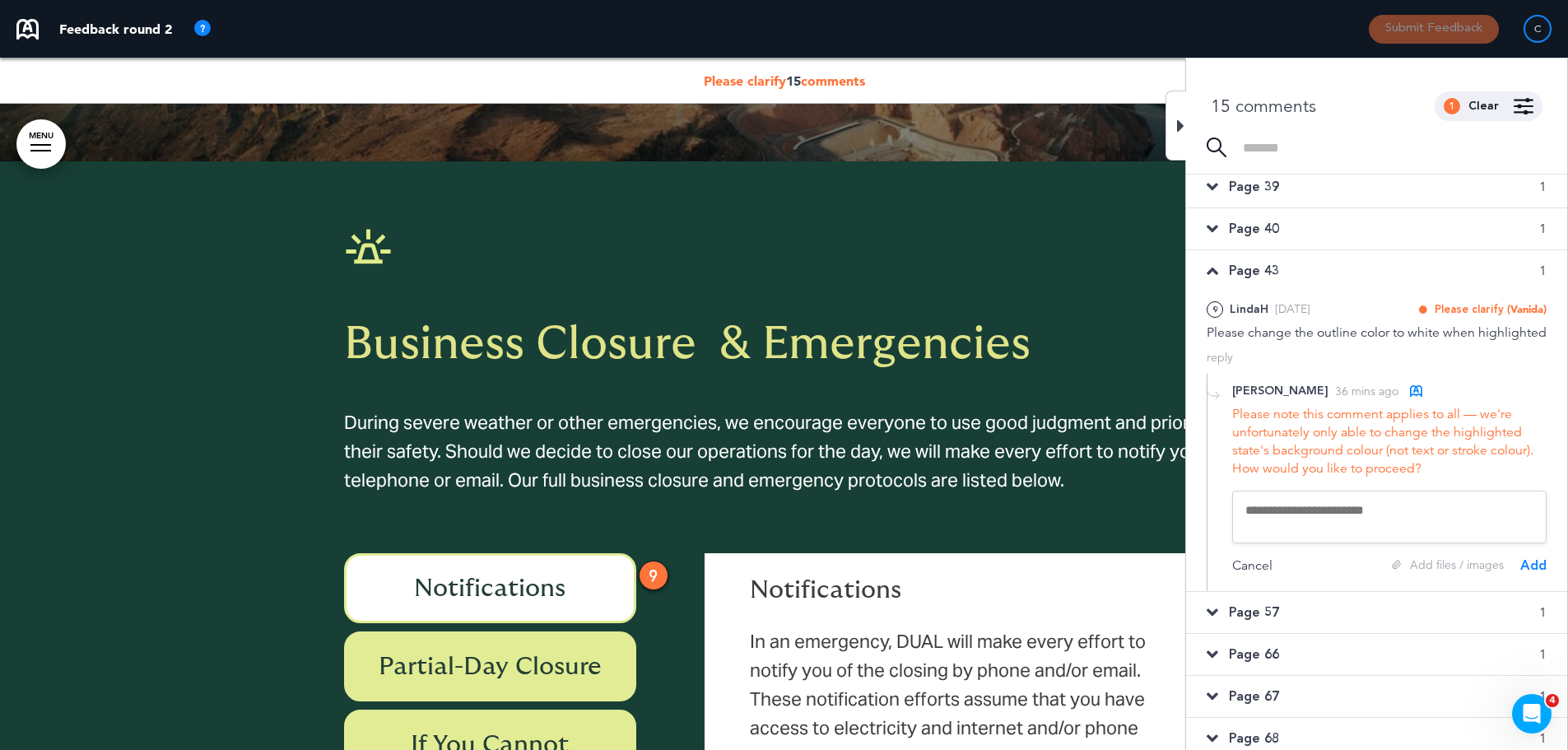
click at [1271, 519] on textarea at bounding box center [1389, 517] width 314 height 52
paste textarea "**********"
type textarea "**********"
click at [1532, 575] on div "Add" at bounding box center [1534, 566] width 27 height 18
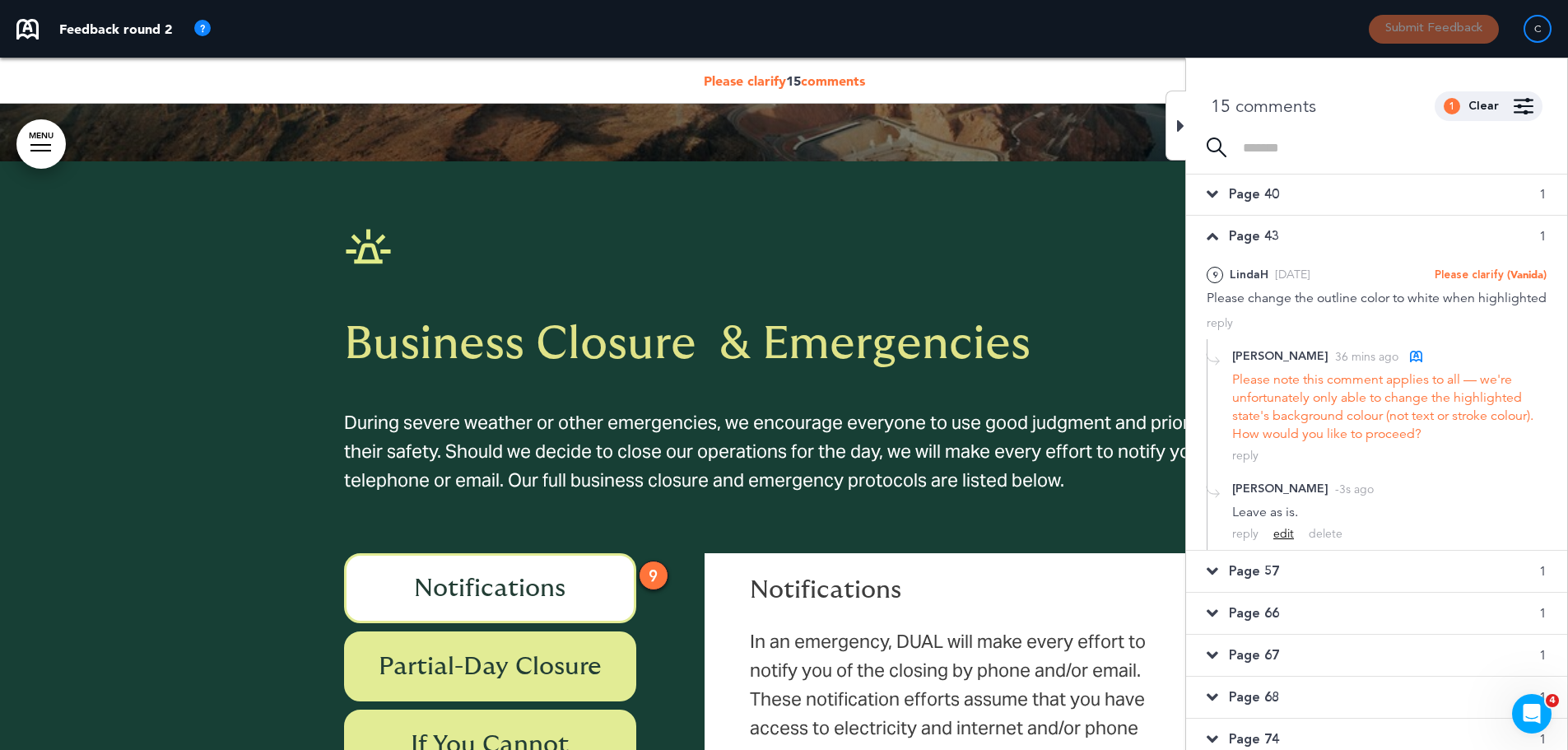
scroll to position [323, 0]
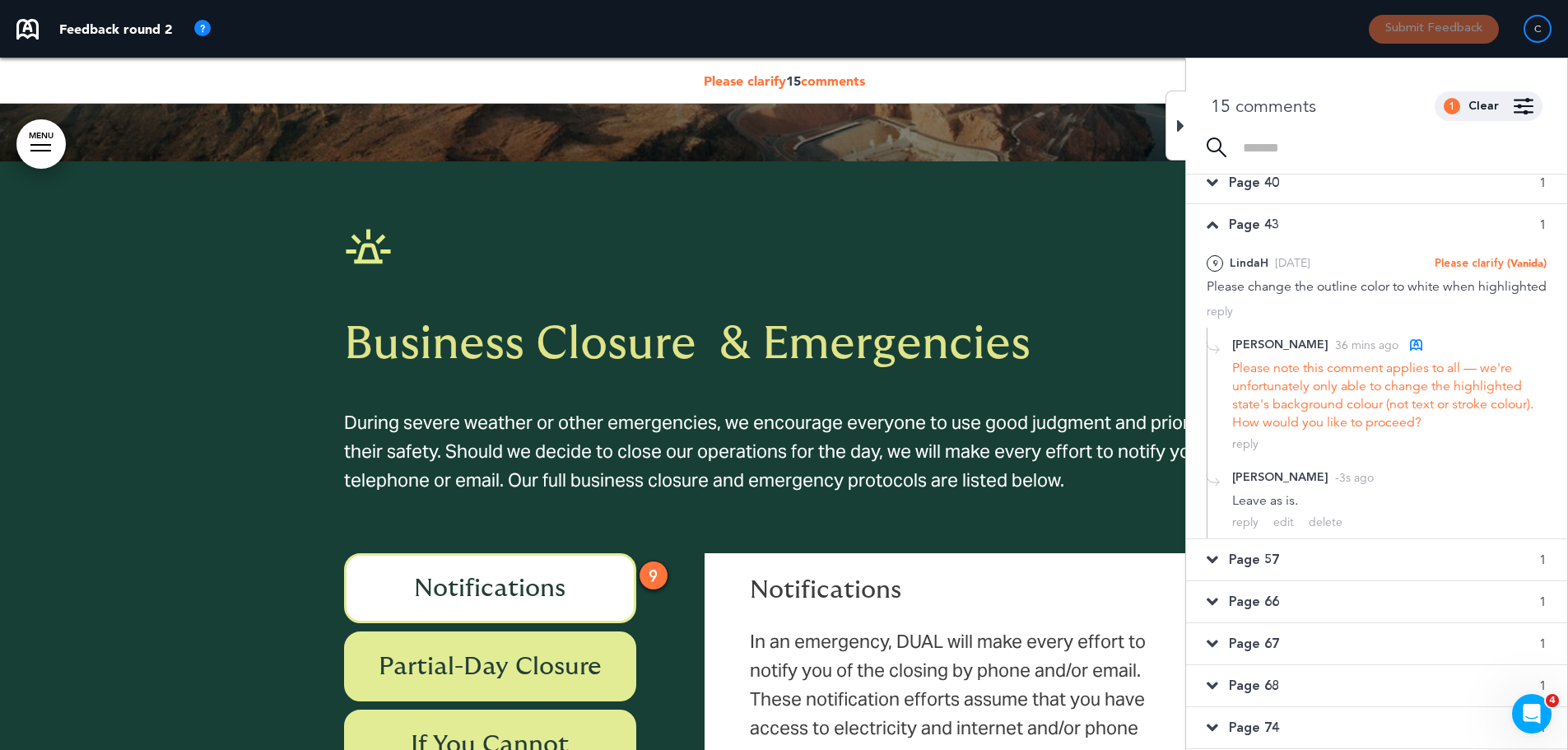
click at [1254, 556] on span "Page 57" at bounding box center [1254, 560] width 50 height 18
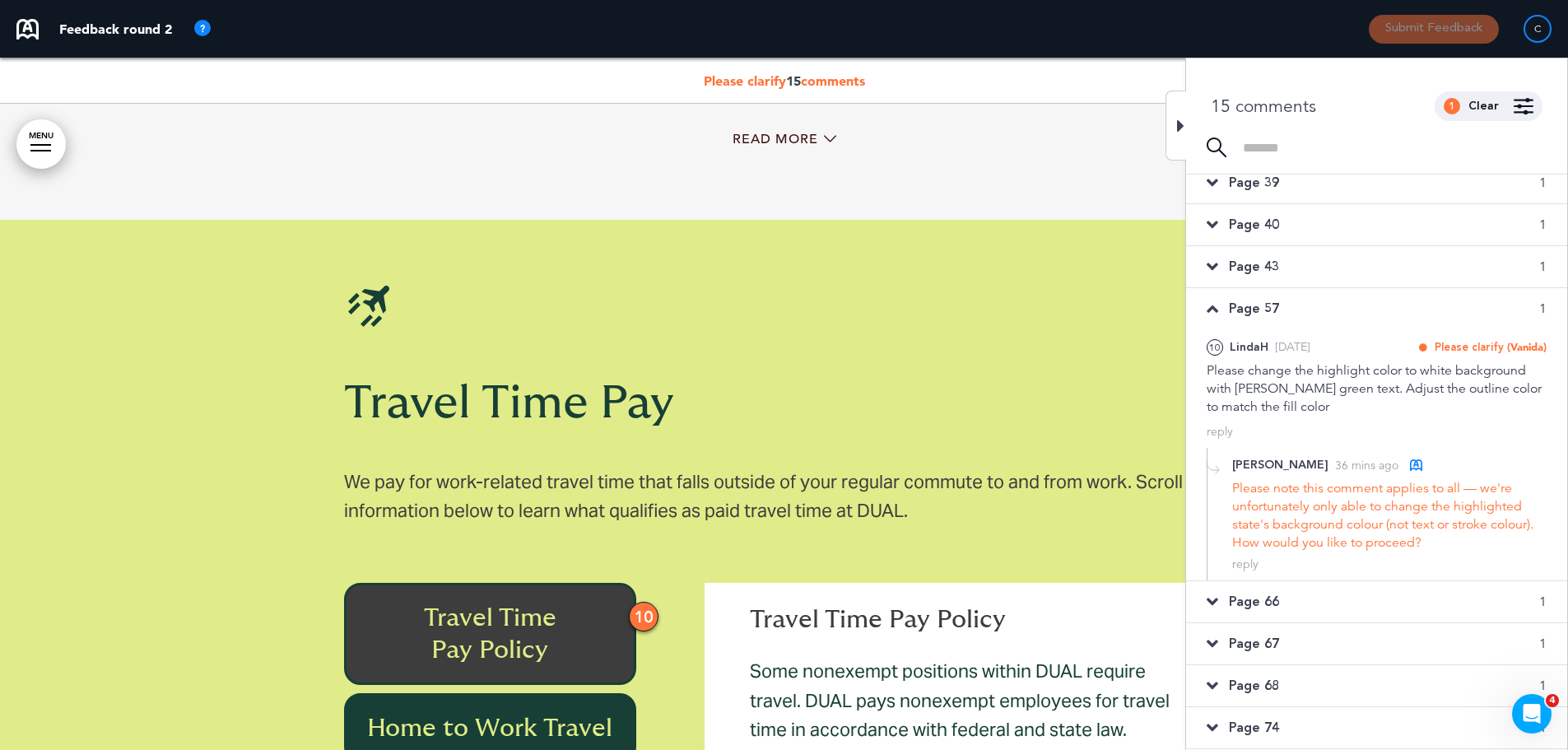
scroll to position [263, 0]
click at [1242, 563] on div "reply" at bounding box center [1246, 565] width 27 height 16
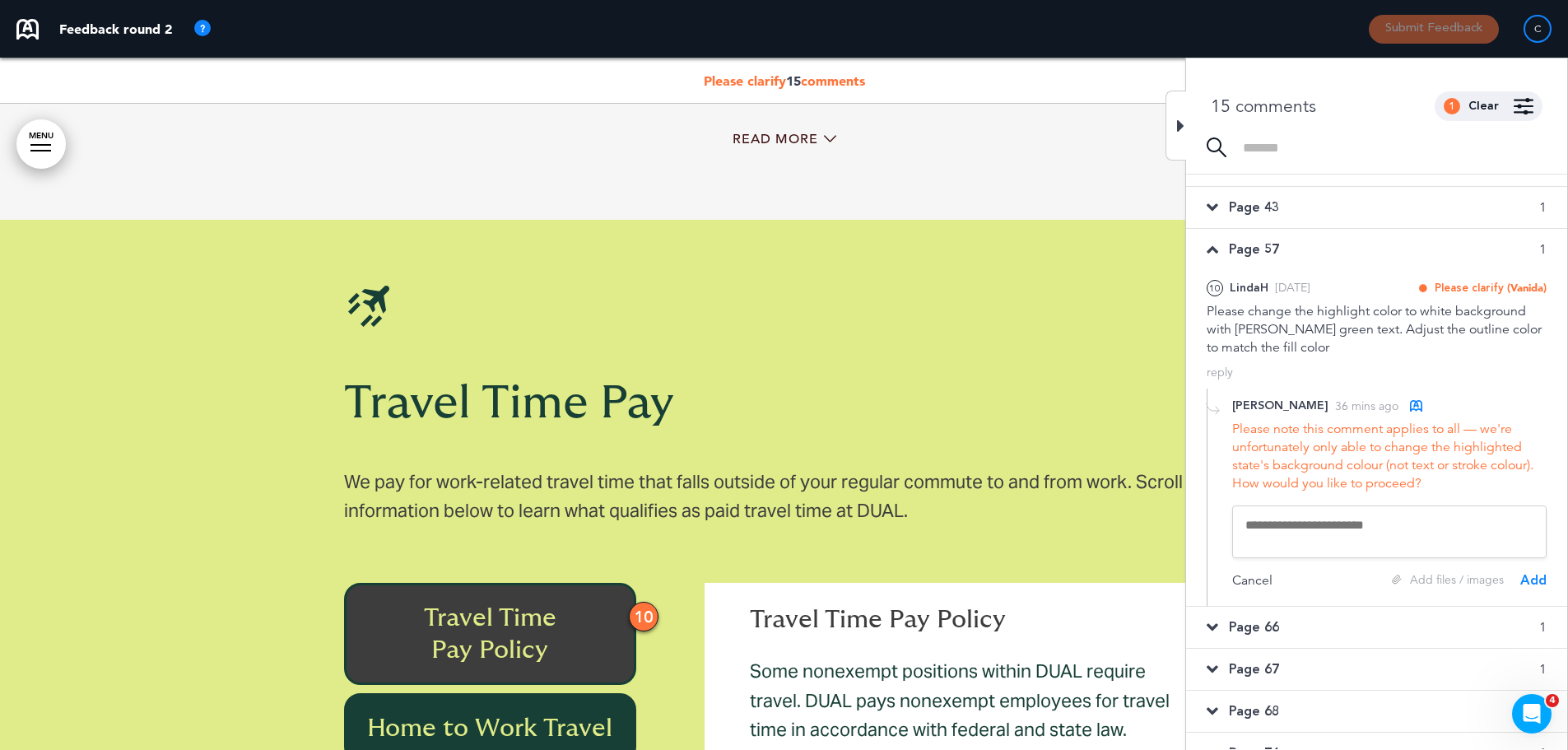
click at [1300, 532] on textarea at bounding box center [1389, 532] width 314 height 52
paste textarea "**********"
type textarea "**********"
click at [1535, 578] on div "Add" at bounding box center [1534, 581] width 27 height 18
click at [1250, 620] on span "Page 66" at bounding box center [1254, 621] width 50 height 18
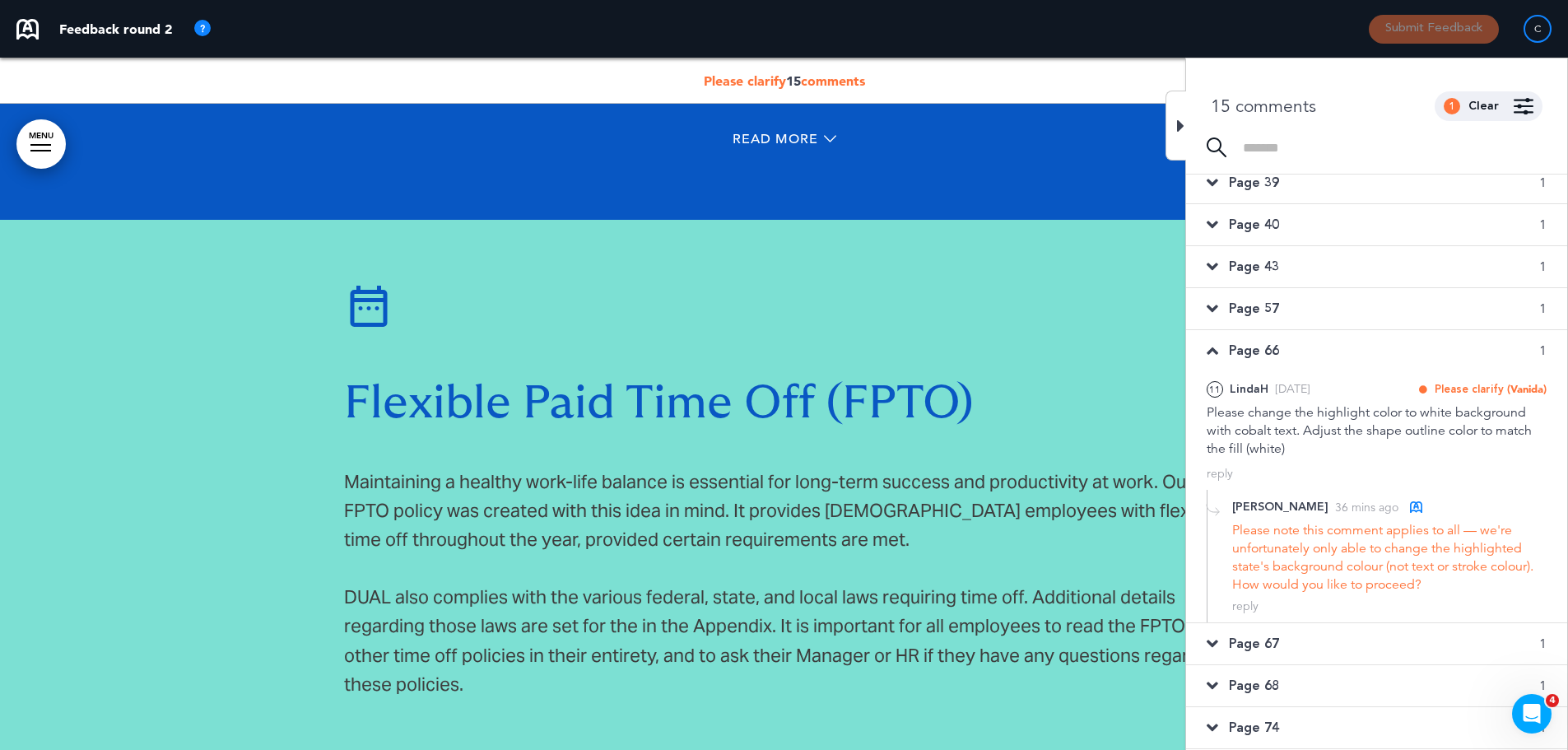
scroll to position [263, 0]
click at [1241, 606] on div "reply" at bounding box center [1246, 607] width 27 height 16
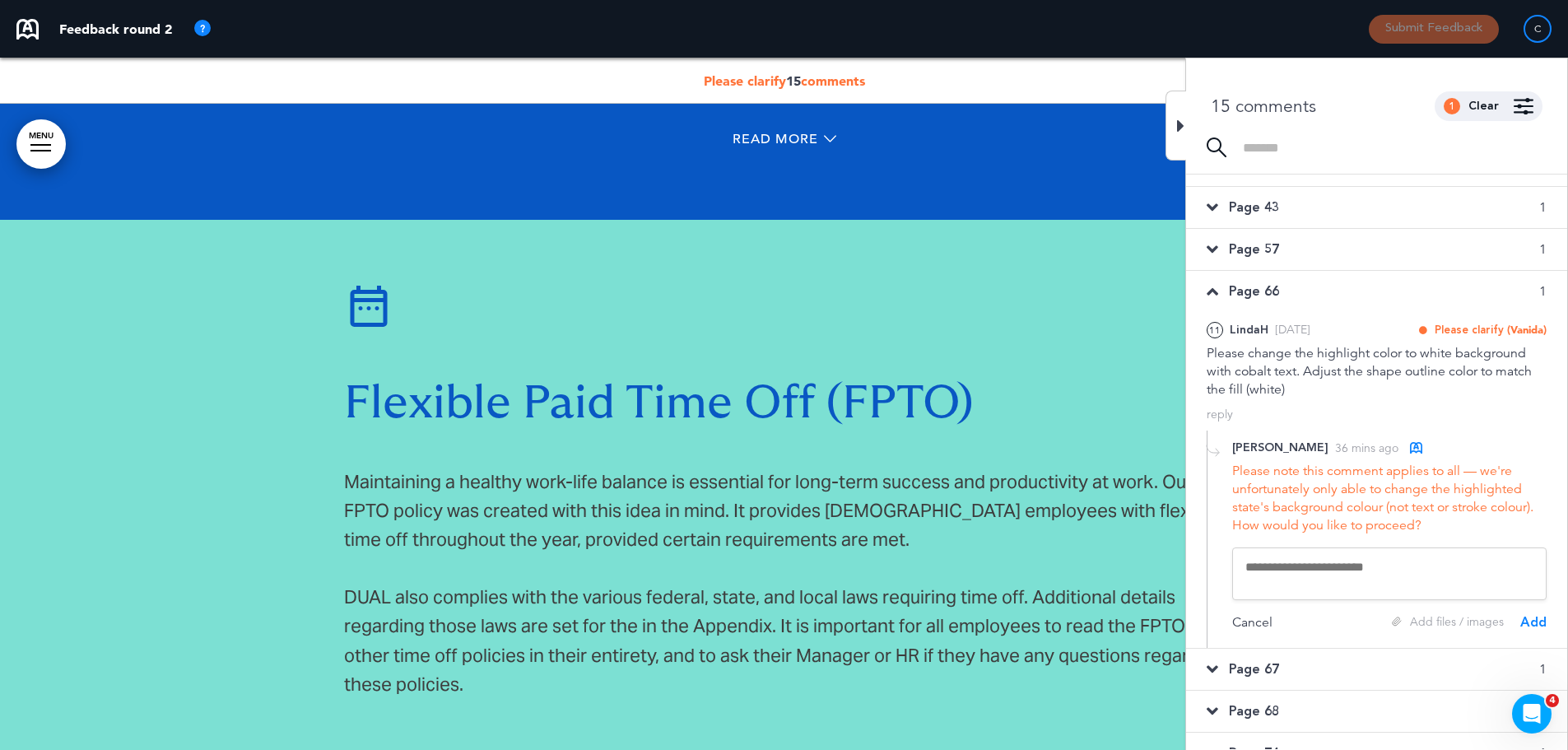
click at [1318, 567] on textarea at bounding box center [1389, 573] width 314 height 52
paste textarea "**********"
type textarea "**********"
click at [1529, 624] on div "Add" at bounding box center [1534, 622] width 27 height 18
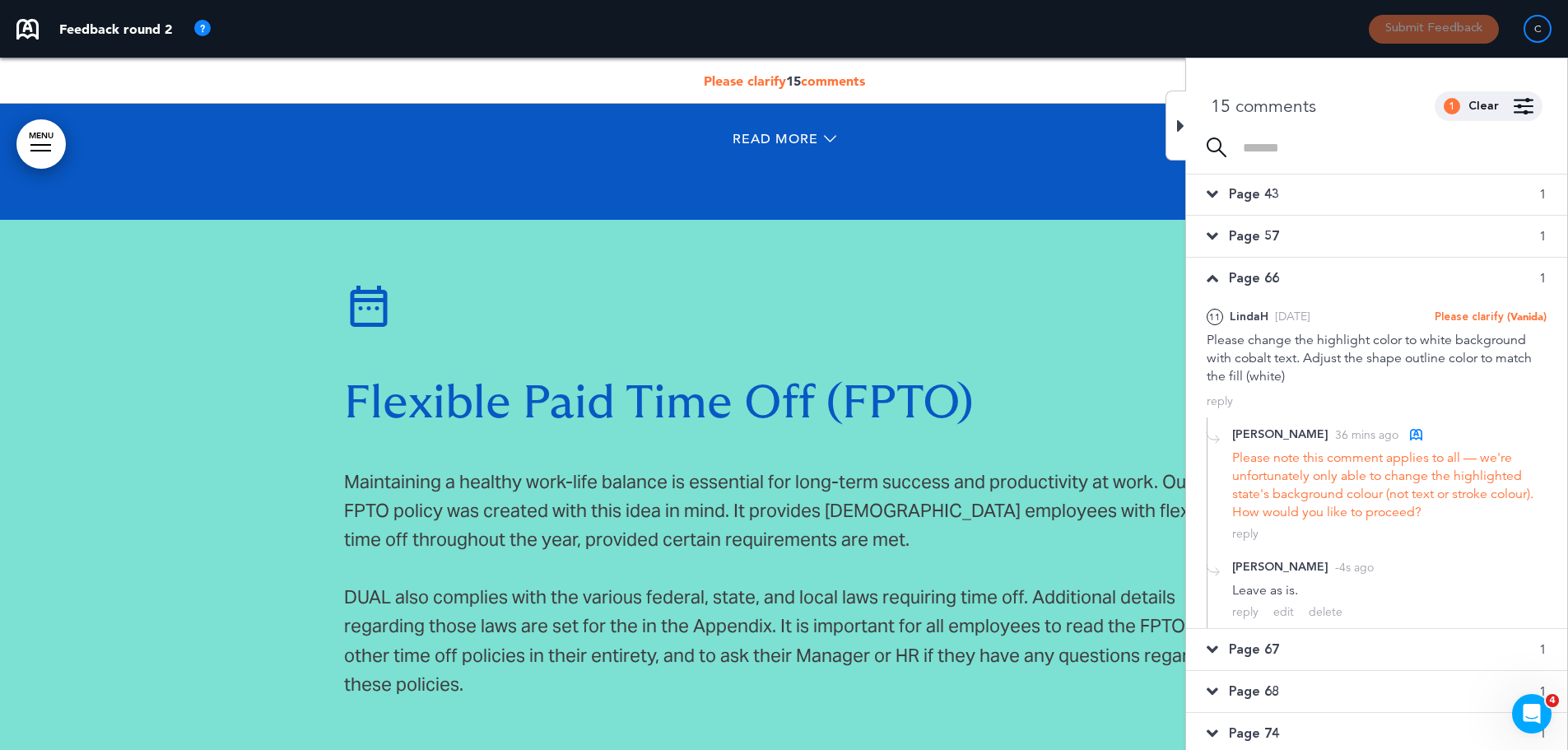
scroll to position [342, 0]
click at [1271, 638] on span "Page 67" at bounding box center [1254, 645] width 50 height 18
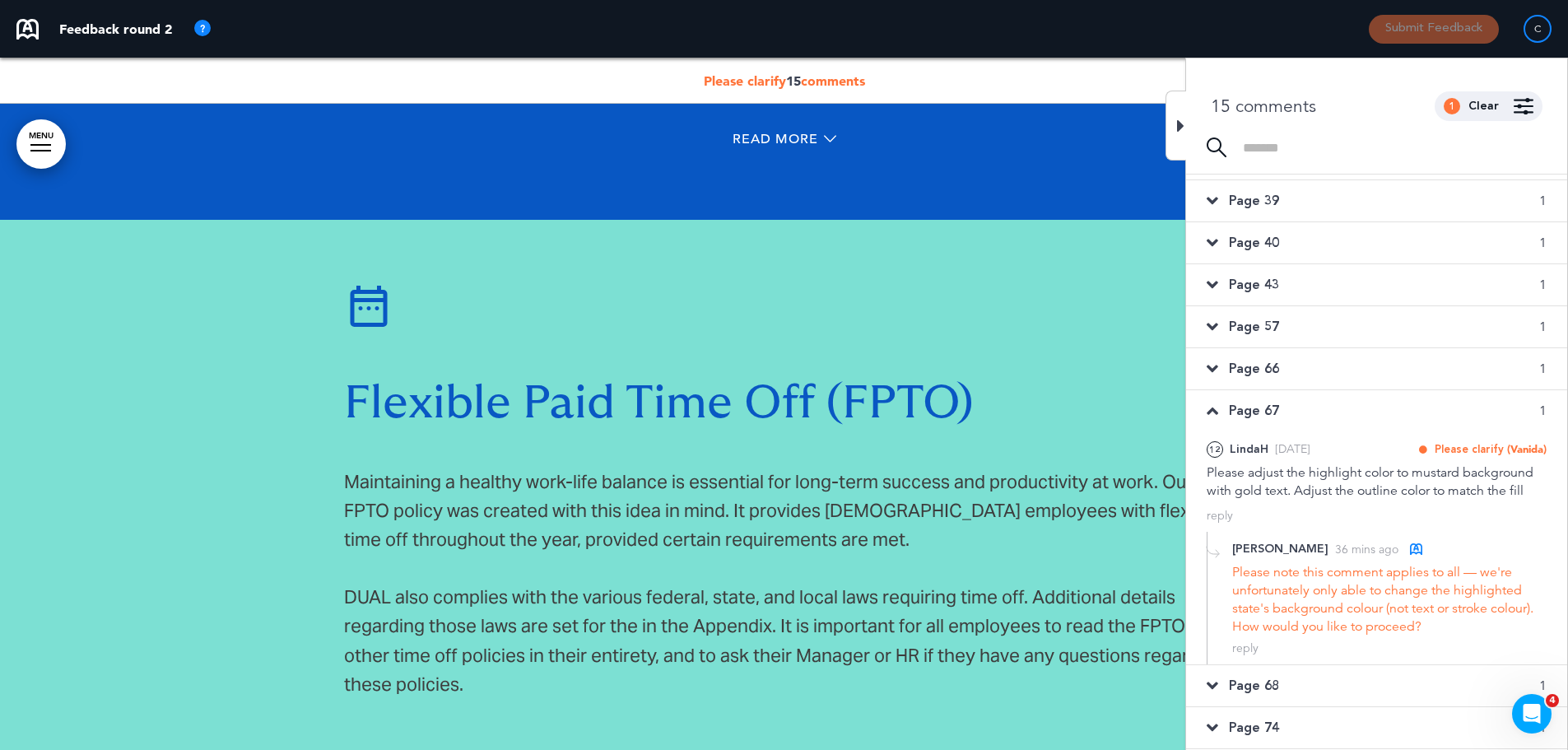
scroll to position [47405, 0]
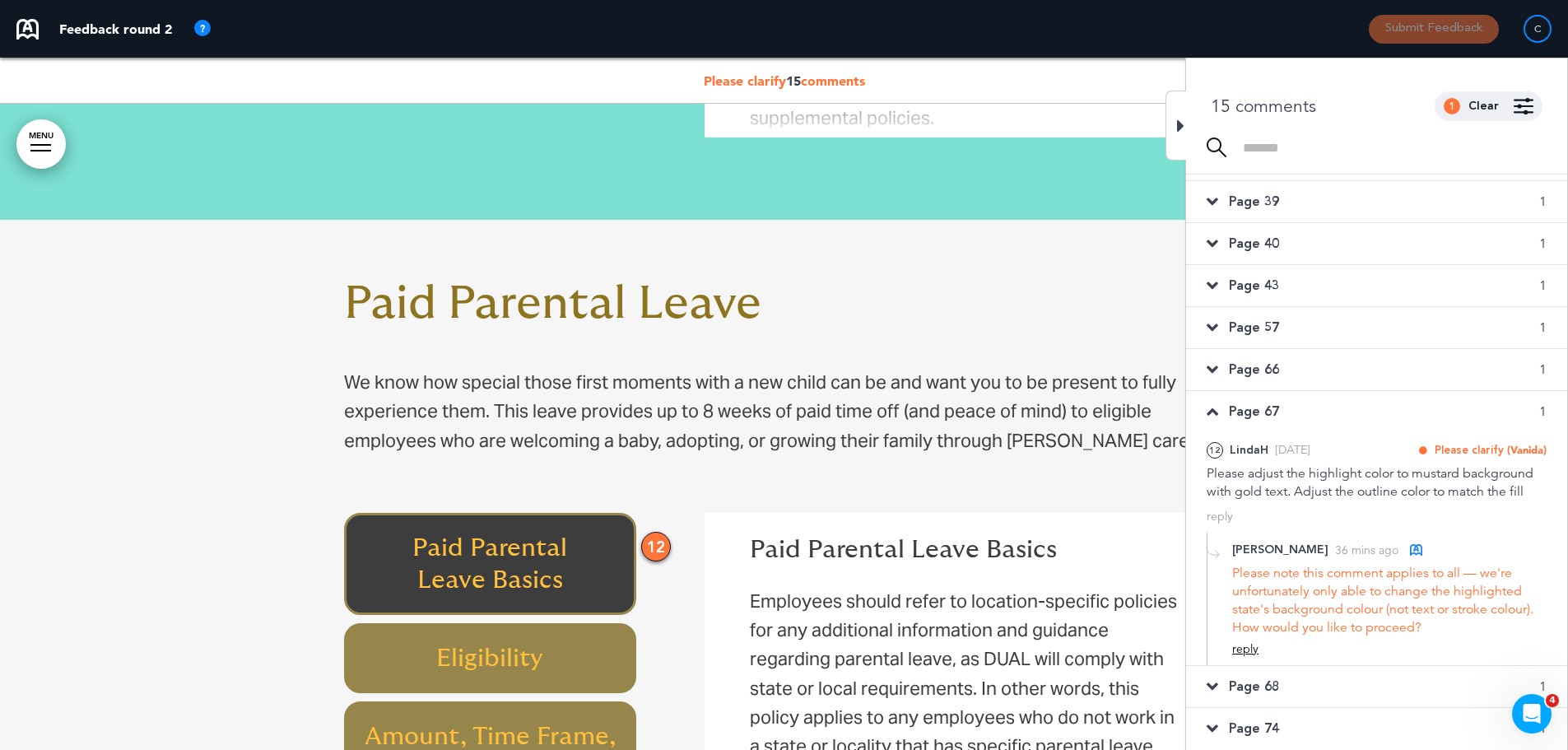
click at [1241, 653] on div "reply" at bounding box center [1246, 649] width 27 height 16
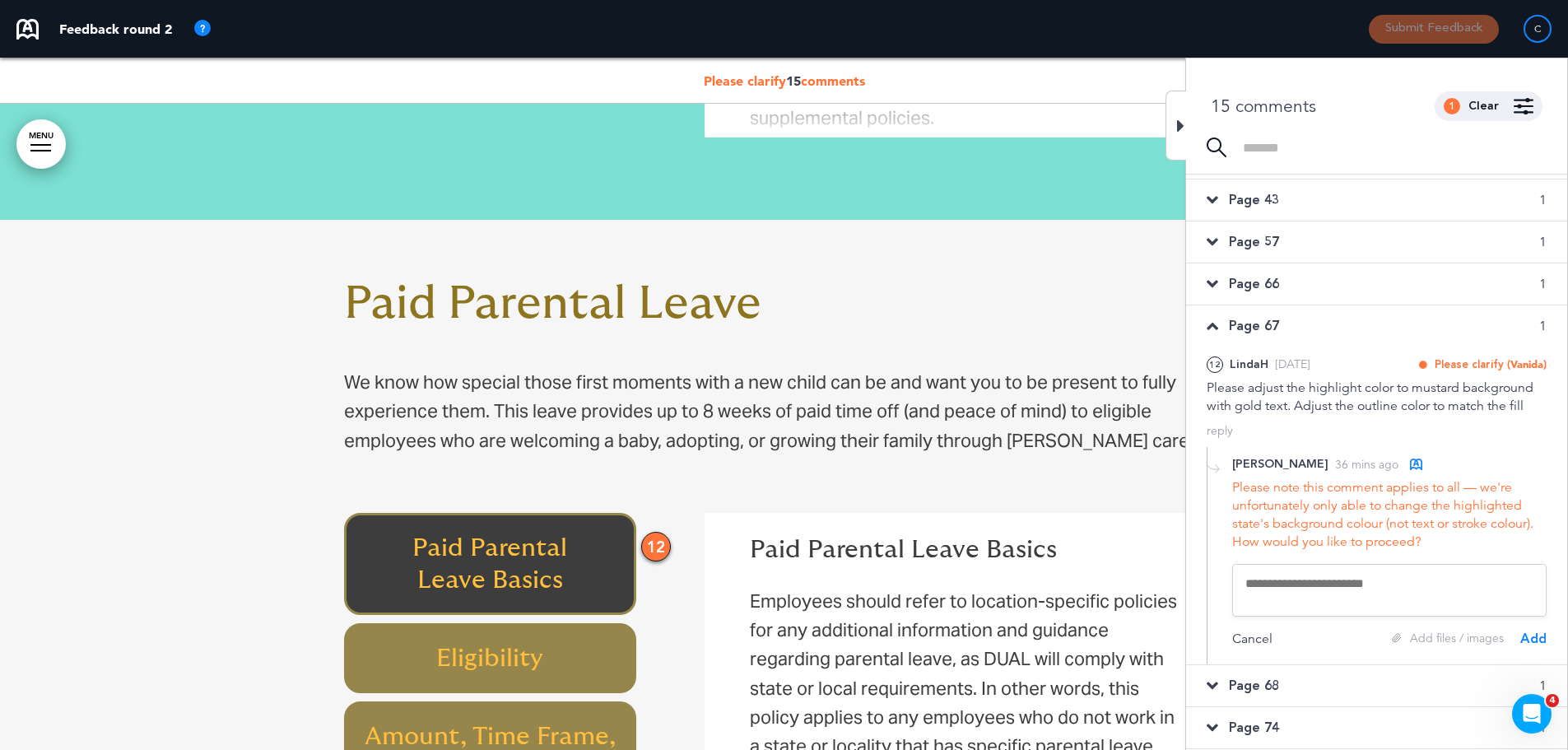
click at [1325, 587] on textarea at bounding box center [1389, 590] width 314 height 52
paste textarea "**********"
type textarea "**********"
click at [1531, 637] on div "Add" at bounding box center [1534, 639] width 27 height 18
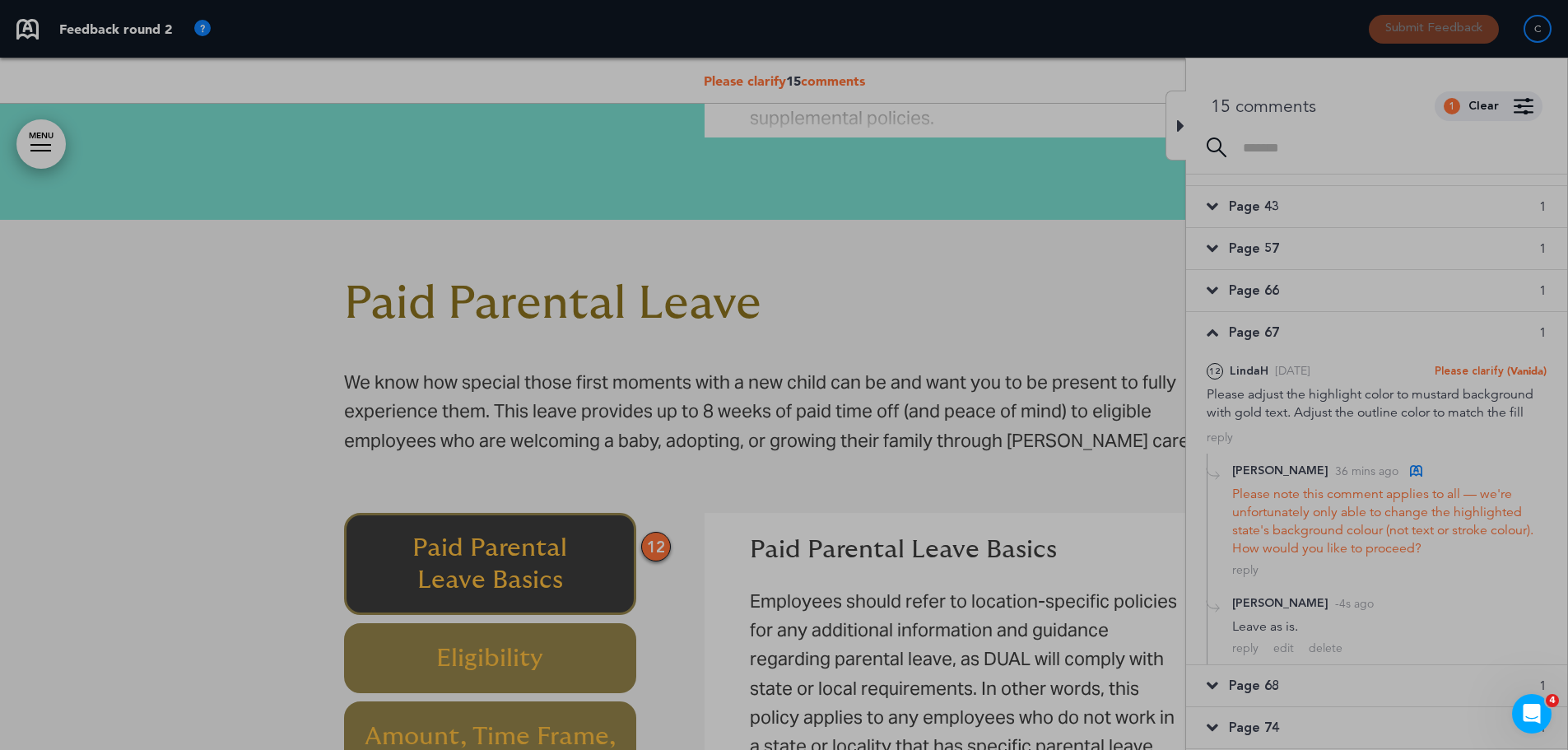
scroll to position [323, 0]
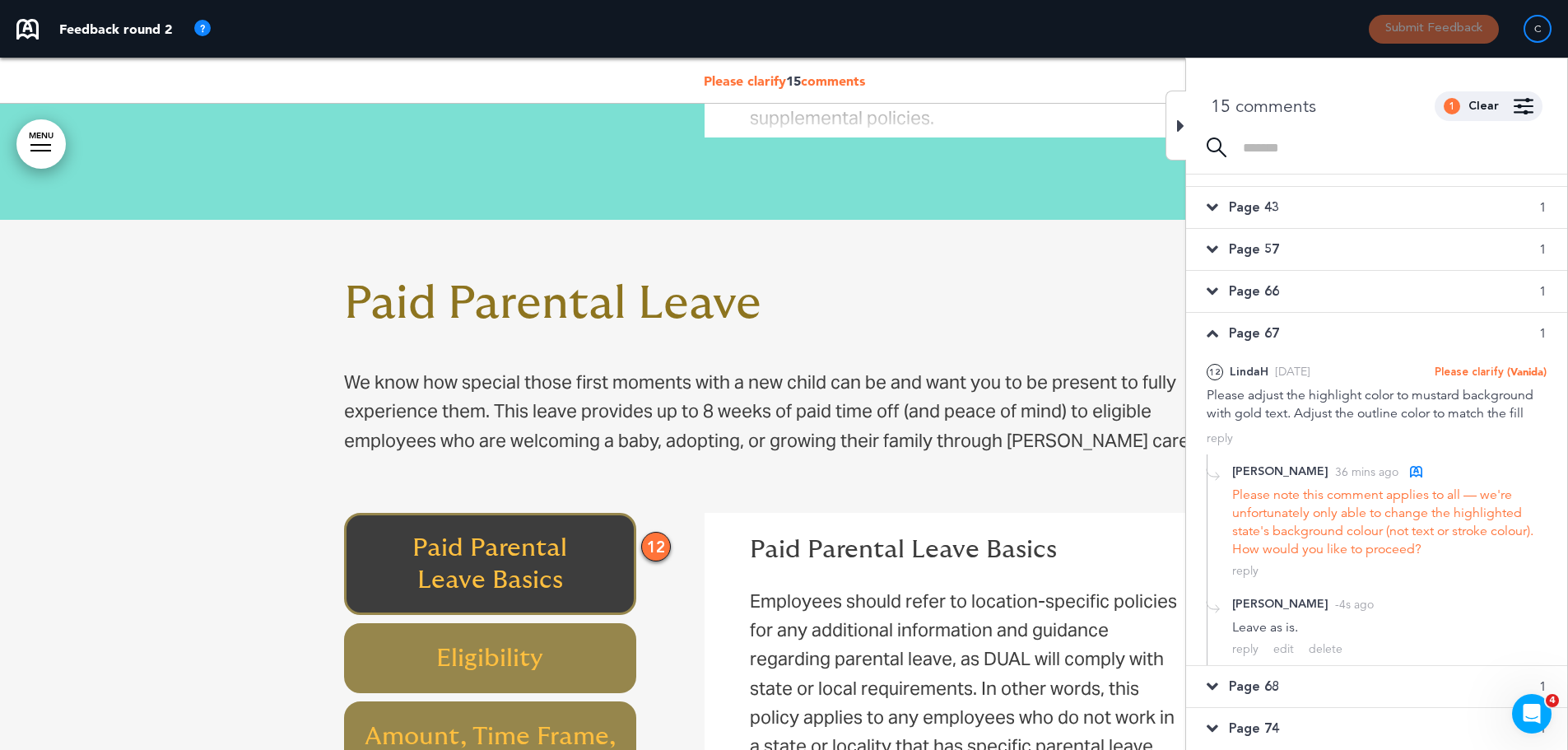
click at [1261, 684] on span "Page 68" at bounding box center [1254, 687] width 50 height 18
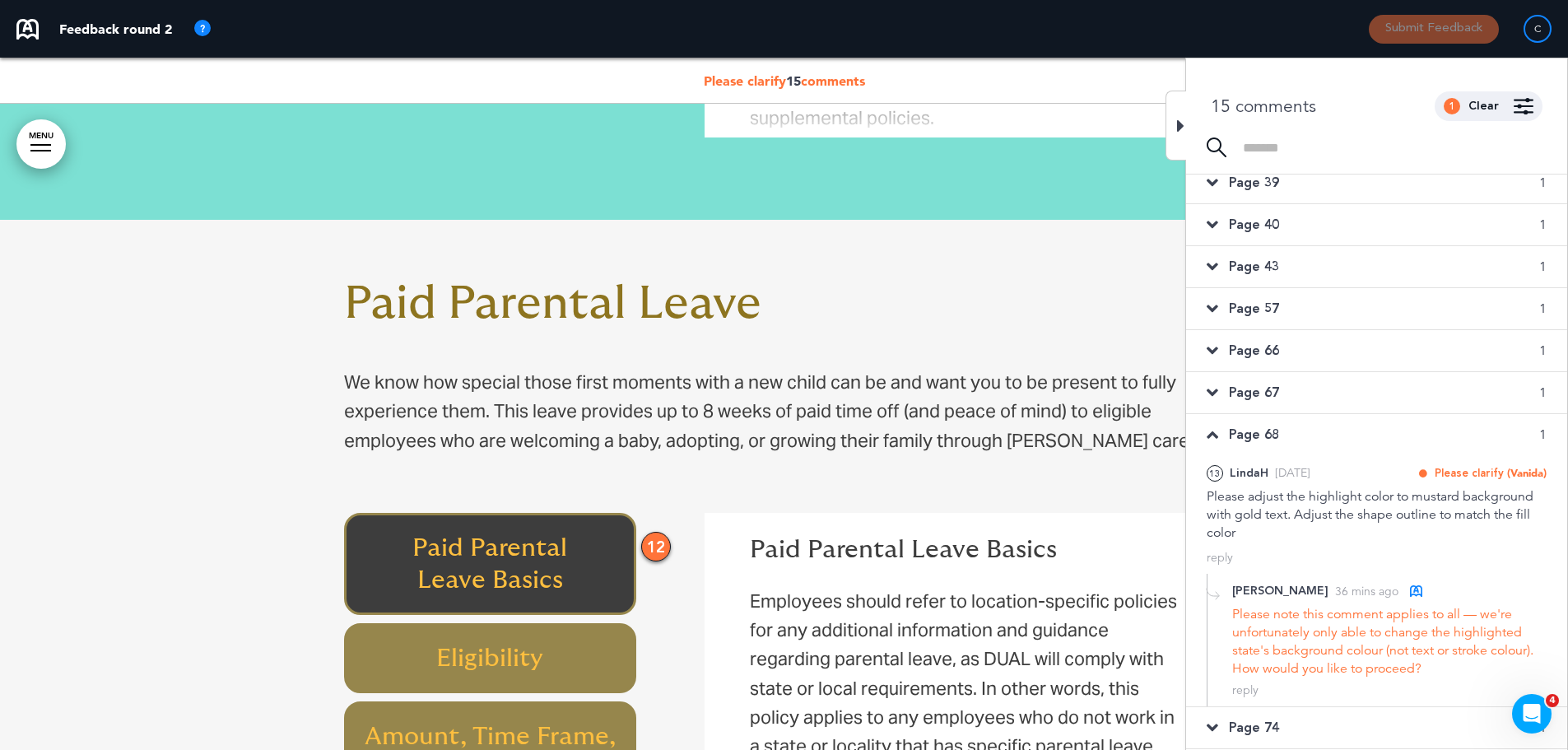
scroll to position [48372, 0]
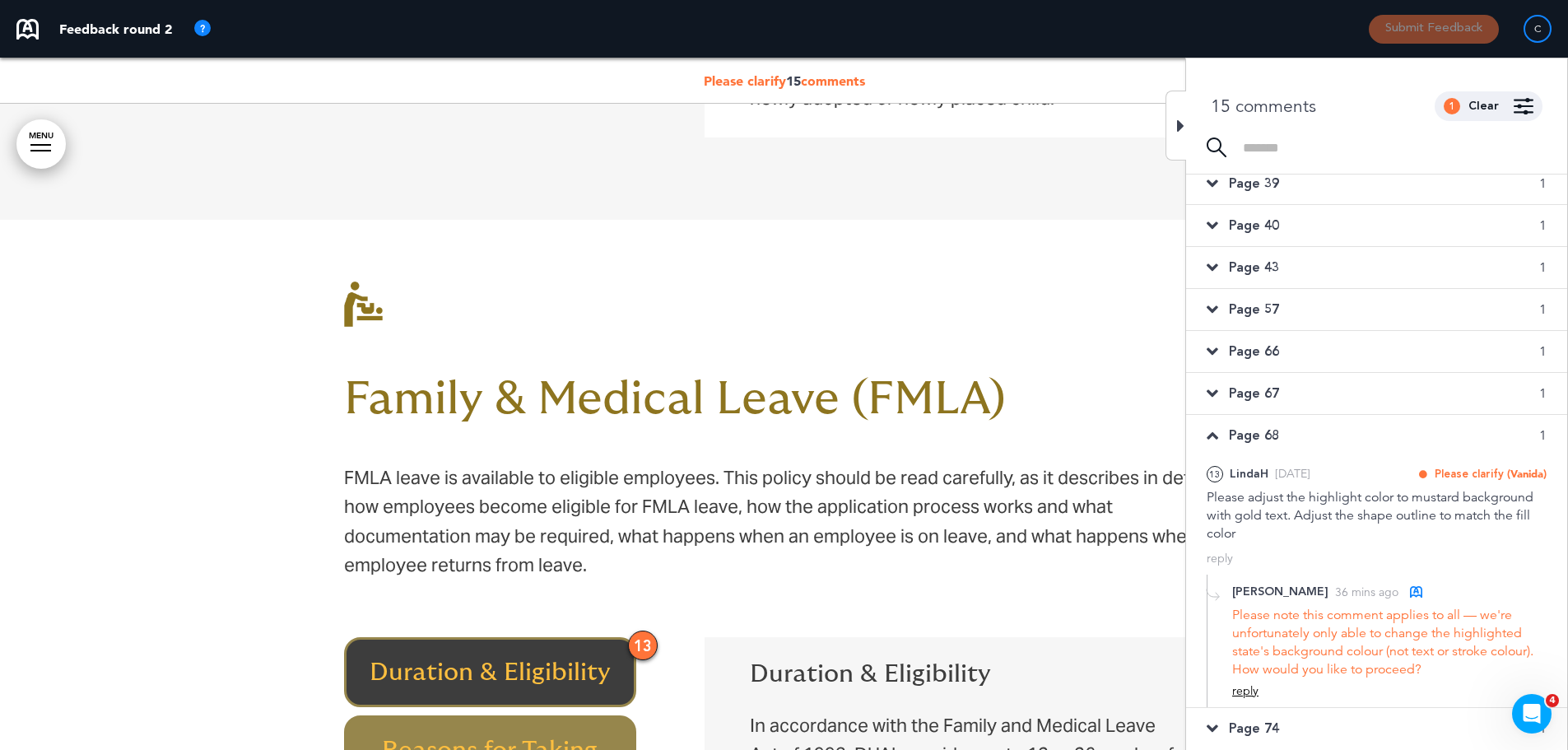
click at [1243, 692] on div "reply" at bounding box center [1246, 691] width 27 height 16
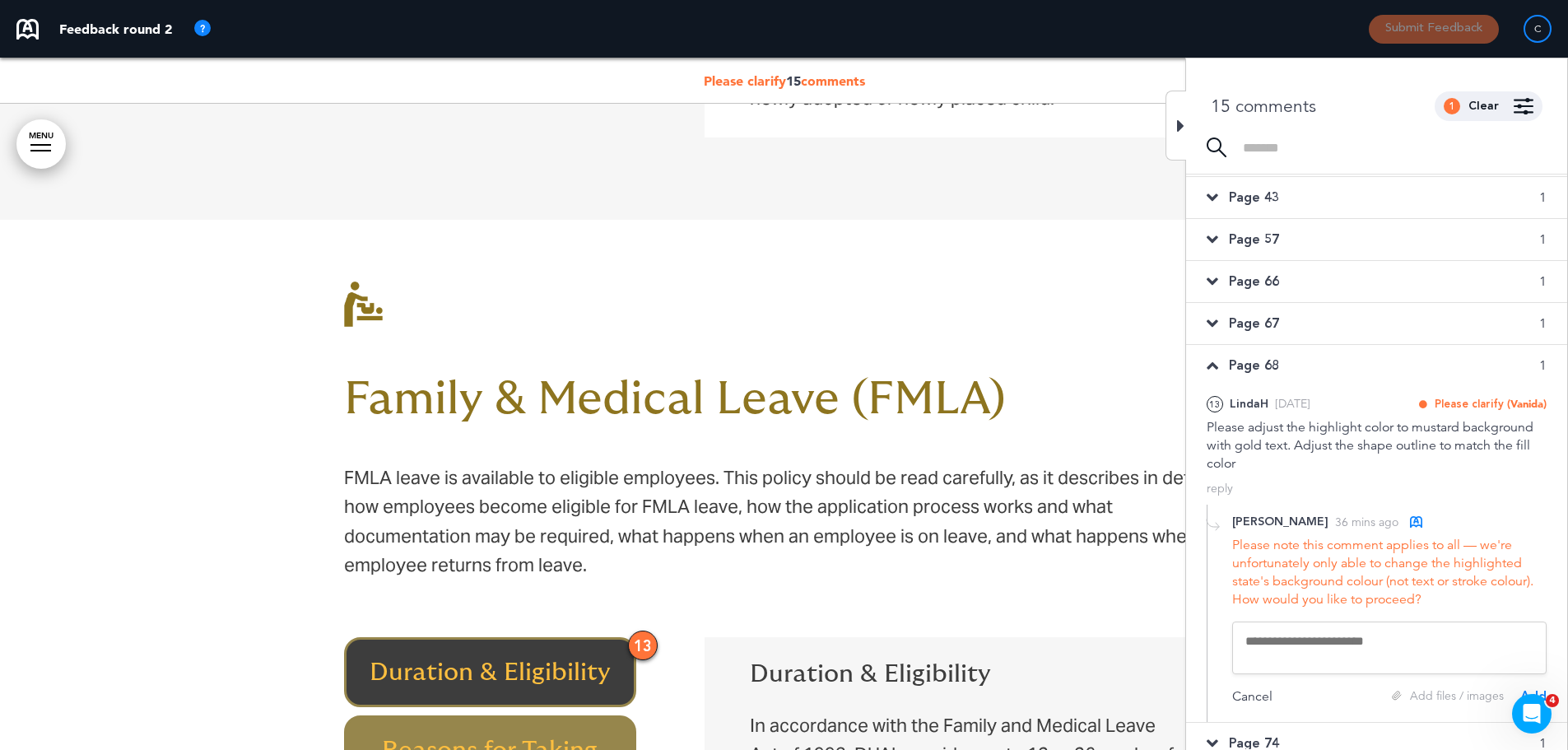
click at [1307, 640] on textarea at bounding box center [1389, 648] width 314 height 52
paste textarea "**********"
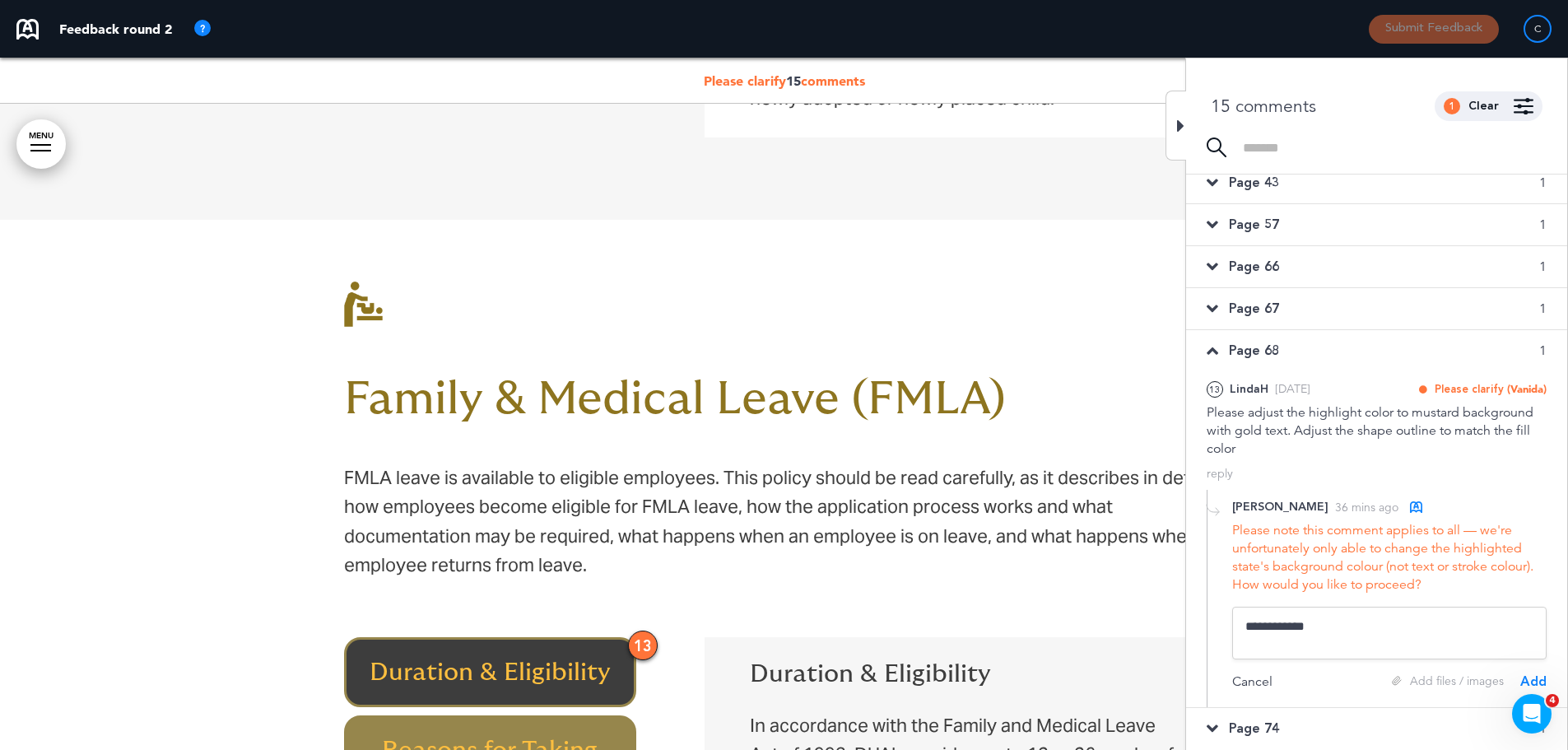
scroll to position [352, 0]
type textarea "**********"
click at [1268, 727] on span "Page 74" at bounding box center [1254, 728] width 50 height 18
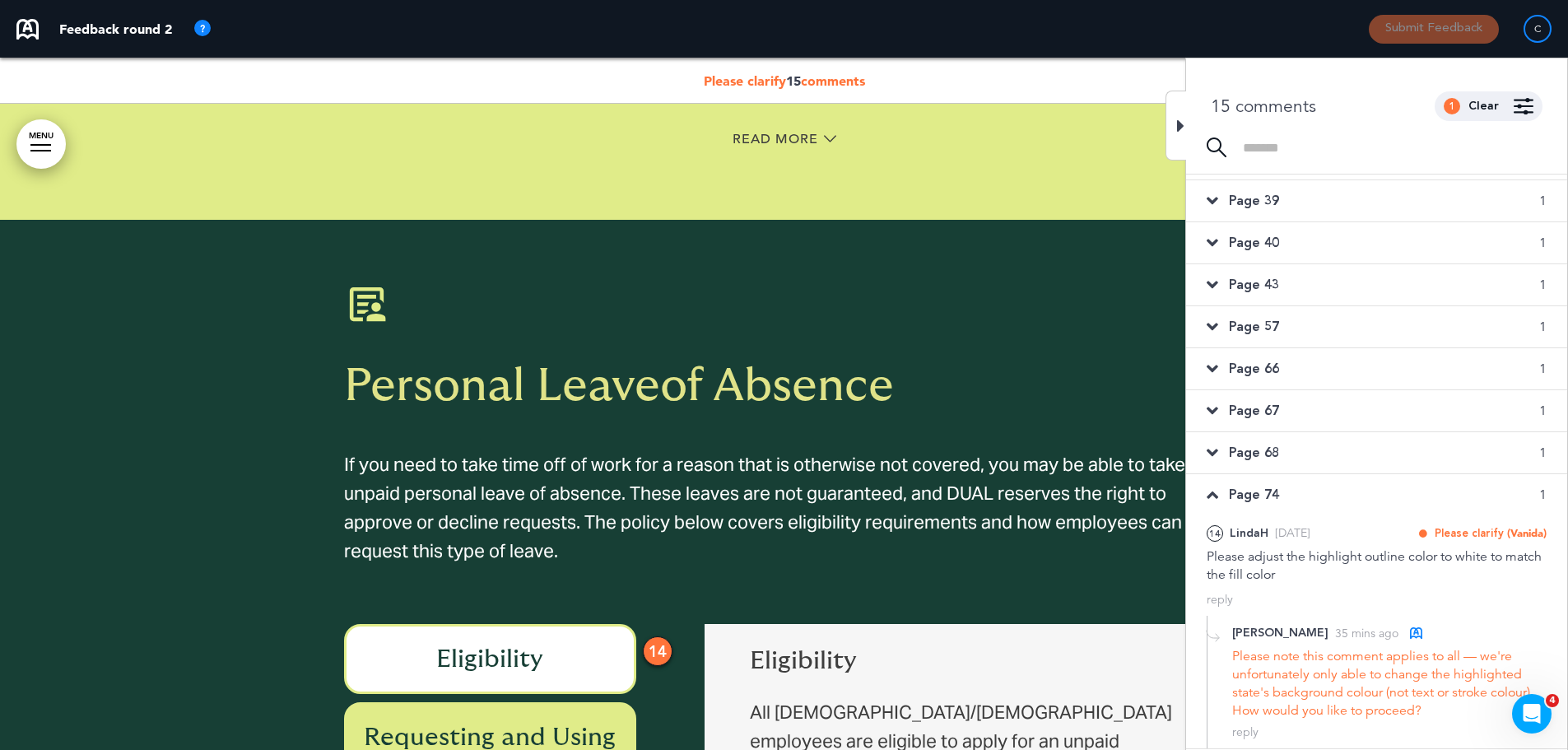
scroll to position [245, 0]
click at [1244, 737] on div "reply" at bounding box center [1246, 732] width 27 height 16
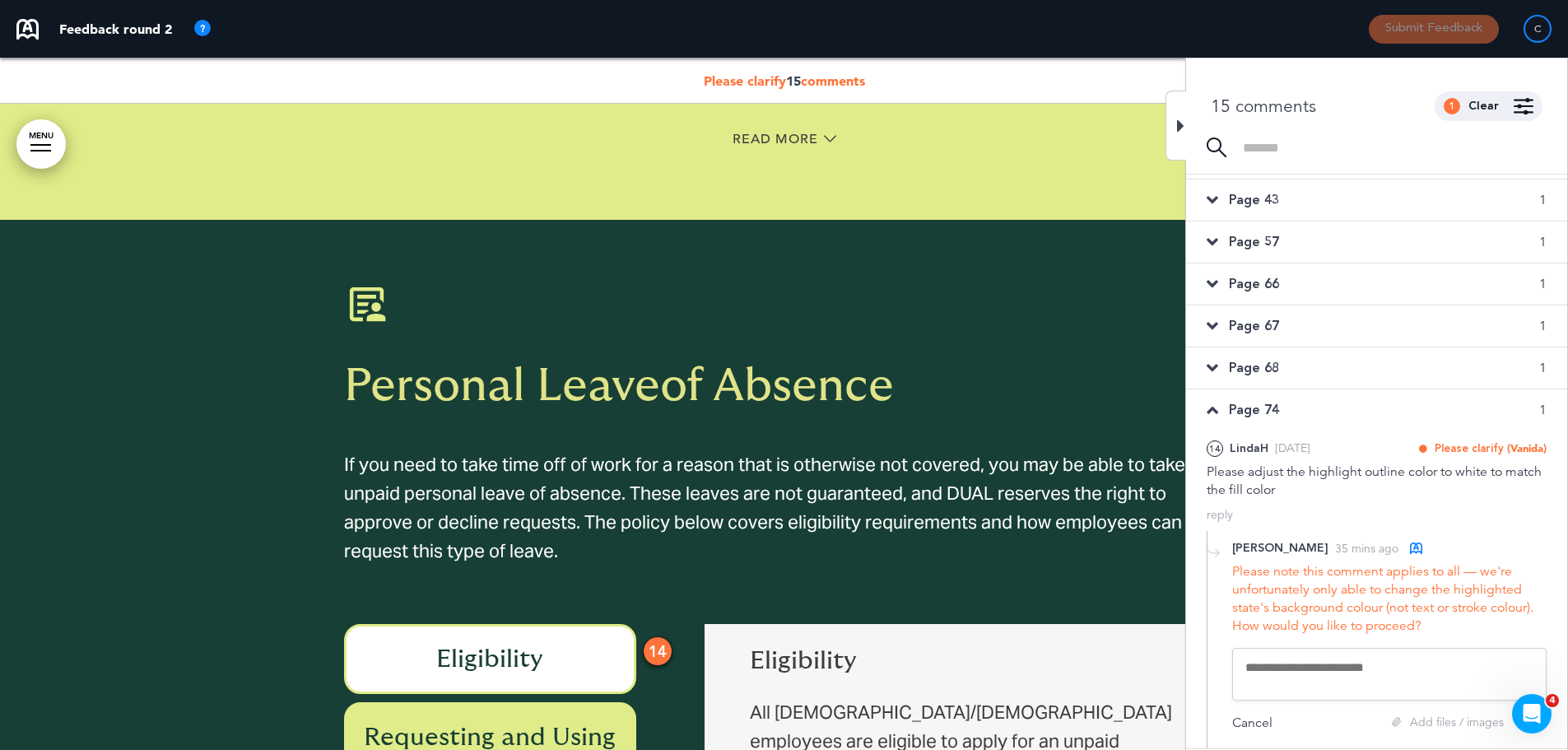
click at [1296, 674] on textarea at bounding box center [1389, 674] width 314 height 52
paste textarea "**********"
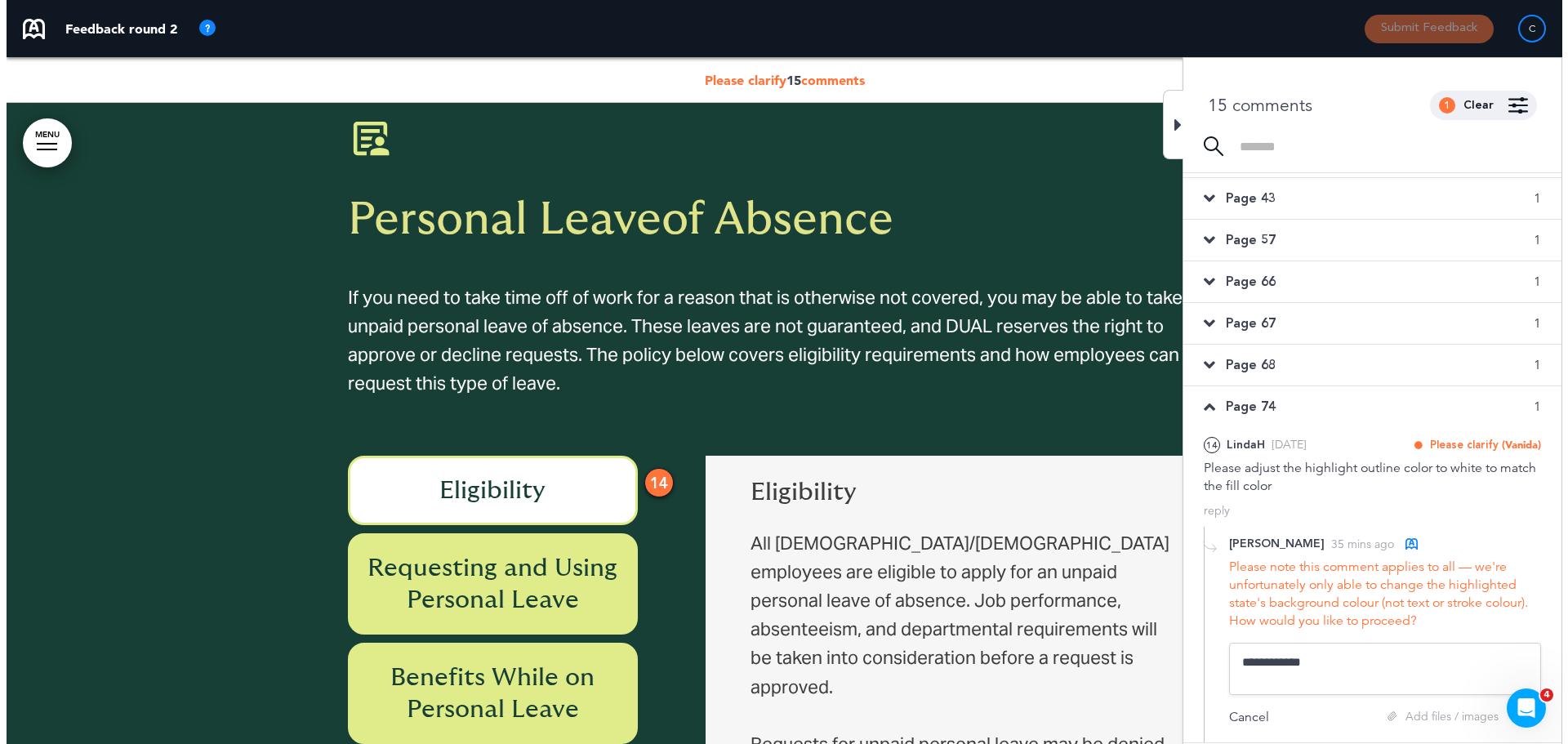
scroll to position [51563, 0]
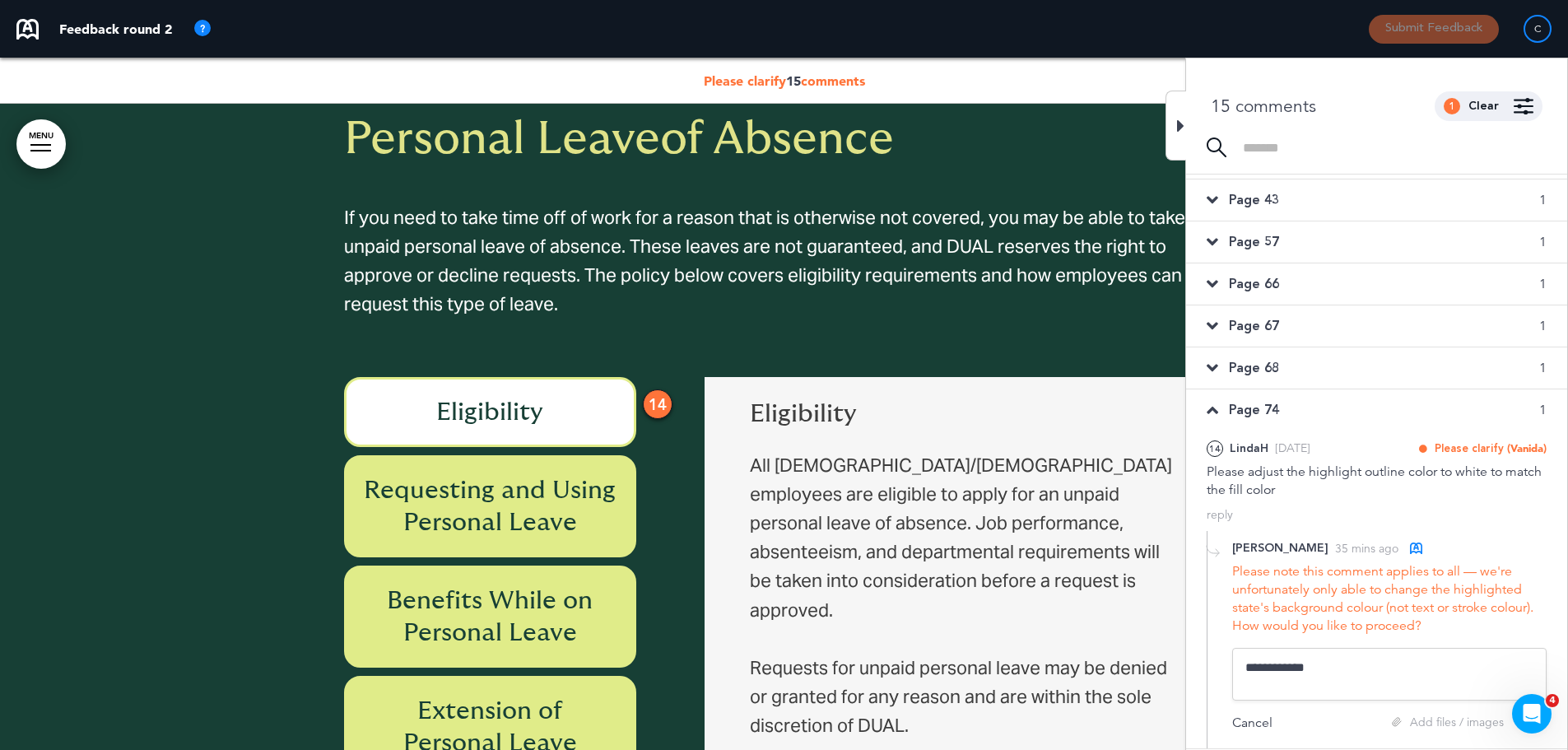
type textarea "**********"
click at [1178, 127] on icon at bounding box center [1181, 126] width 7 height 20
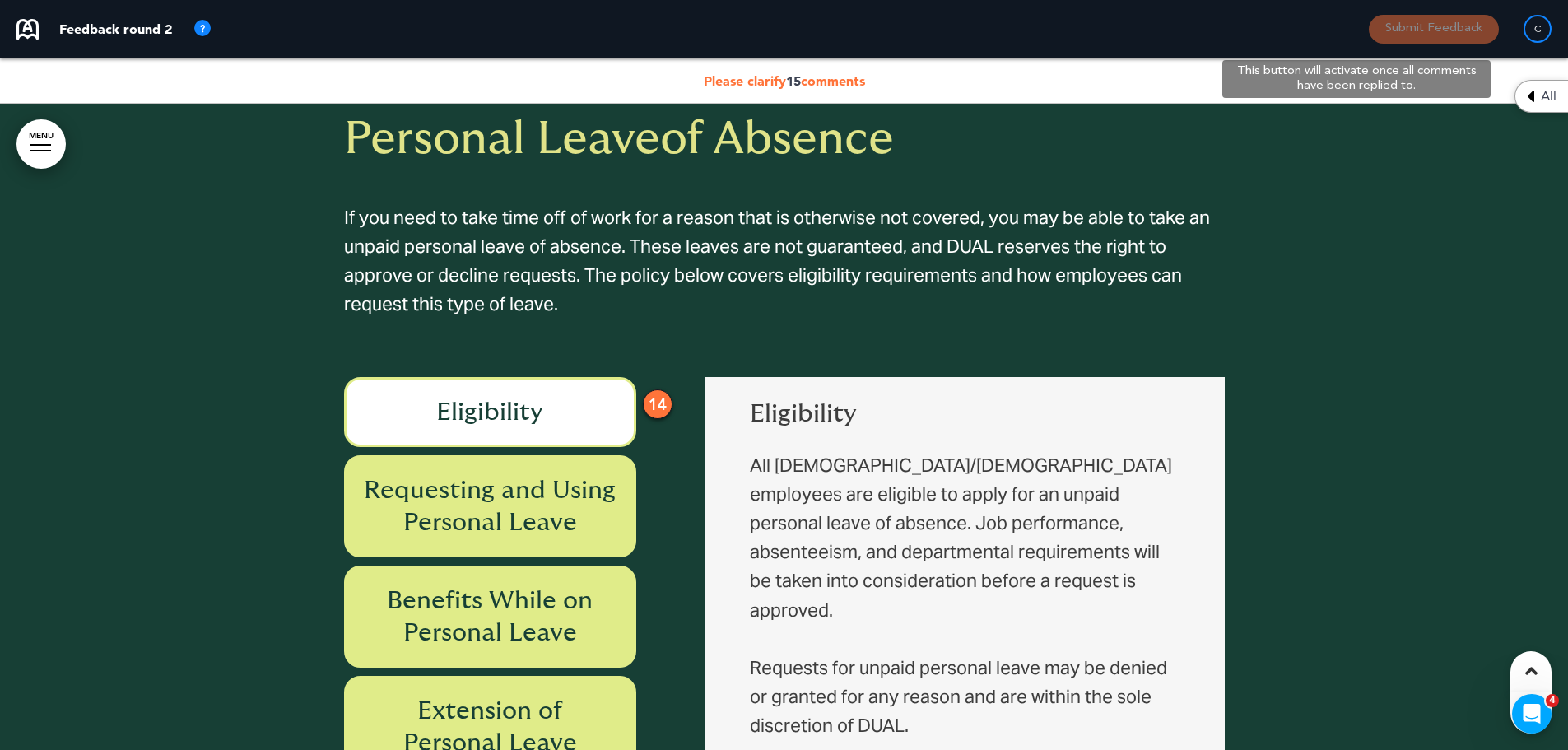
click at [1436, 29] on button "Submit Feedback" at bounding box center [1434, 29] width 130 height 29
